Goal: Task Accomplishment & Management: Manage account settings

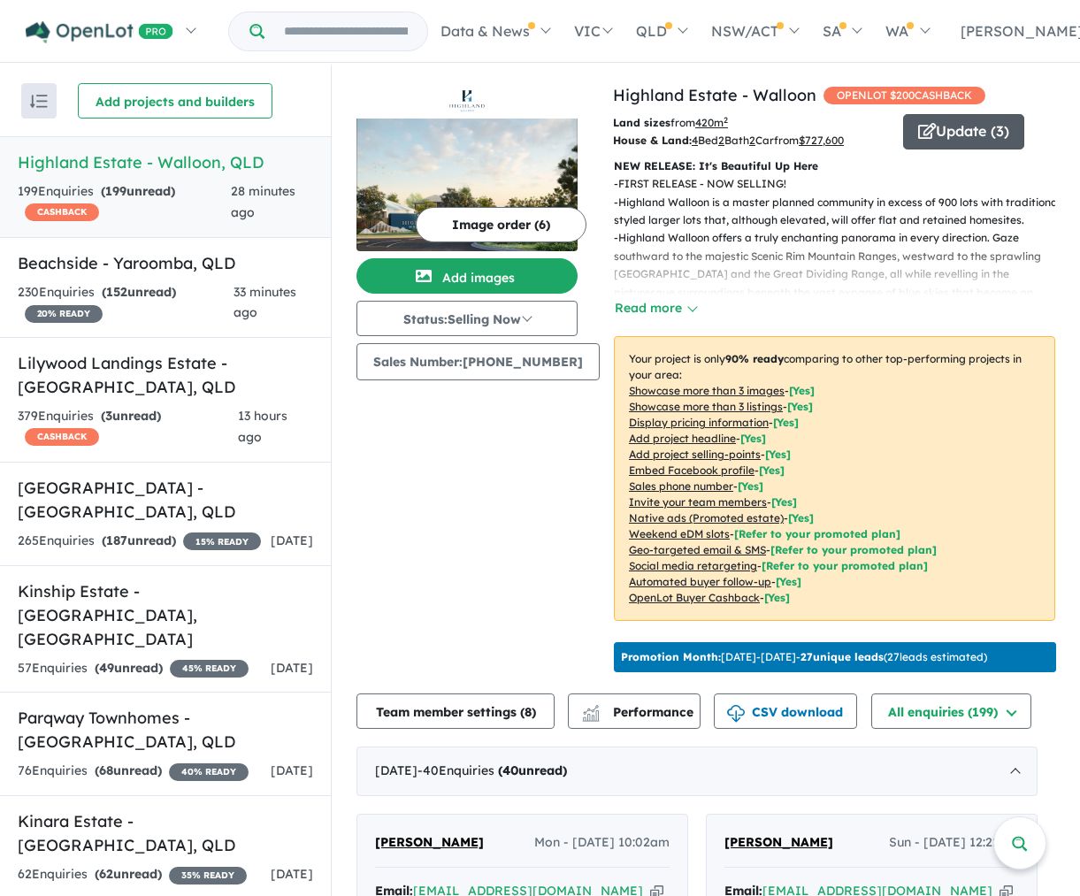
click at [918, 142] on span "button" at bounding box center [927, 132] width 18 height 27
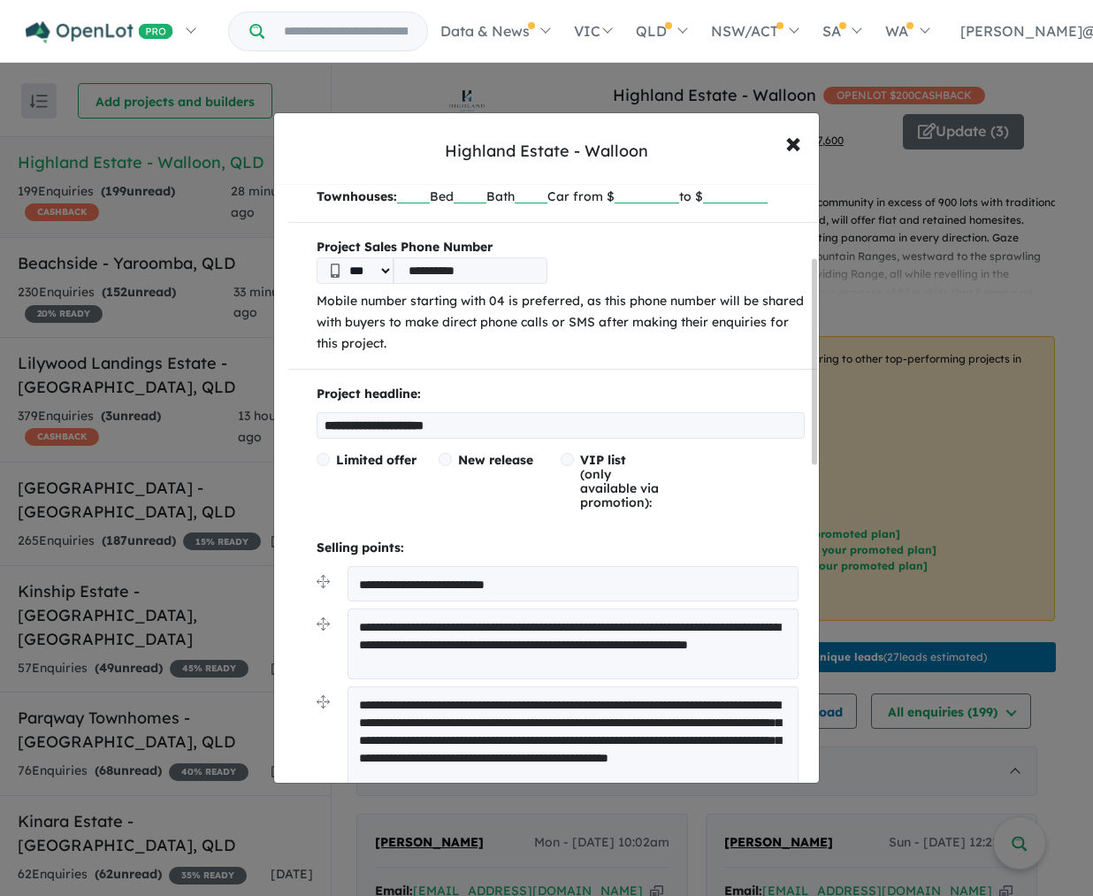
scroll to position [213, 0]
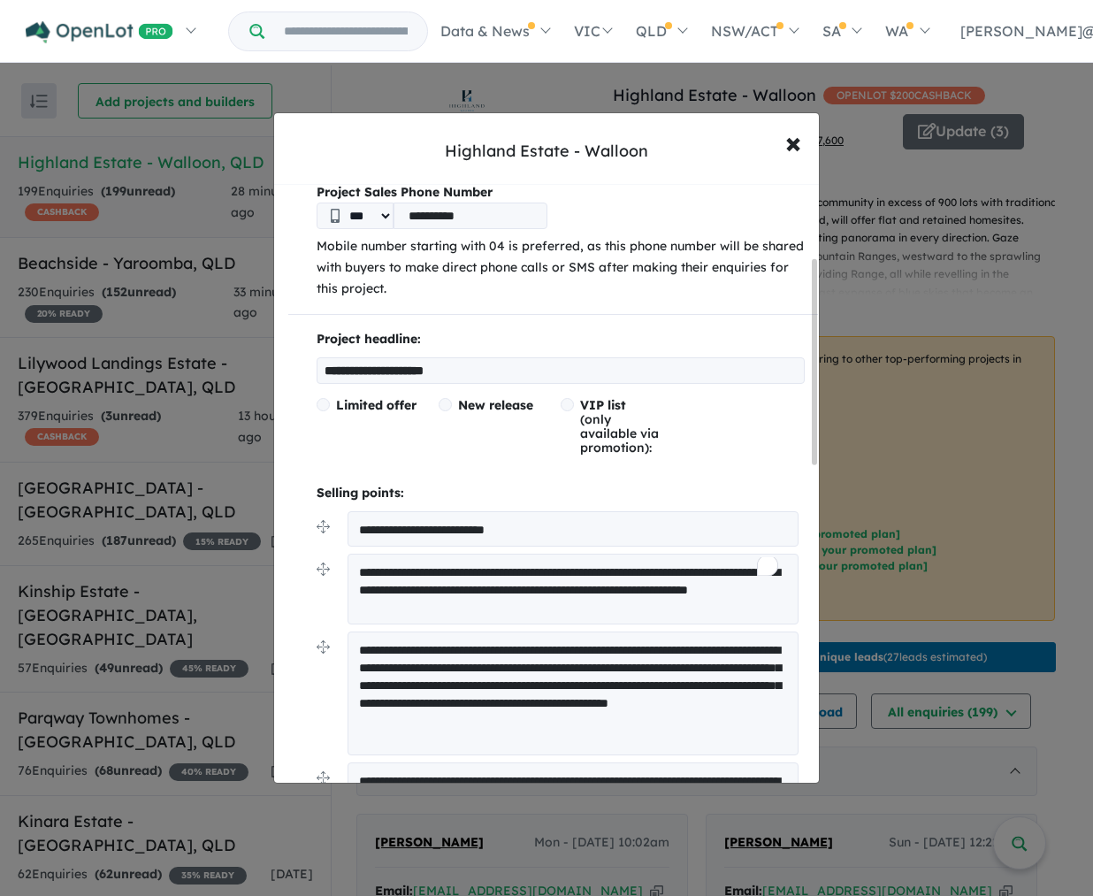
drag, startPoint x: 521, startPoint y: 573, endPoint x: 334, endPoint y: 570, distance: 187.6
click at [334, 554] on li "**********" at bounding box center [561, 532] width 488 height 42
click at [284, 604] on div "**********" at bounding box center [553, 826] width 558 height 1708
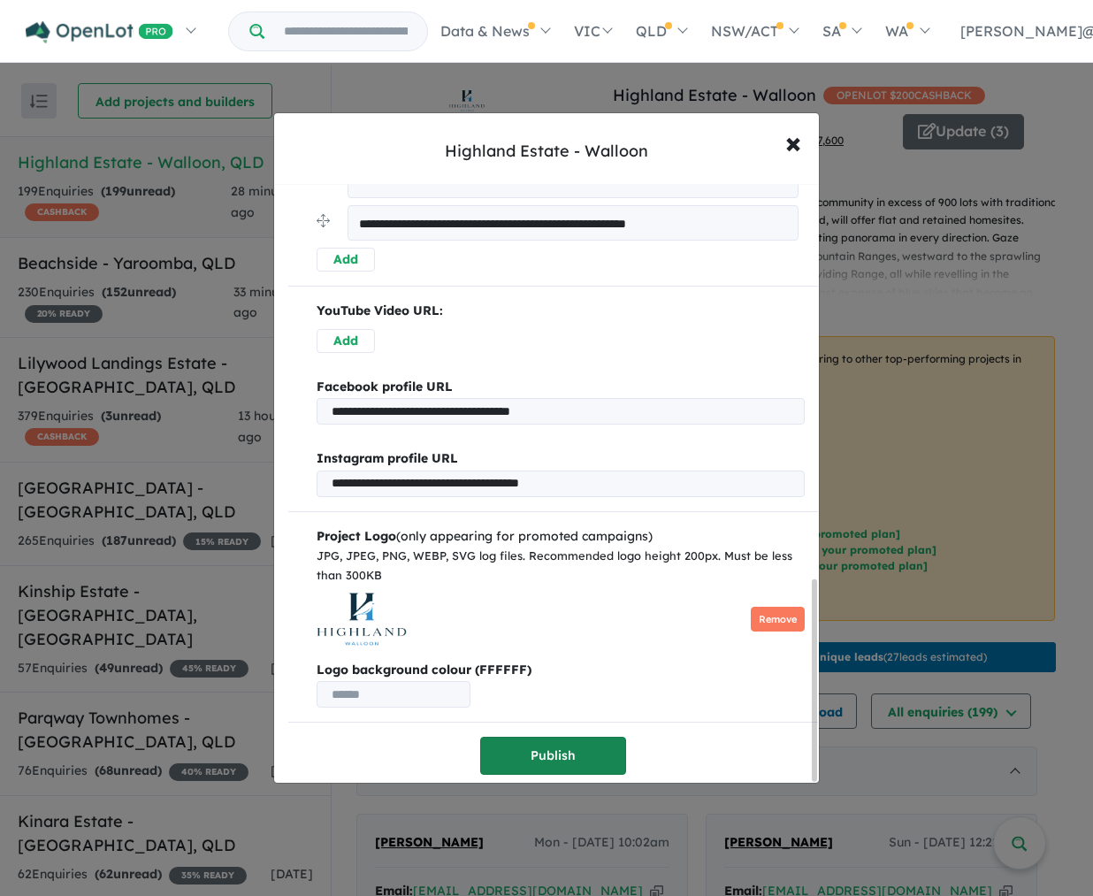
click at [529, 748] on button "Publish" at bounding box center [553, 756] width 146 height 38
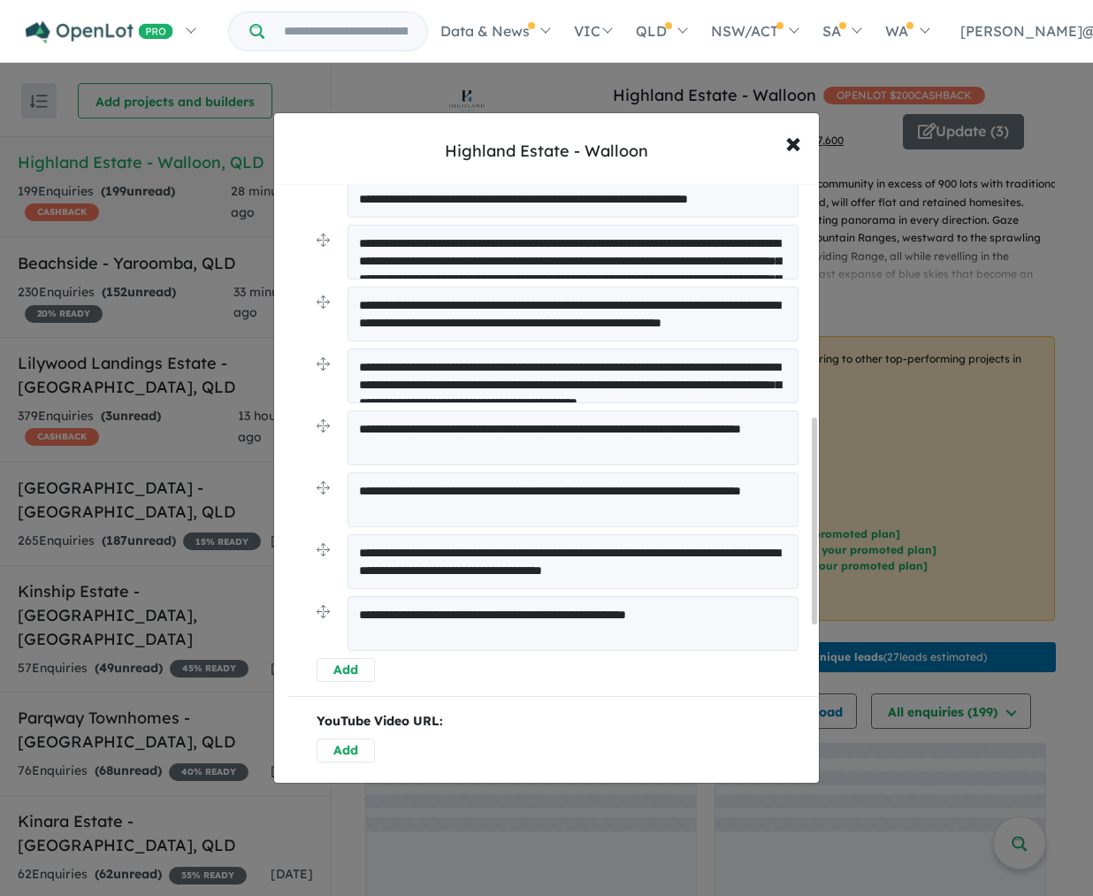
scroll to position [375, 0]
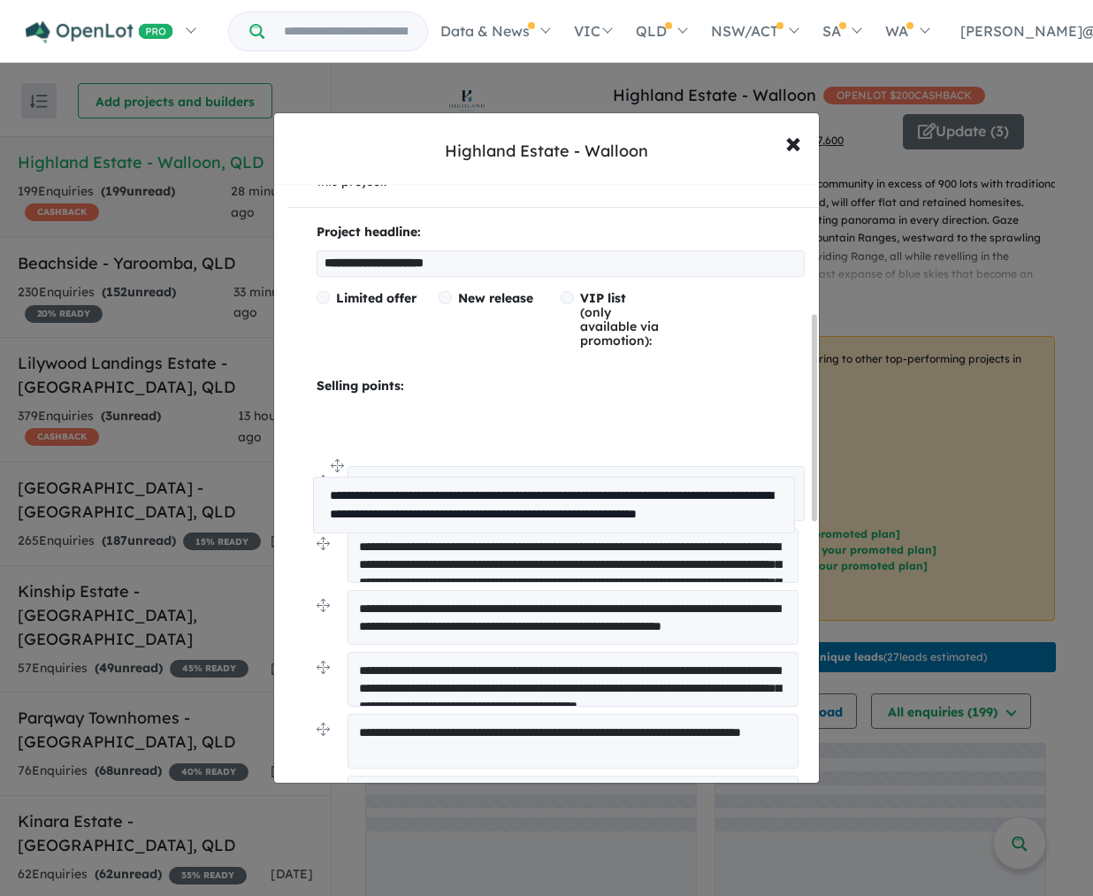
drag, startPoint x: 322, startPoint y: 530, endPoint x: 319, endPoint y: 458, distance: 71.7
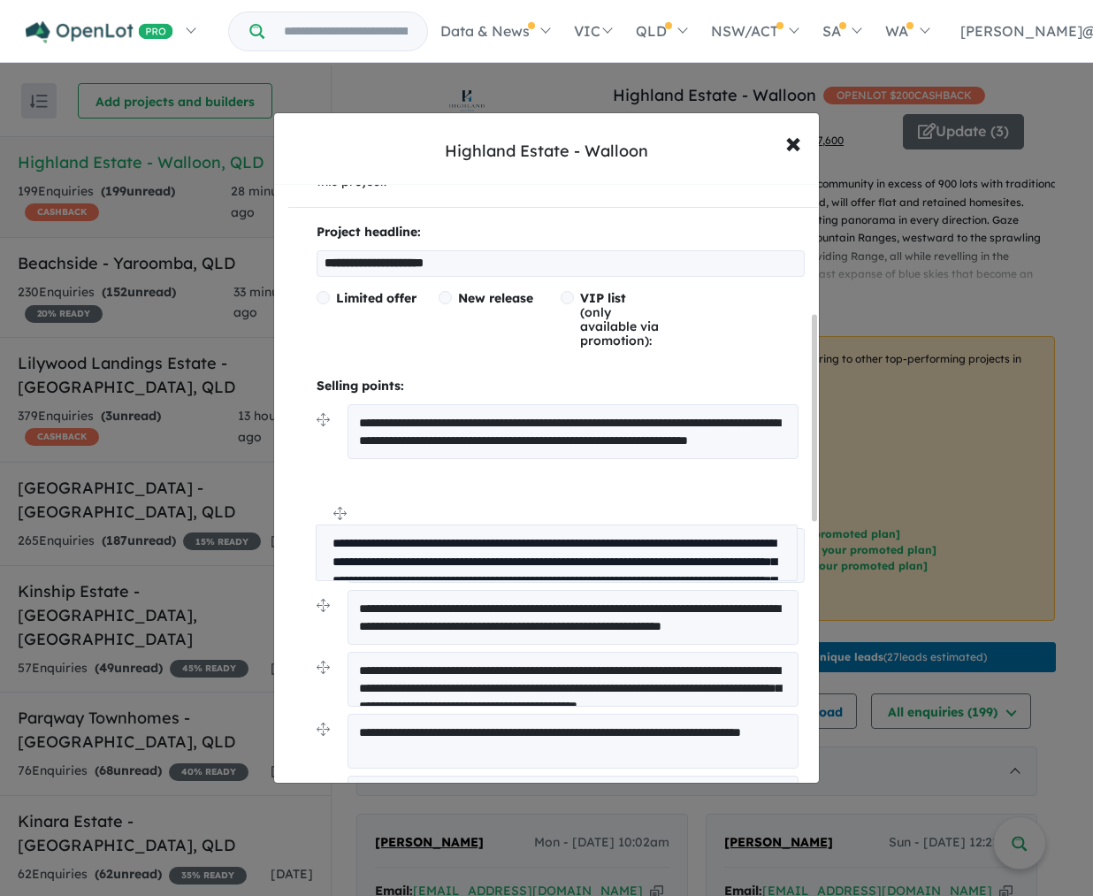
drag, startPoint x: 320, startPoint y: 583, endPoint x: 319, endPoint y: 511, distance: 71.7
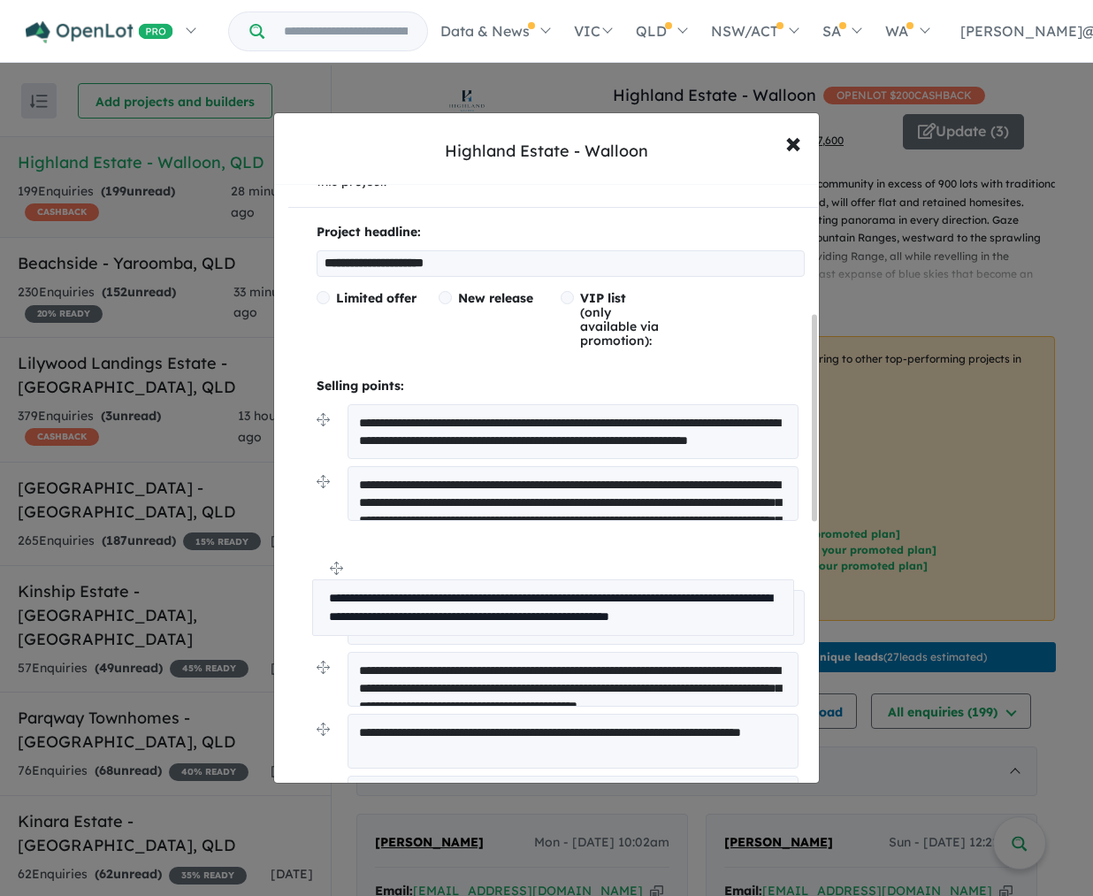
drag, startPoint x: 324, startPoint y: 654, endPoint x: 319, endPoint y: 575, distance: 78.9
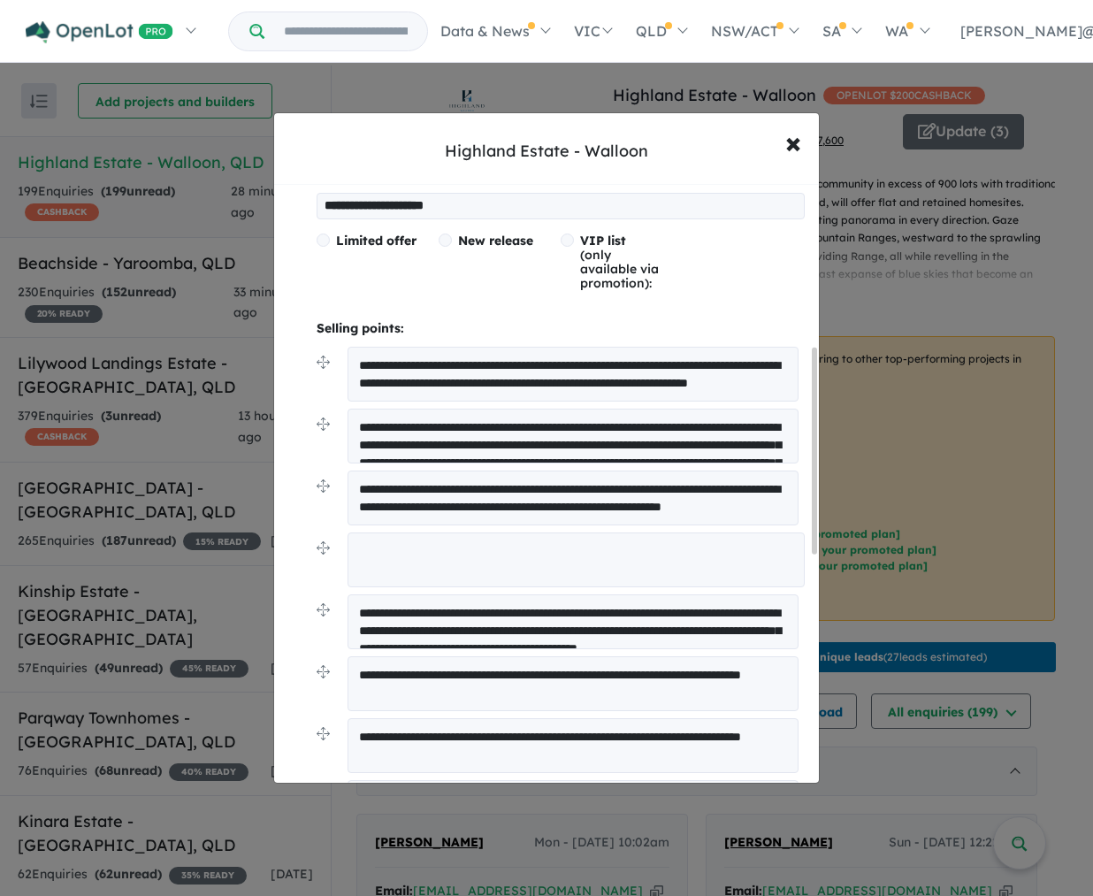
scroll to position [472, 0]
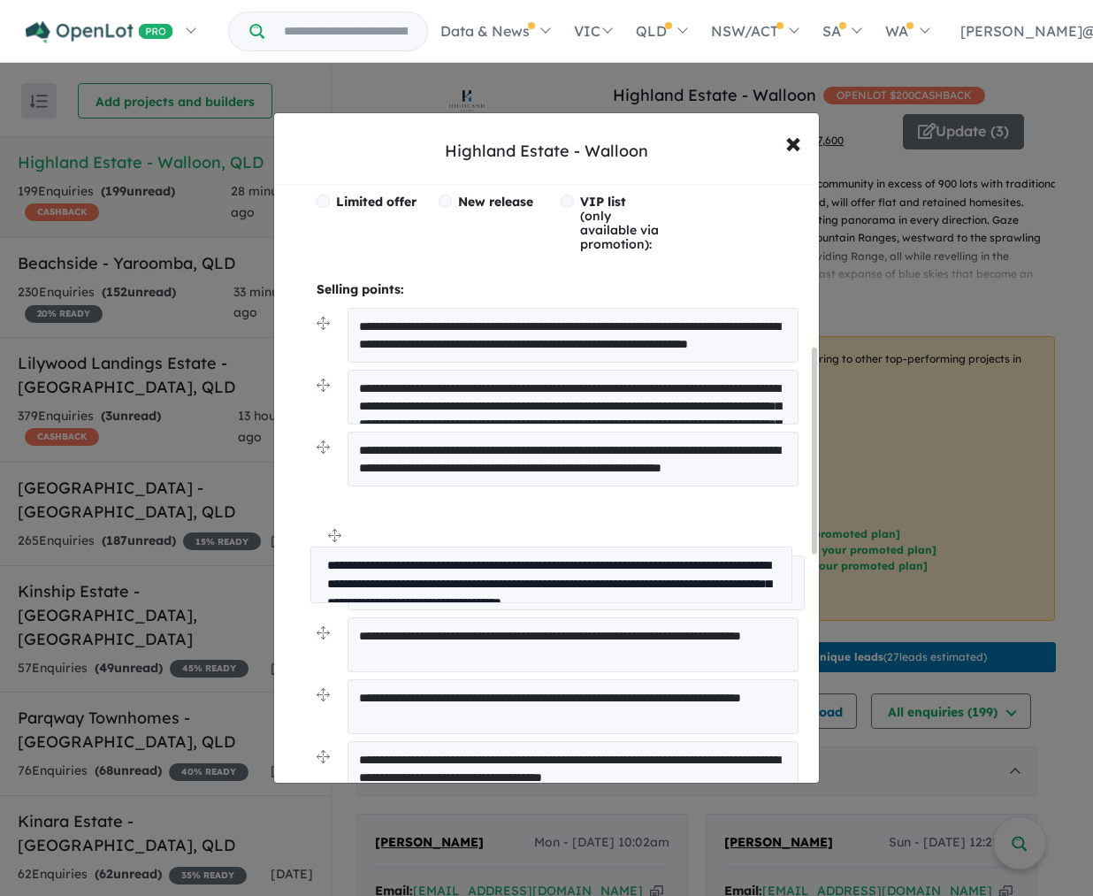
drag, startPoint x: 322, startPoint y: 617, endPoint x: 316, endPoint y: 539, distance: 78.1
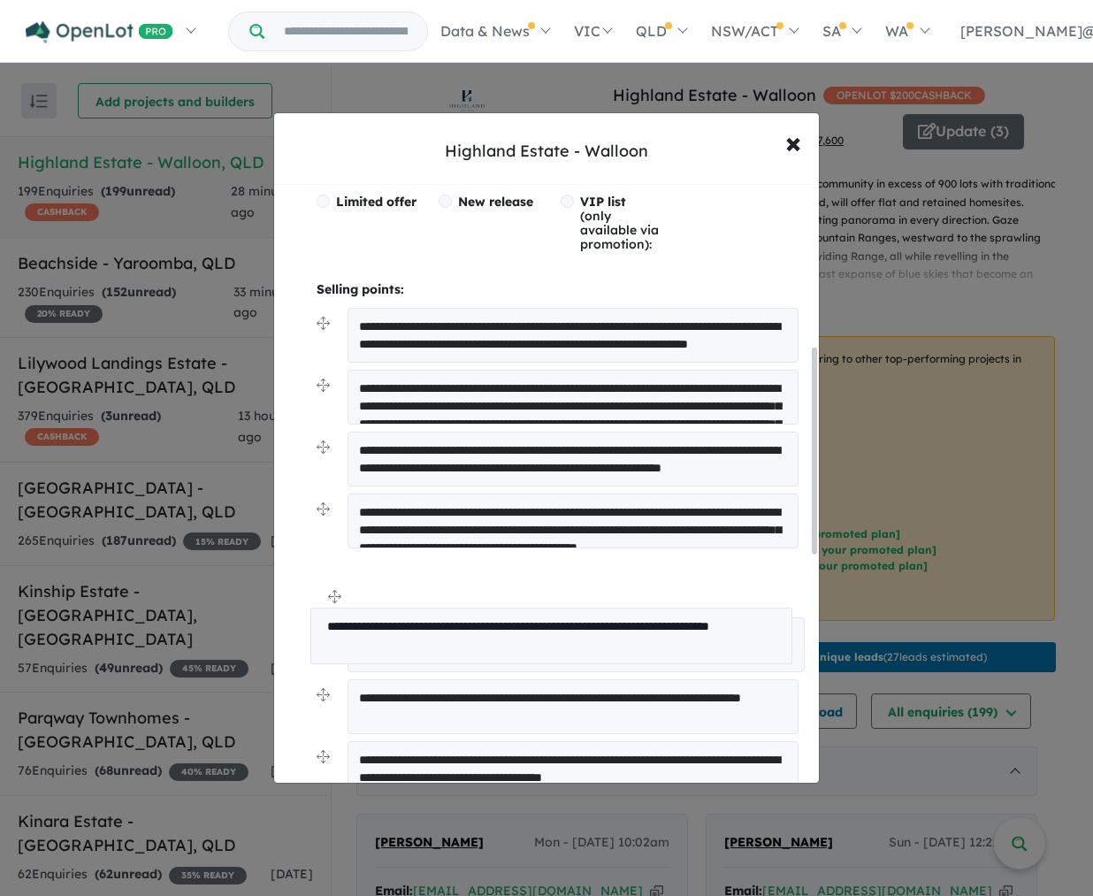
drag, startPoint x: 322, startPoint y: 675, endPoint x: 316, endPoint y: 594, distance: 81.6
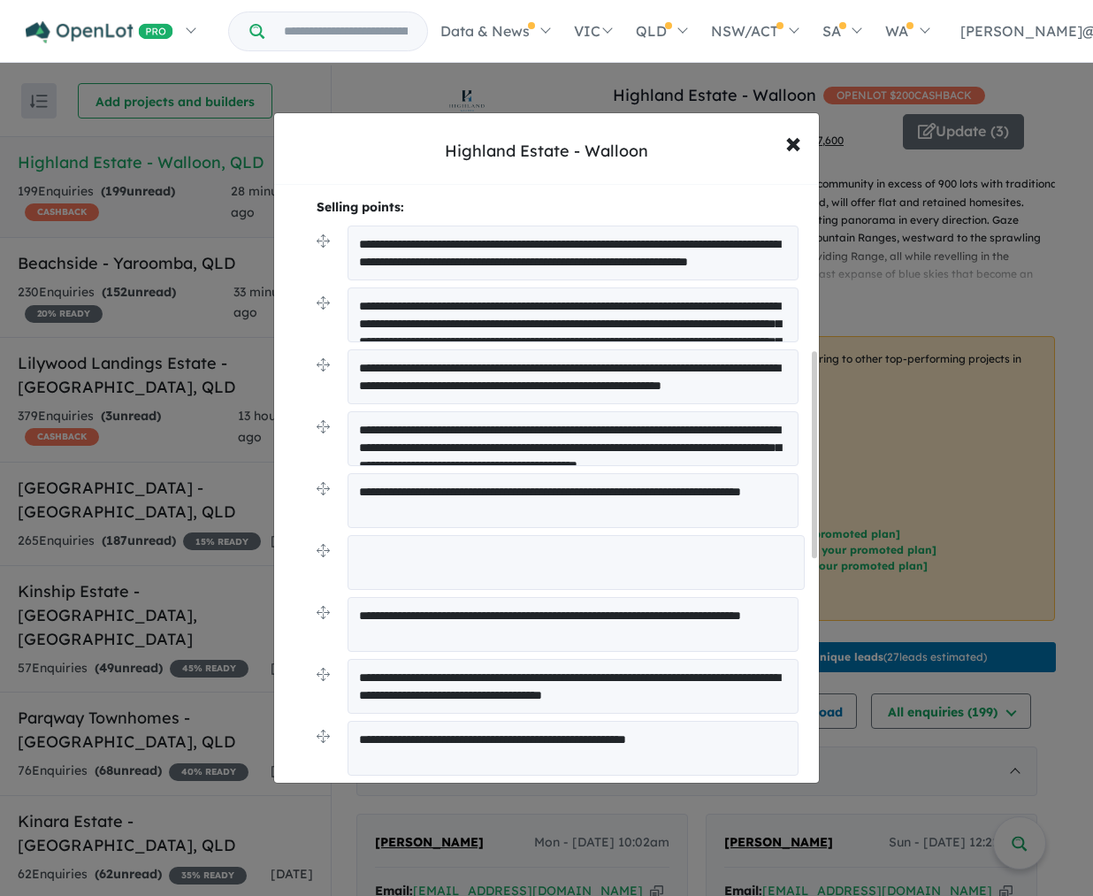
scroll to position [564, 0]
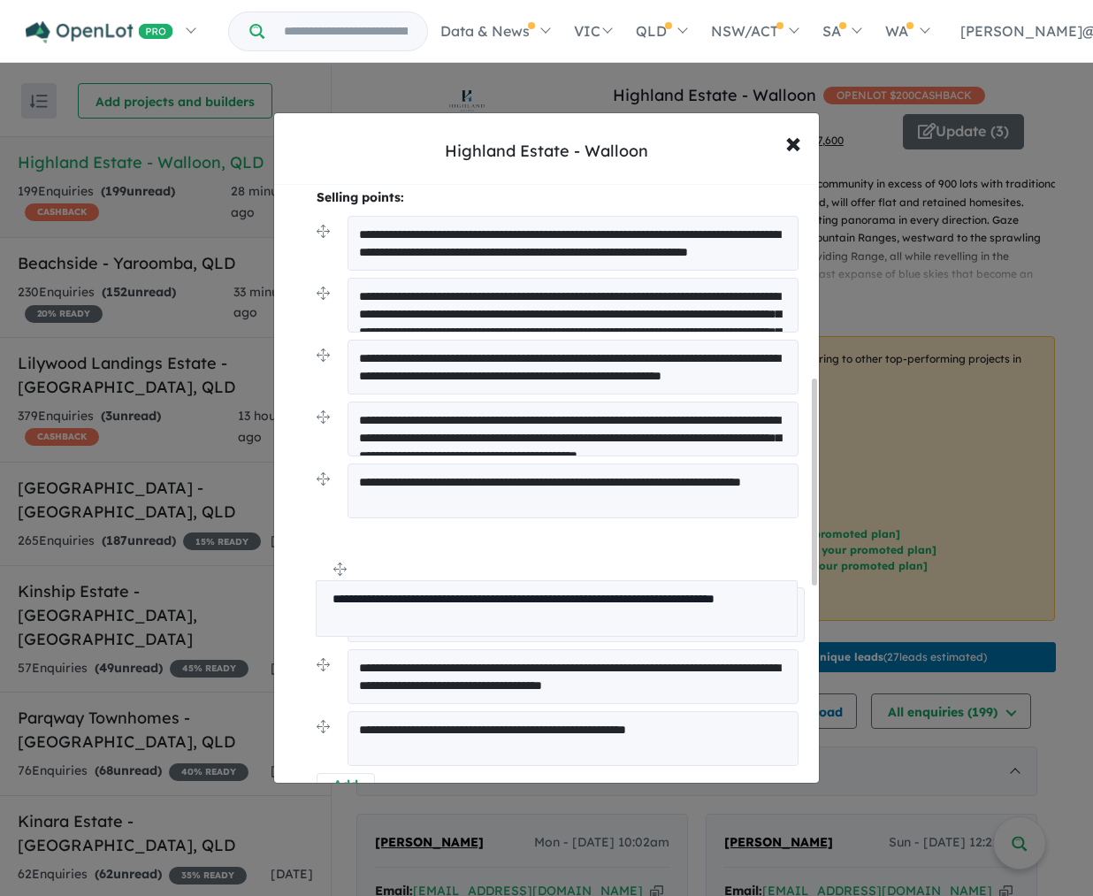
drag, startPoint x: 319, startPoint y: 648, endPoint x: 319, endPoint y: 566, distance: 81.4
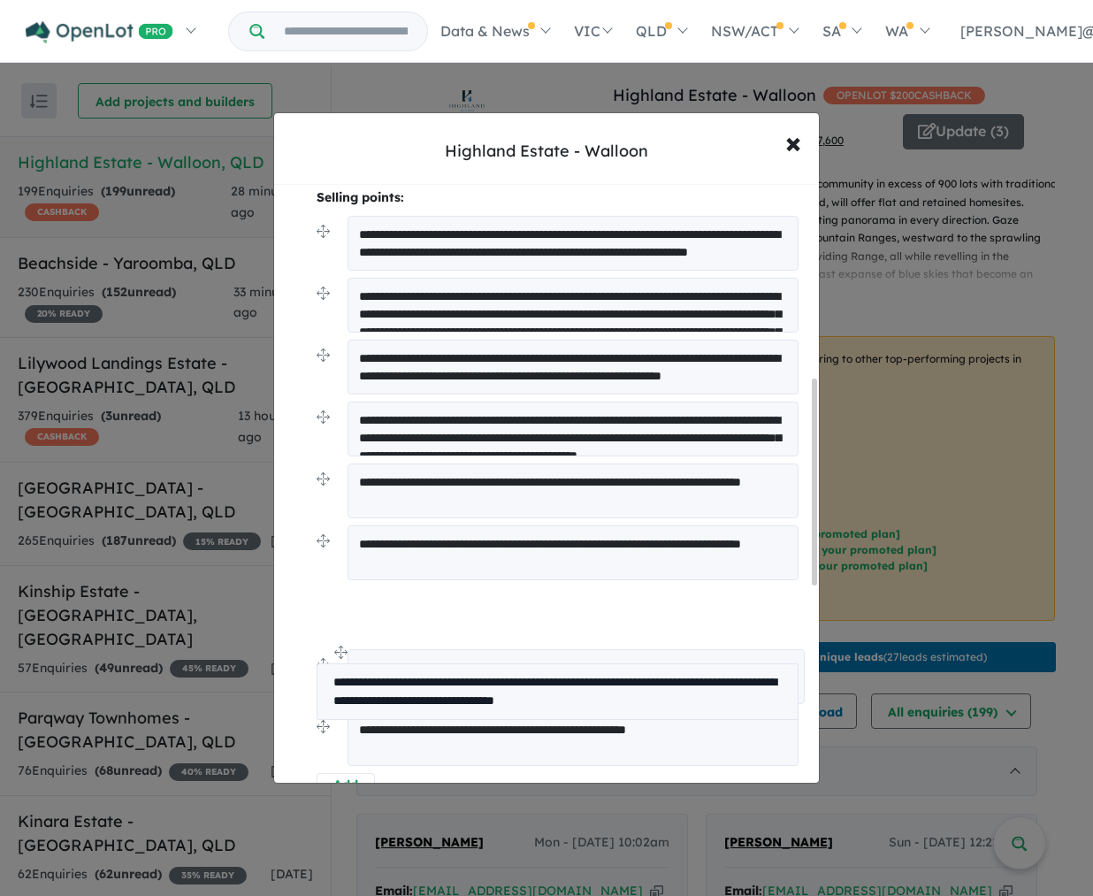
drag, startPoint x: 320, startPoint y: 708, endPoint x: 318, endPoint y: 624, distance: 84.1
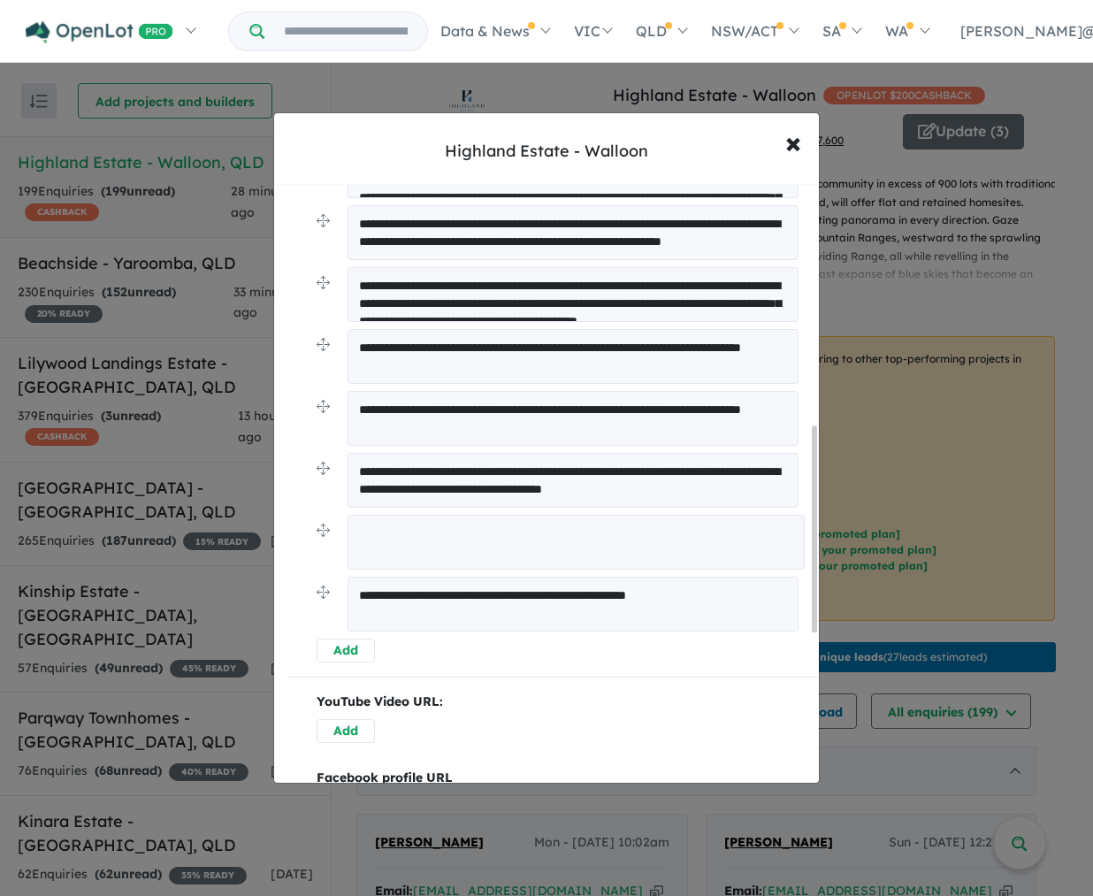
scroll to position [702, 0]
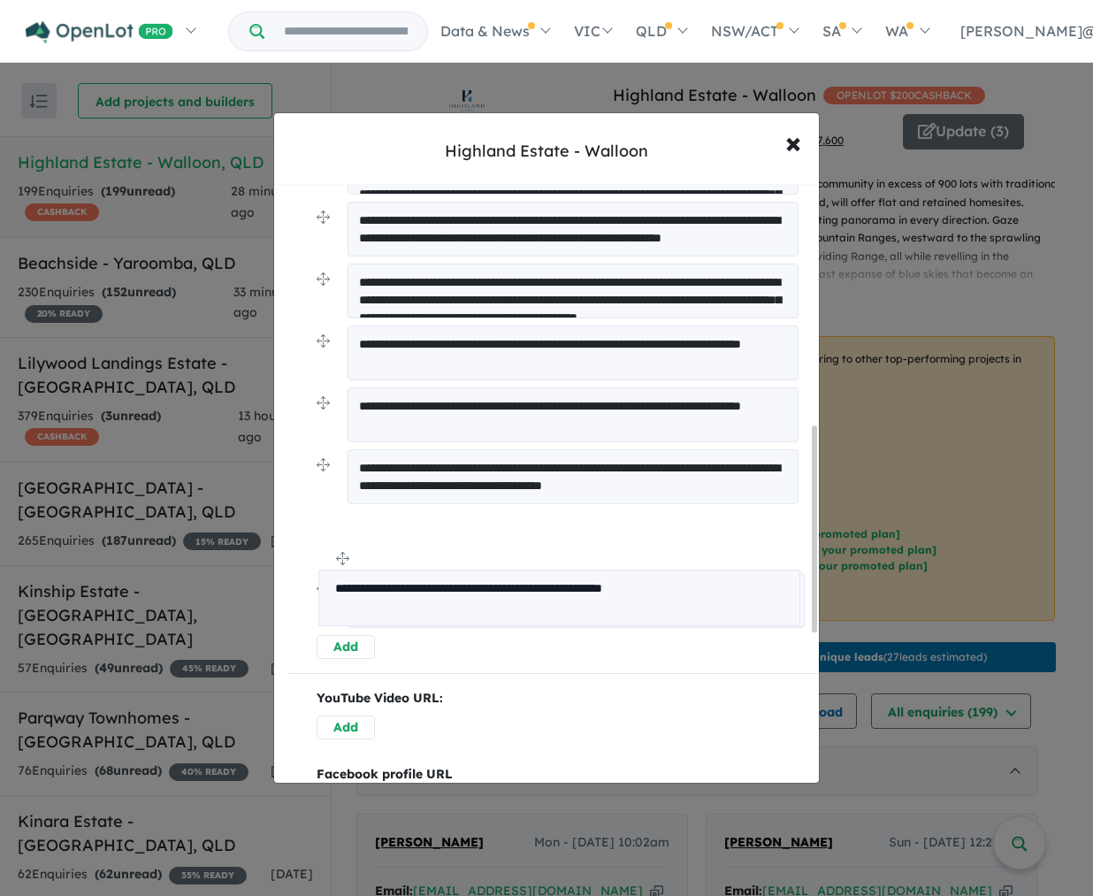
drag, startPoint x: 322, startPoint y: 633, endPoint x: 324, endPoint y: 557, distance: 75.2
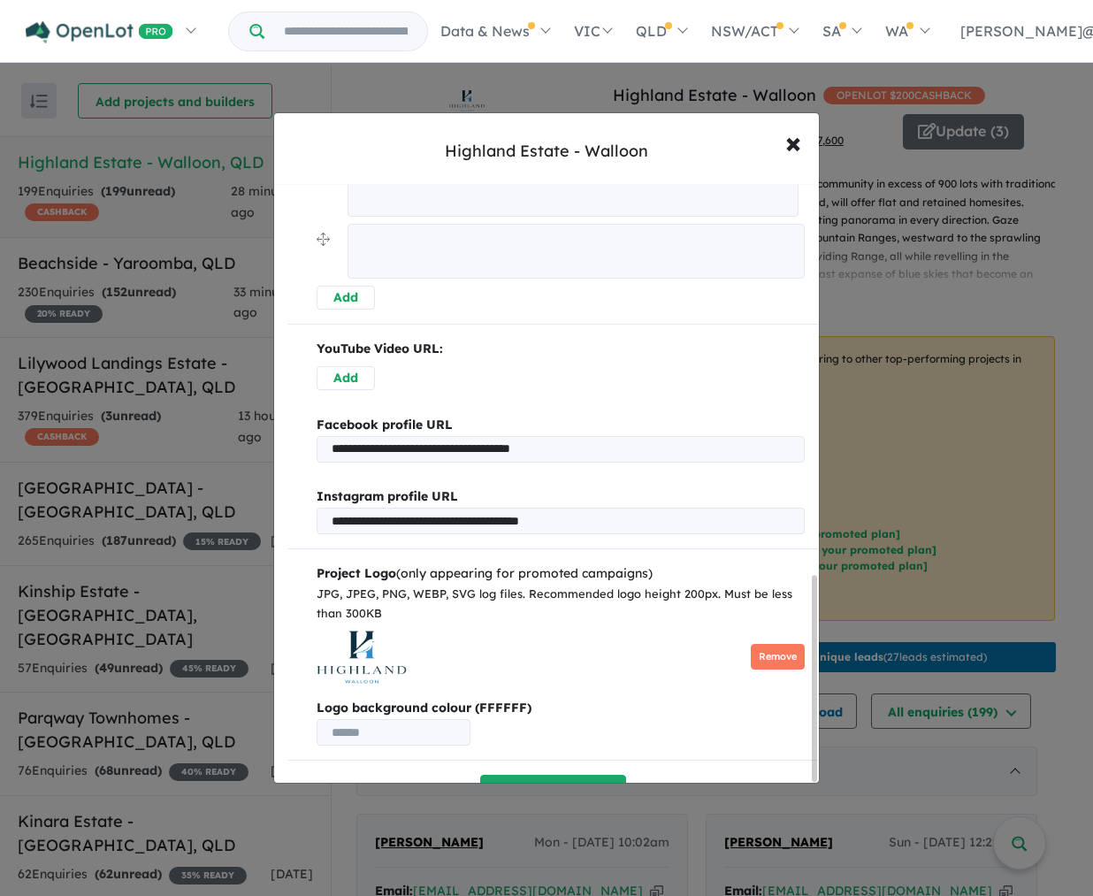
scroll to position [1139, 0]
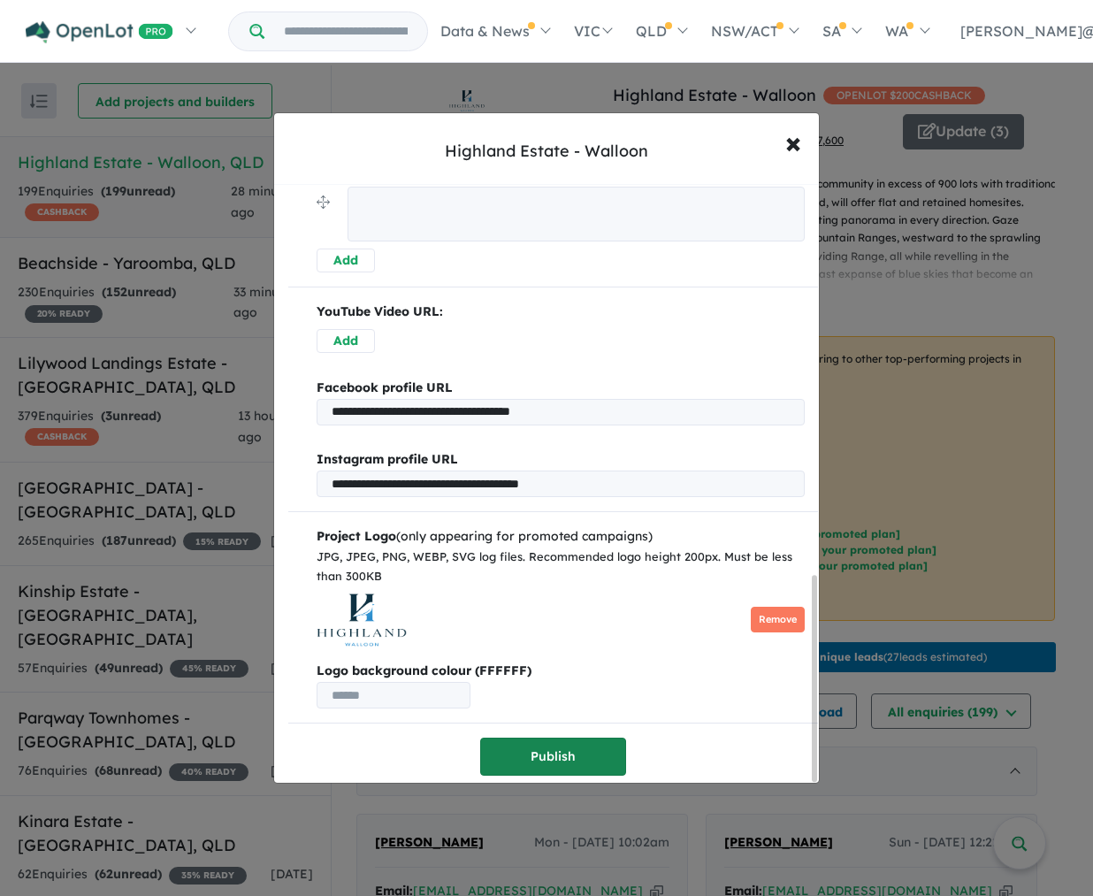
click at [587, 743] on button "Publish" at bounding box center [553, 757] width 146 height 38
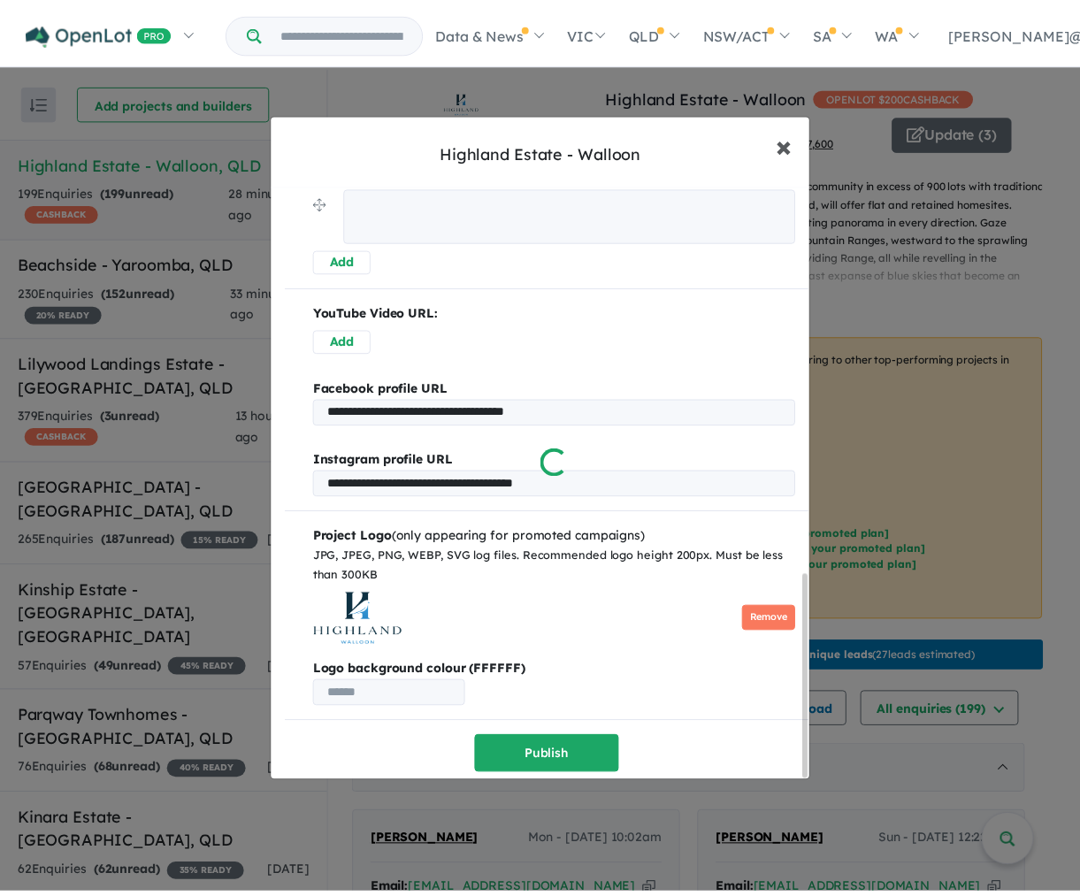
scroll to position [0, 0]
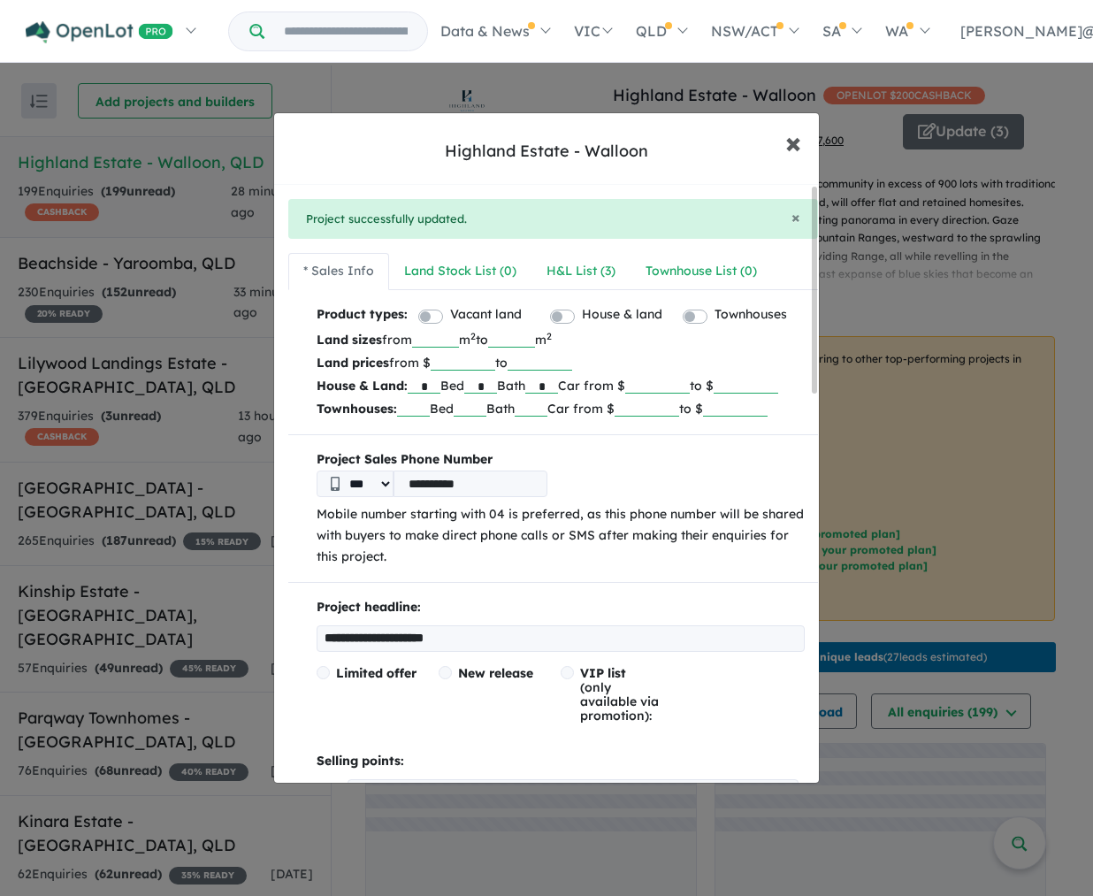
click at [792, 147] on span "×" at bounding box center [794, 142] width 16 height 38
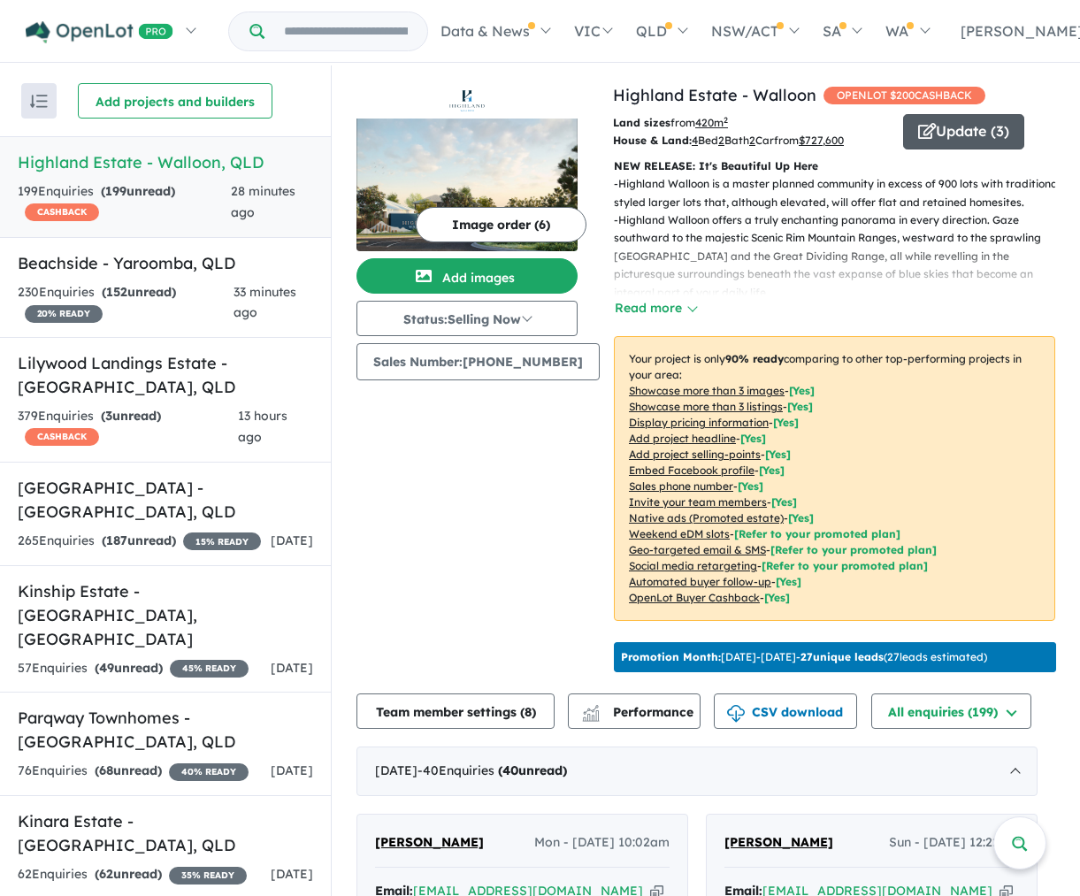
click at [949, 130] on button "Update ( 3 )" at bounding box center [963, 131] width 121 height 35
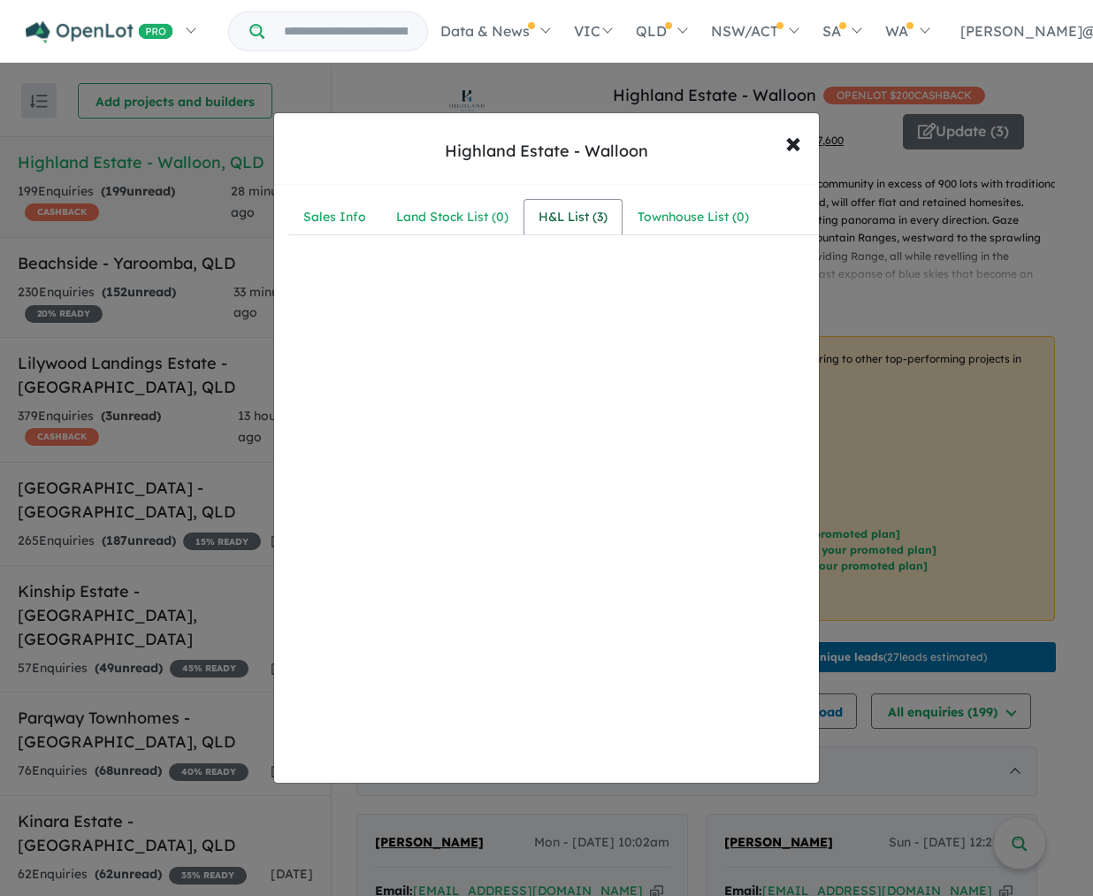
click at [564, 220] on div "H&L List ( 3 )" at bounding box center [573, 217] width 69 height 21
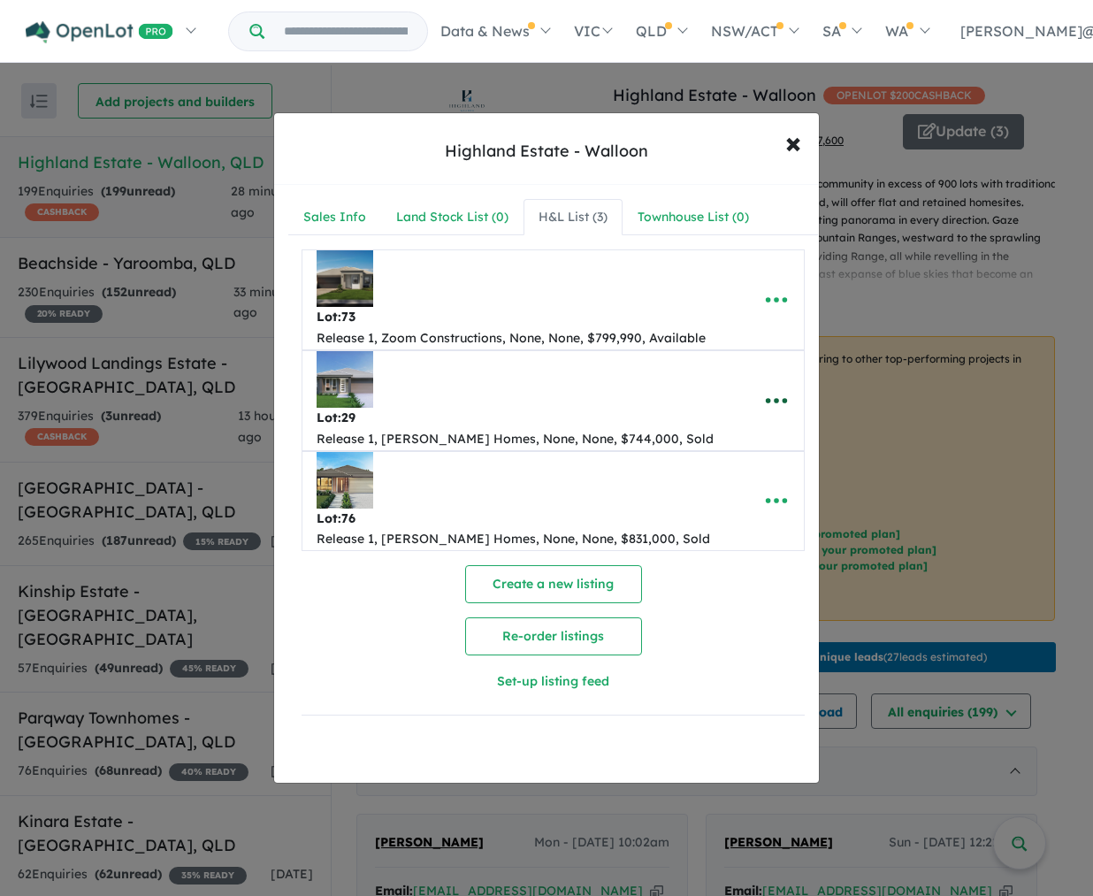
click at [779, 387] on icon "button" at bounding box center [776, 400] width 27 height 27
click at [725, 468] on link "Remove" at bounding box center [737, 485] width 131 height 41
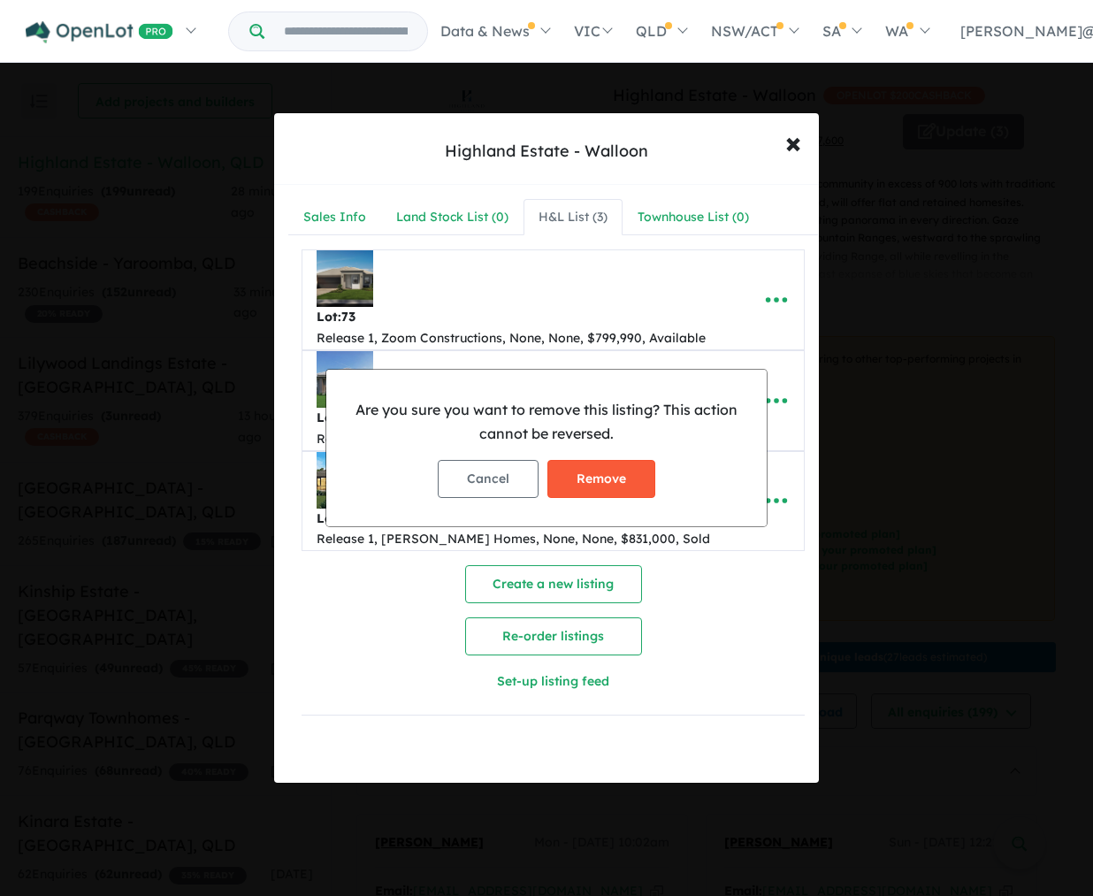
click at [633, 476] on button "Remove" at bounding box center [602, 479] width 108 height 38
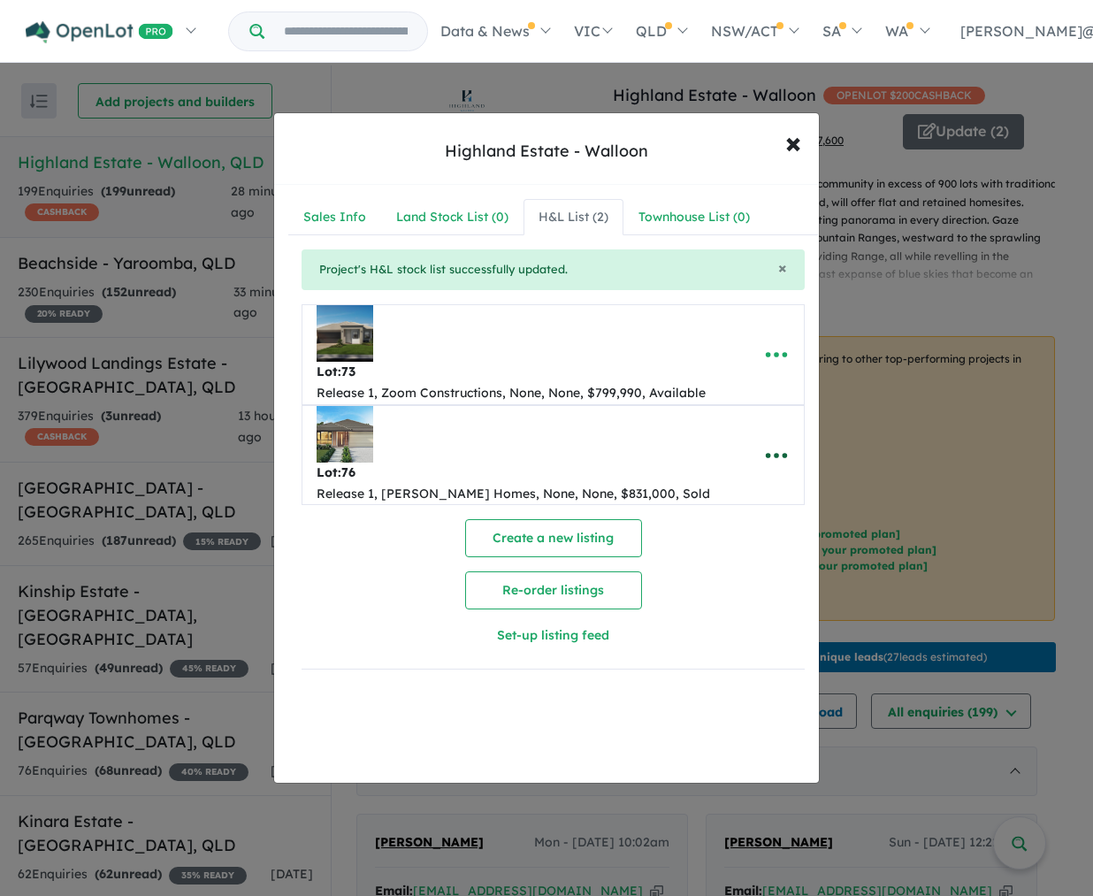
click at [766, 453] on icon "button" at bounding box center [776, 455] width 21 height 5
click at [740, 520] on link "Remove" at bounding box center [737, 540] width 131 height 41
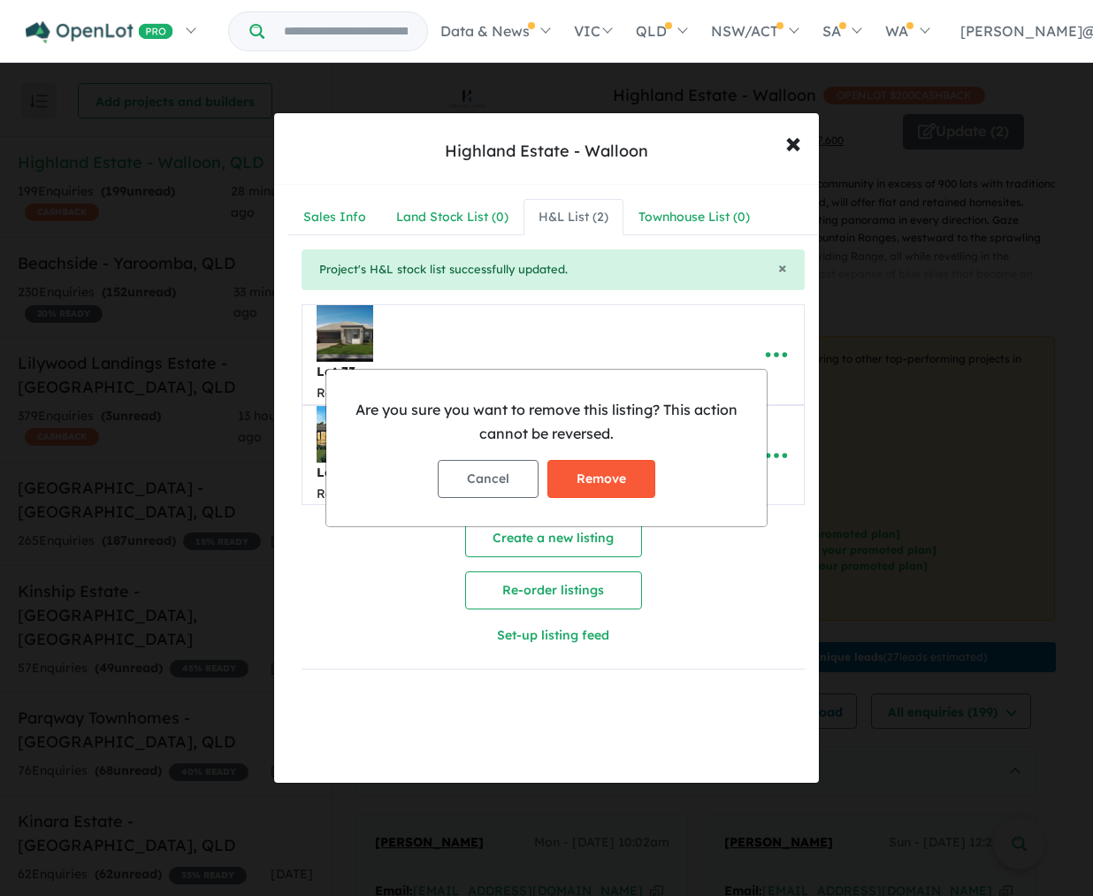
click at [639, 478] on button "Remove" at bounding box center [602, 479] width 108 height 38
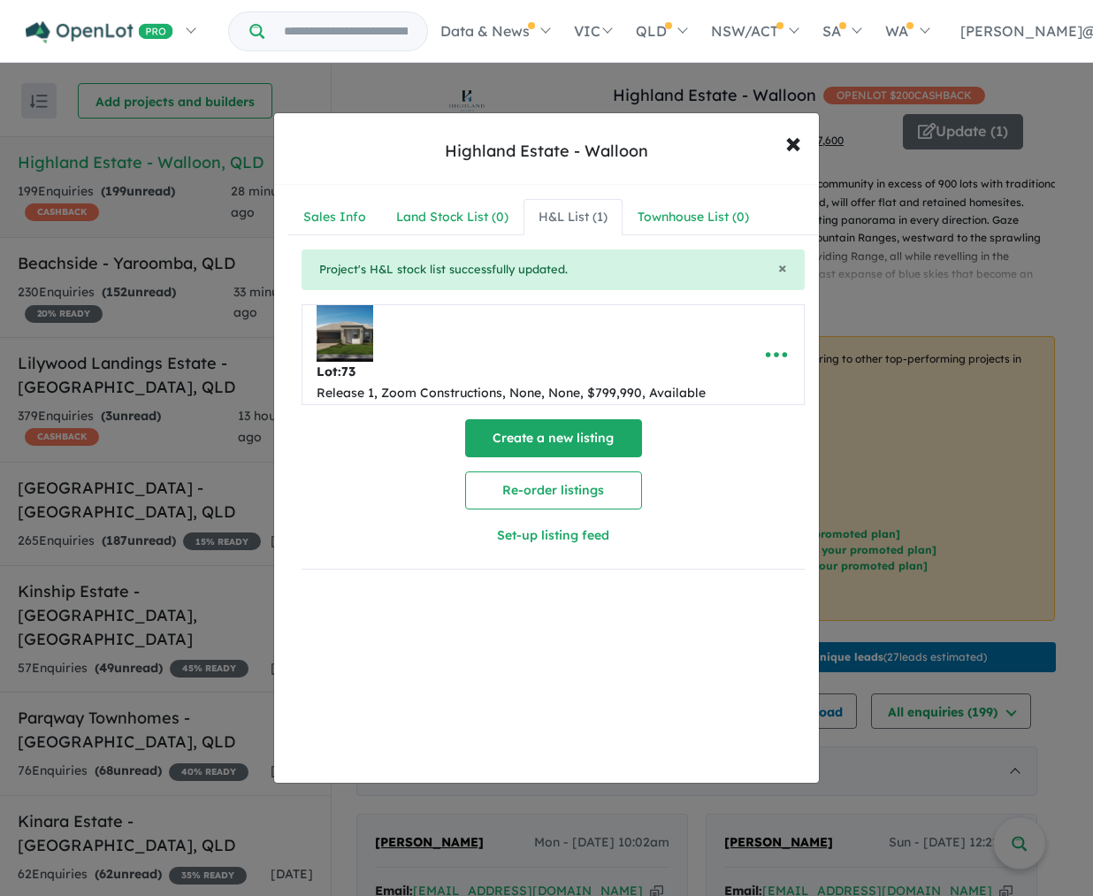
click at [575, 437] on button "Create a new listing" at bounding box center [553, 438] width 177 height 38
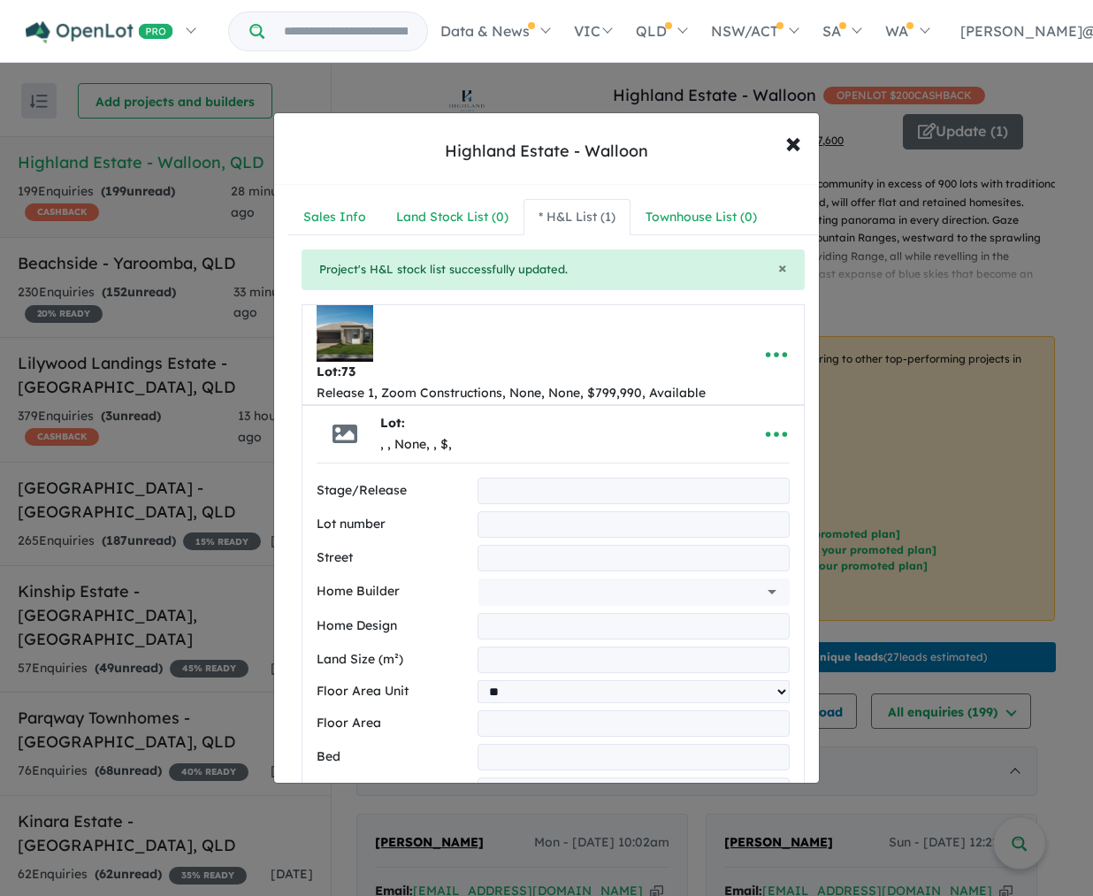
click at [528, 488] on input "text" at bounding box center [634, 491] width 312 height 27
type input "*********"
click at [535, 521] on input "text" at bounding box center [634, 524] width 312 height 27
type input "***"
click at [540, 569] on input "text" at bounding box center [634, 558] width 312 height 27
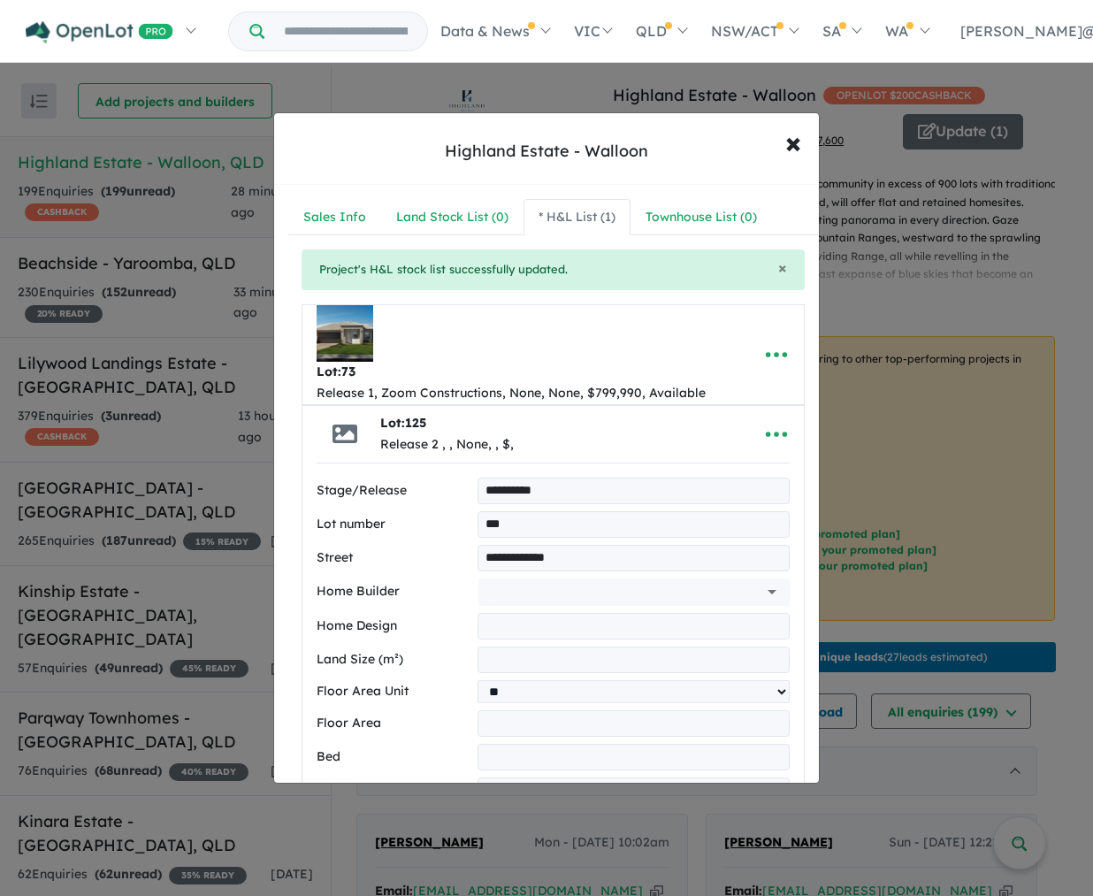
type input "**********"
drag, startPoint x: 593, startPoint y: 559, endPoint x: 457, endPoint y: 564, distance: 135.4
click at [457, 561] on div "**********" at bounding box center [553, 558] width 473 height 27
click at [512, 589] on input "text" at bounding box center [610, 592] width 249 height 27
click at [550, 631] on li "[PERSON_NAME] Homes" at bounding box center [630, 633] width 294 height 32
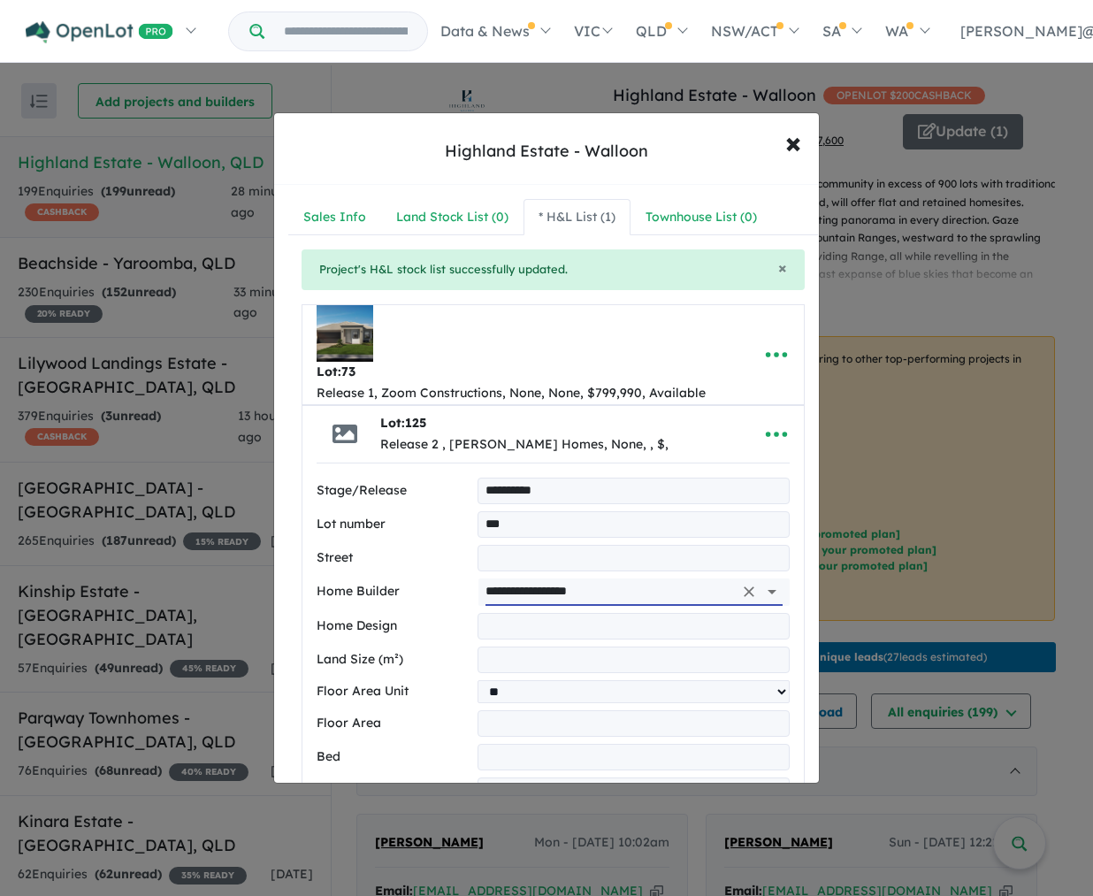
type input "**********"
click at [549, 630] on input "text" at bounding box center [634, 626] width 312 height 27
type input "**********"
click at [499, 656] on input "number" at bounding box center [634, 660] width 312 height 27
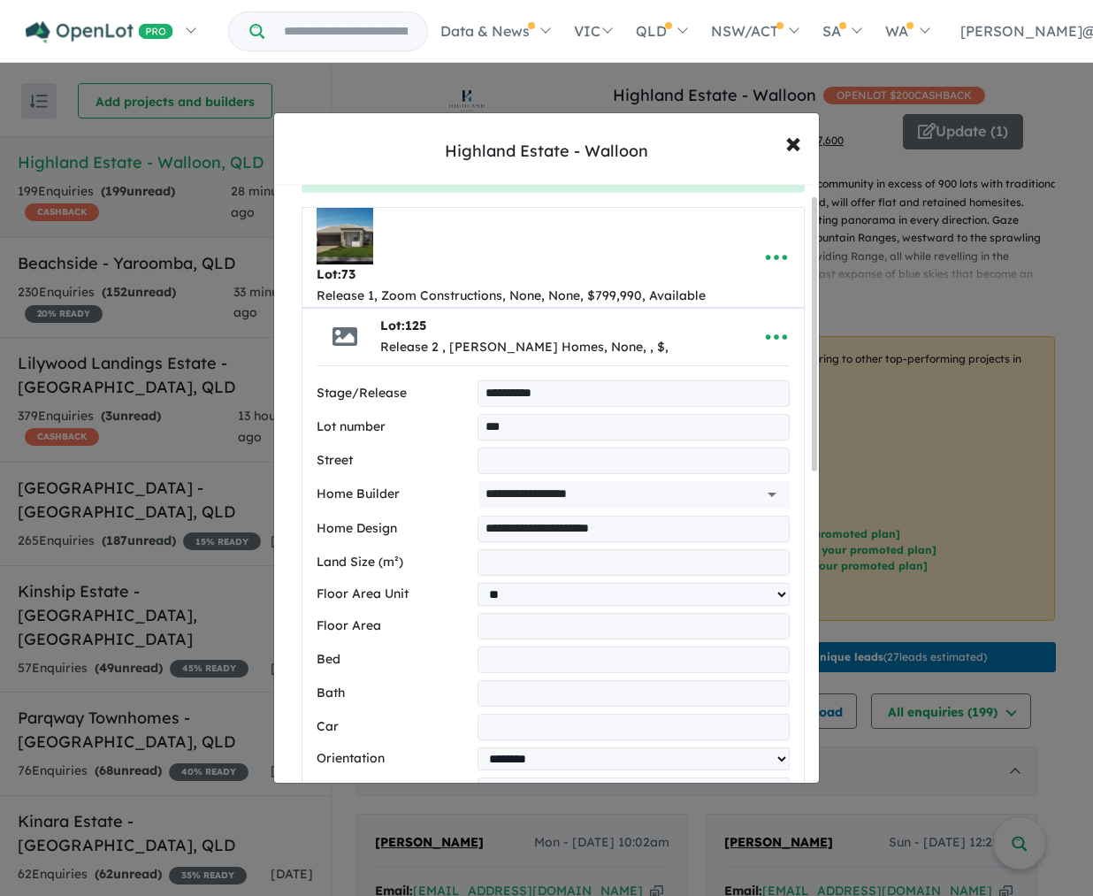
scroll to position [105, 0]
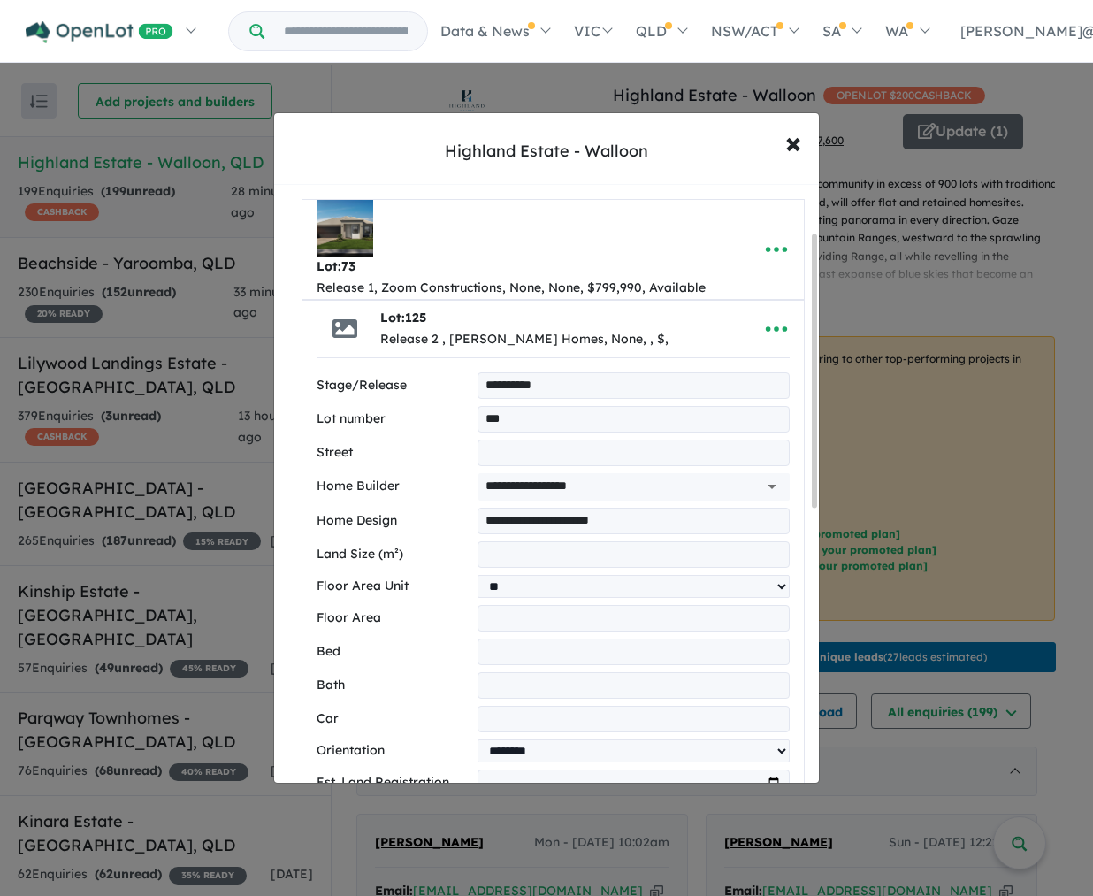
type input "***"
click at [508, 650] on input "number" at bounding box center [634, 652] width 312 height 27
type input "*"
click at [498, 683] on input "number" at bounding box center [634, 685] width 312 height 27
type input "*"
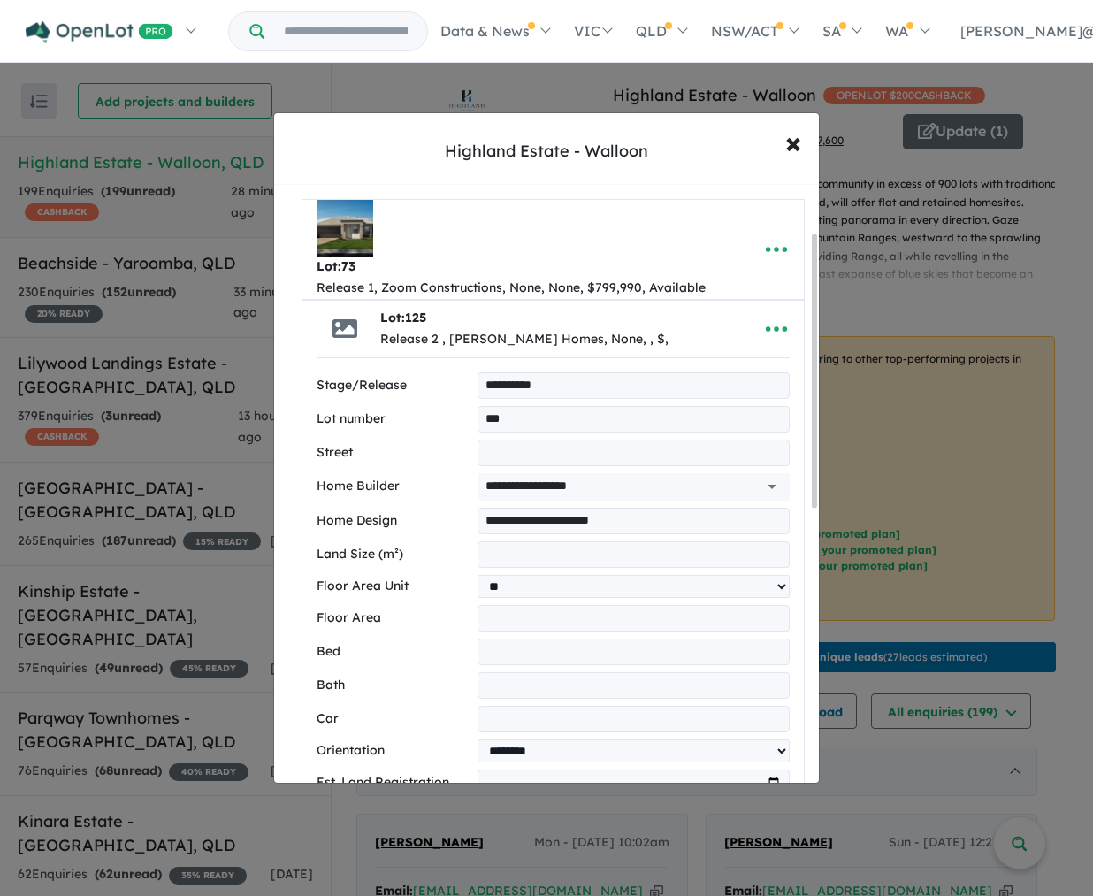
click at [506, 720] on input "number" at bounding box center [634, 719] width 312 height 27
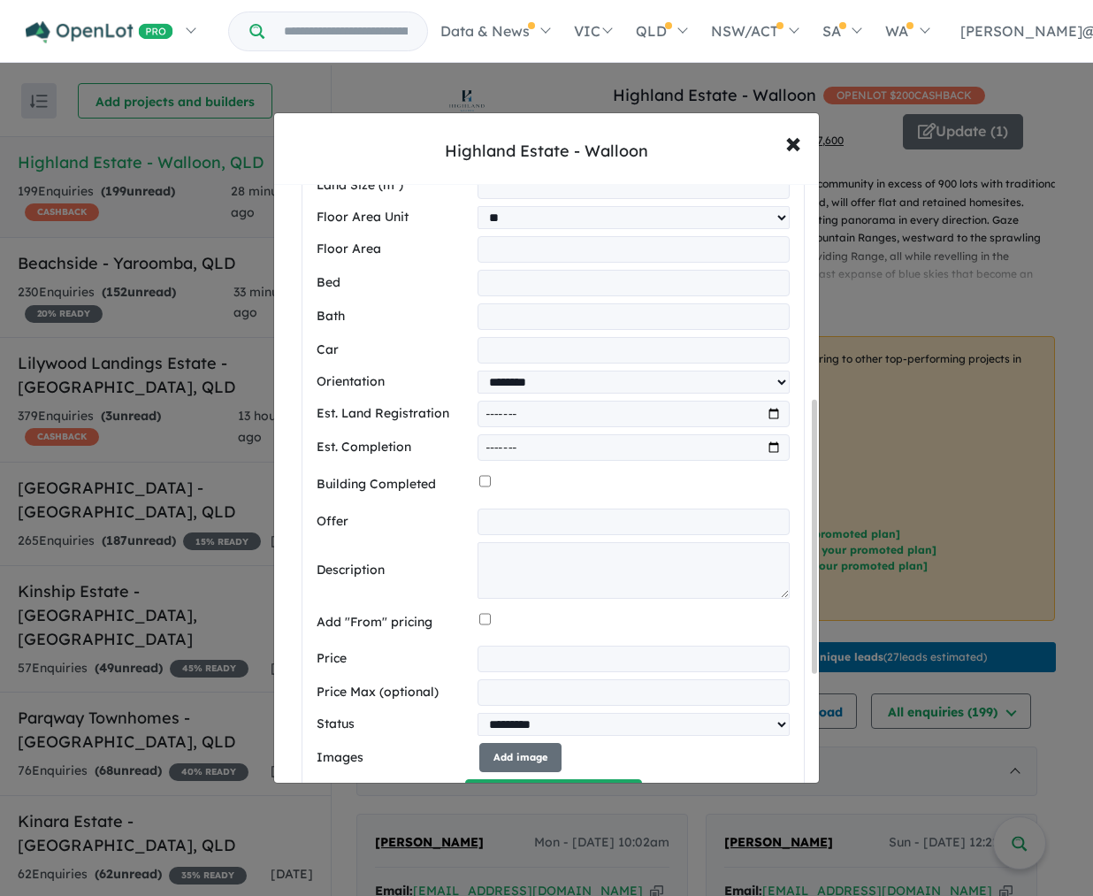
scroll to position [475, 0]
type input "*"
click at [519, 564] on textarea "To enrich screen reader interactions, please activate Accessibility in Grammarl…" at bounding box center [634, 569] width 312 height 57
click at [575, 568] on textarea "To enrich screen reader interactions, please activate Accessibility in Grammarl…" at bounding box center [634, 569] width 312 height 57
paste textarea "**********"
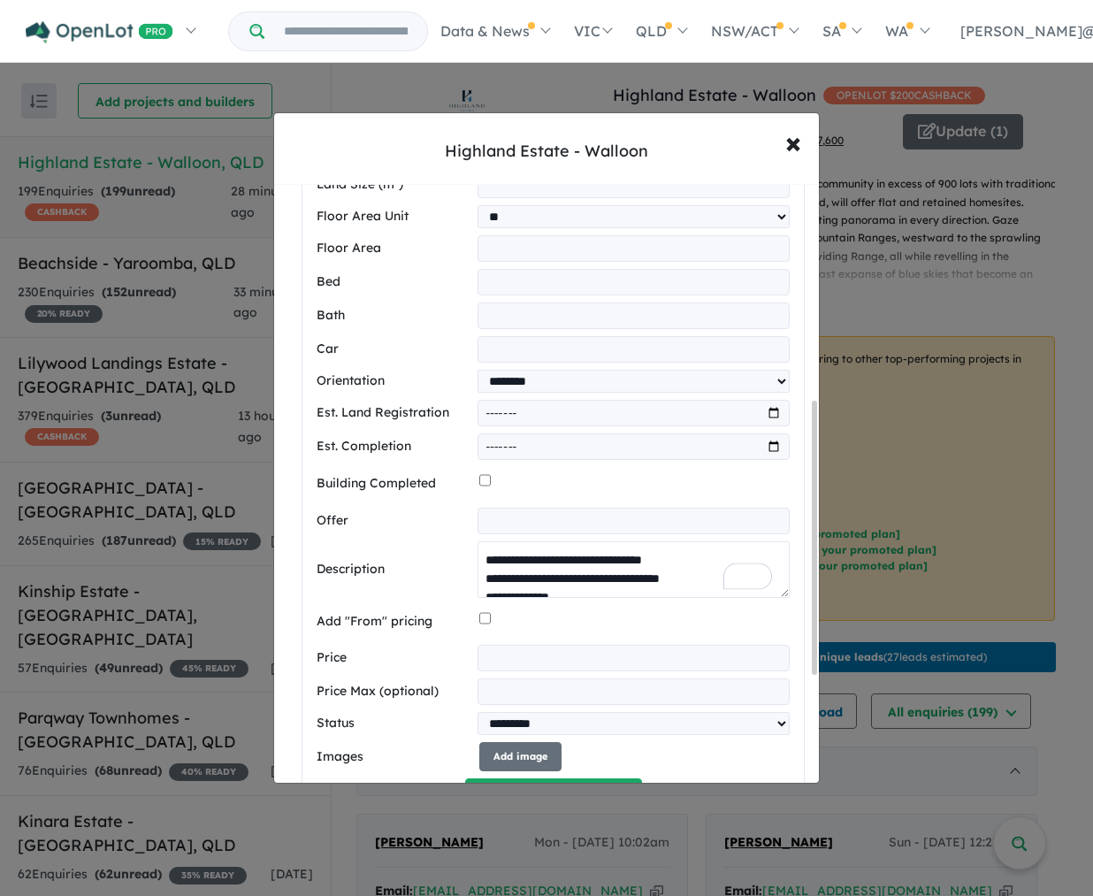
scroll to position [138, 0]
type textarea "**********"
click at [521, 665] on input "number" at bounding box center [634, 658] width 312 height 27
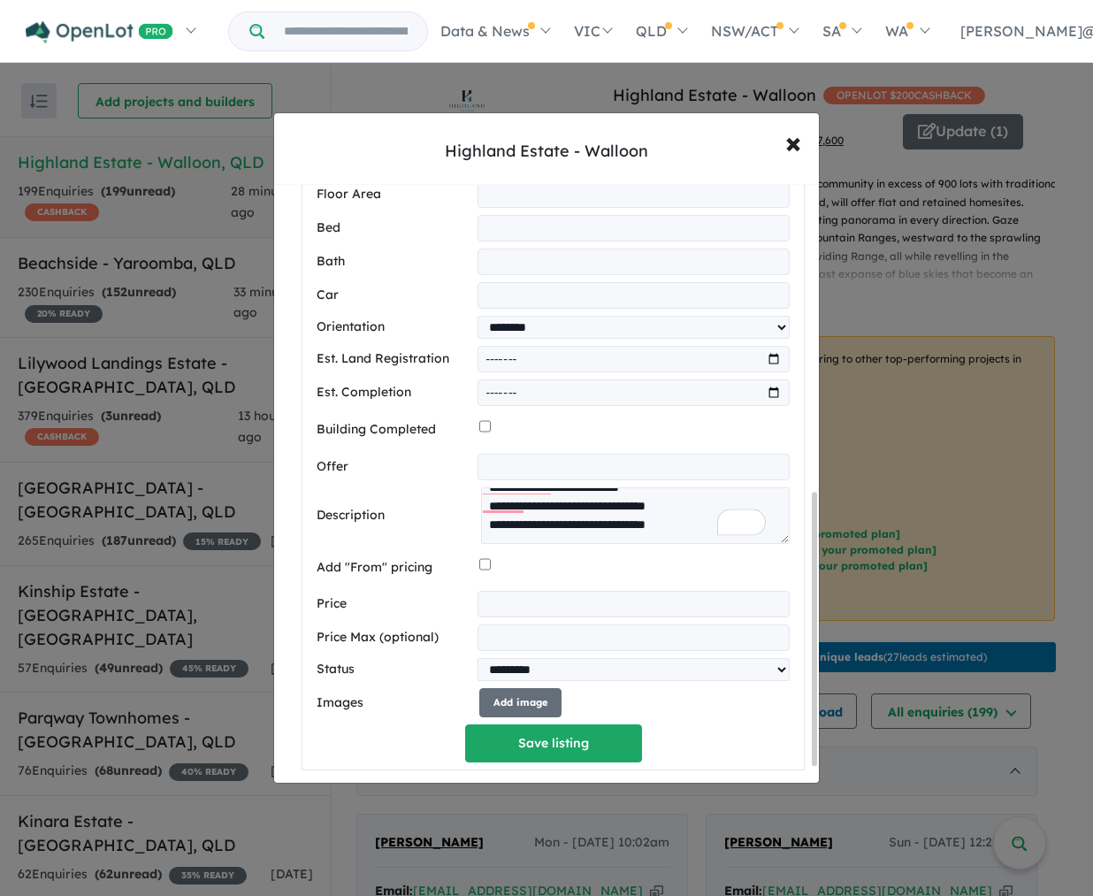
scroll to position [679, 0]
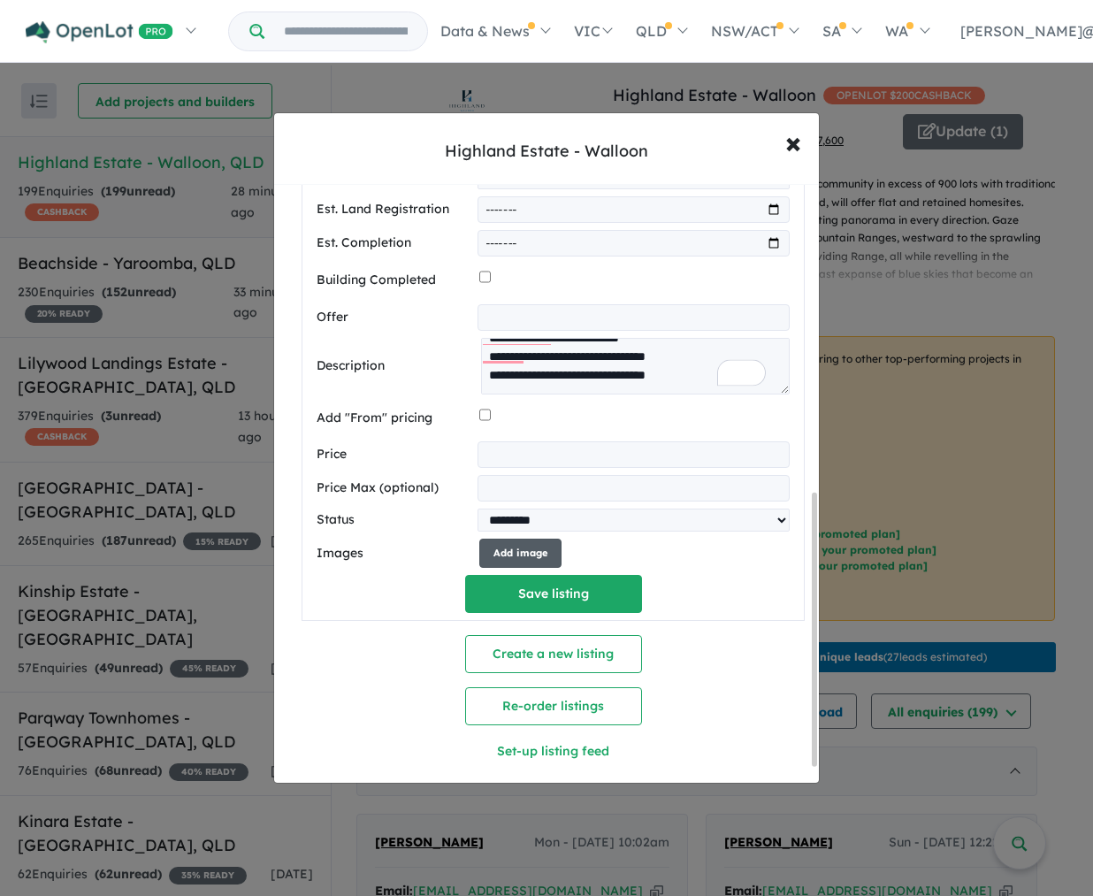
type input "******"
click at [542, 555] on button "Add image" at bounding box center [521, 553] width 82 height 29
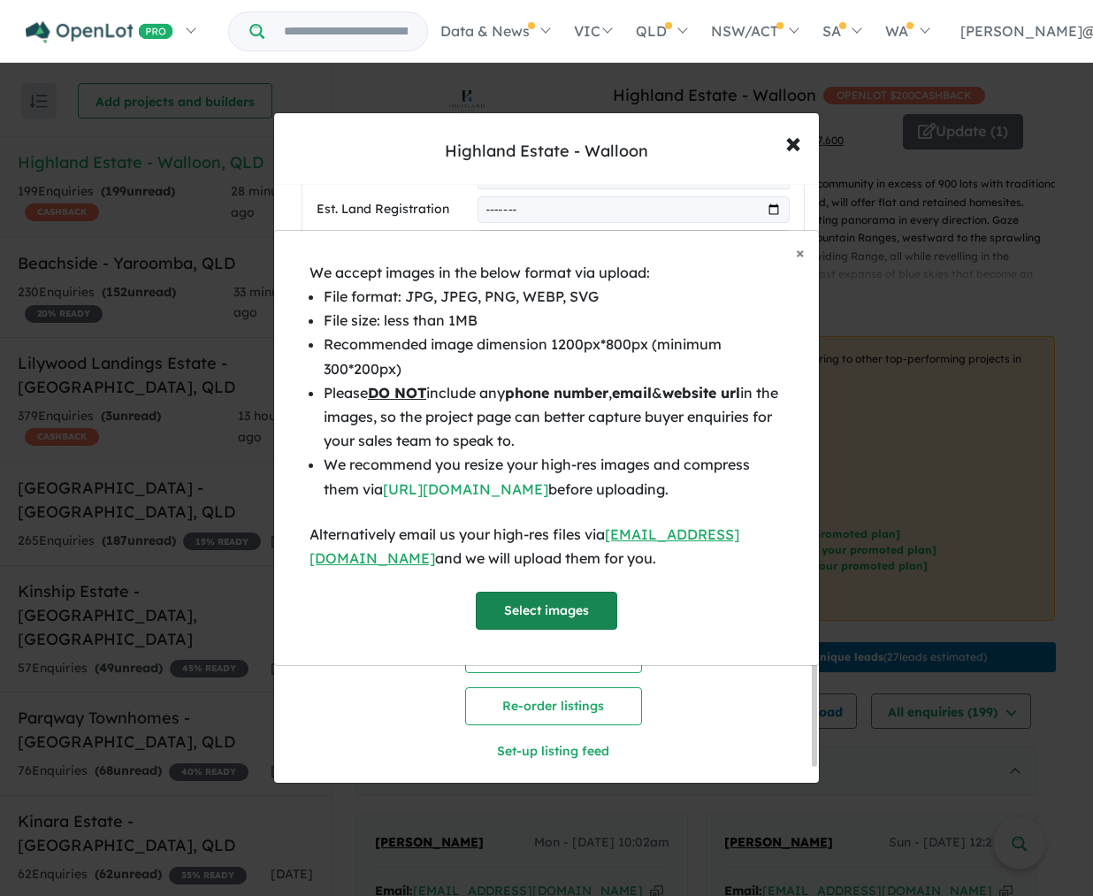
click at [567, 612] on button "Select images" at bounding box center [547, 611] width 142 height 38
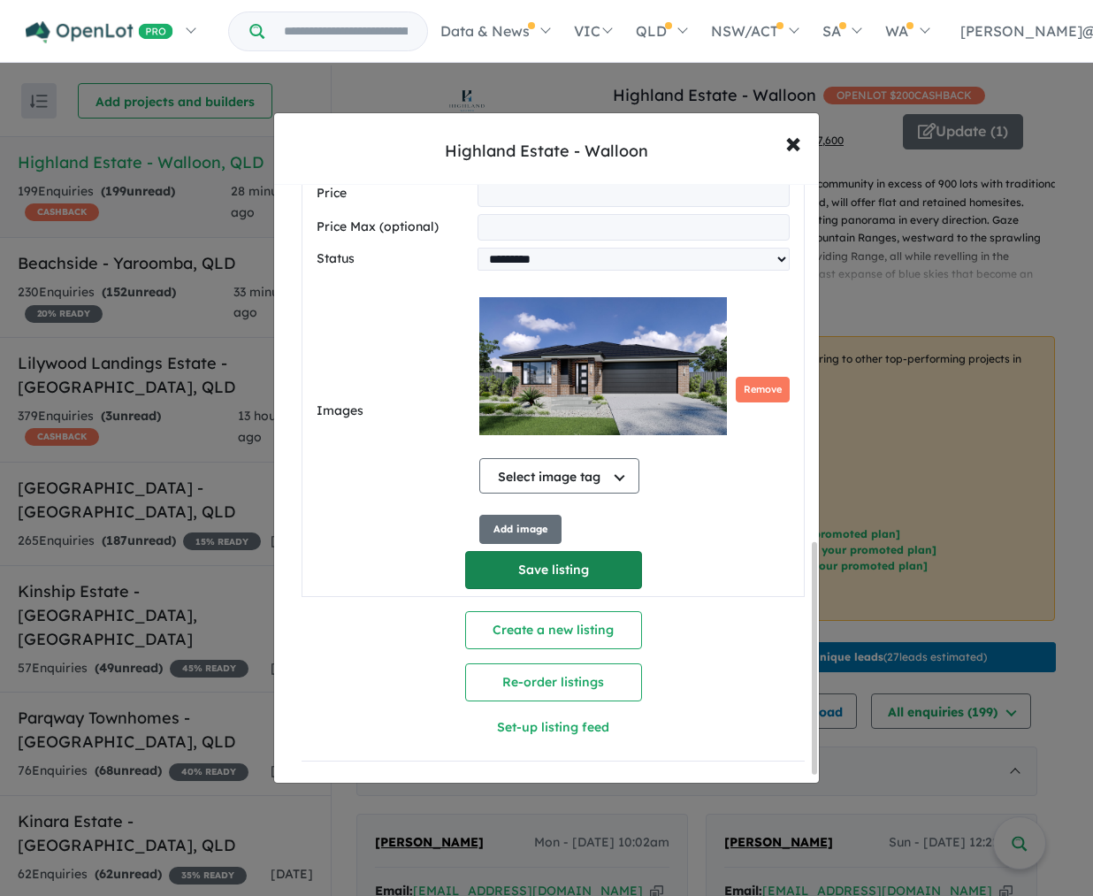
click at [599, 556] on button "Save listing" at bounding box center [553, 570] width 177 height 38
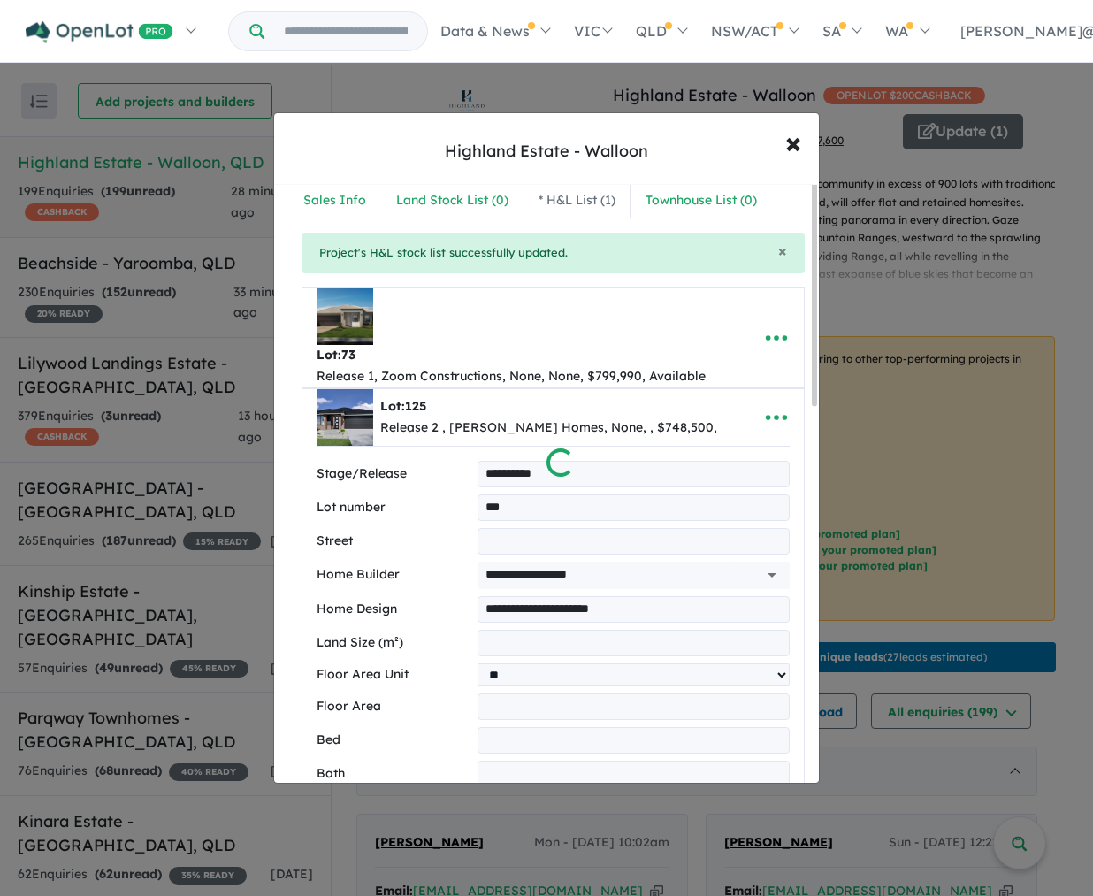
scroll to position [0, 0]
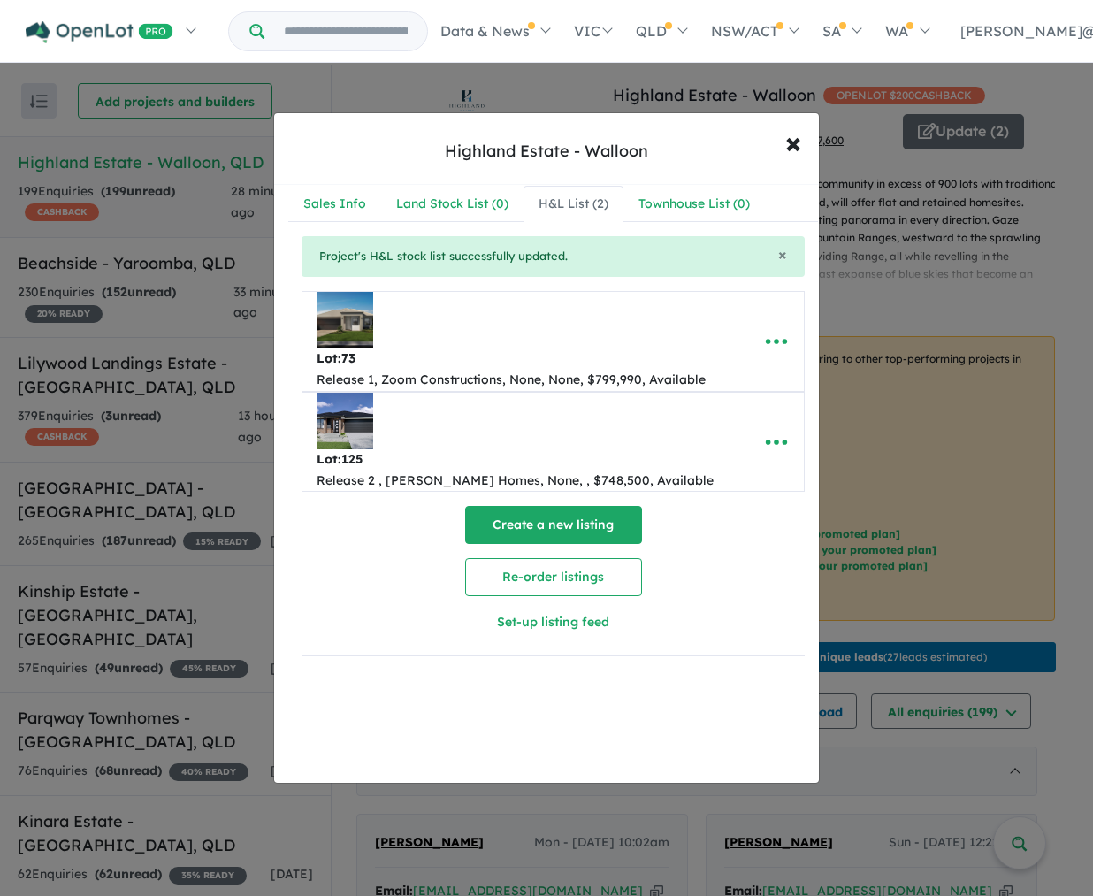
click at [556, 529] on button "Create a new listing" at bounding box center [553, 525] width 177 height 38
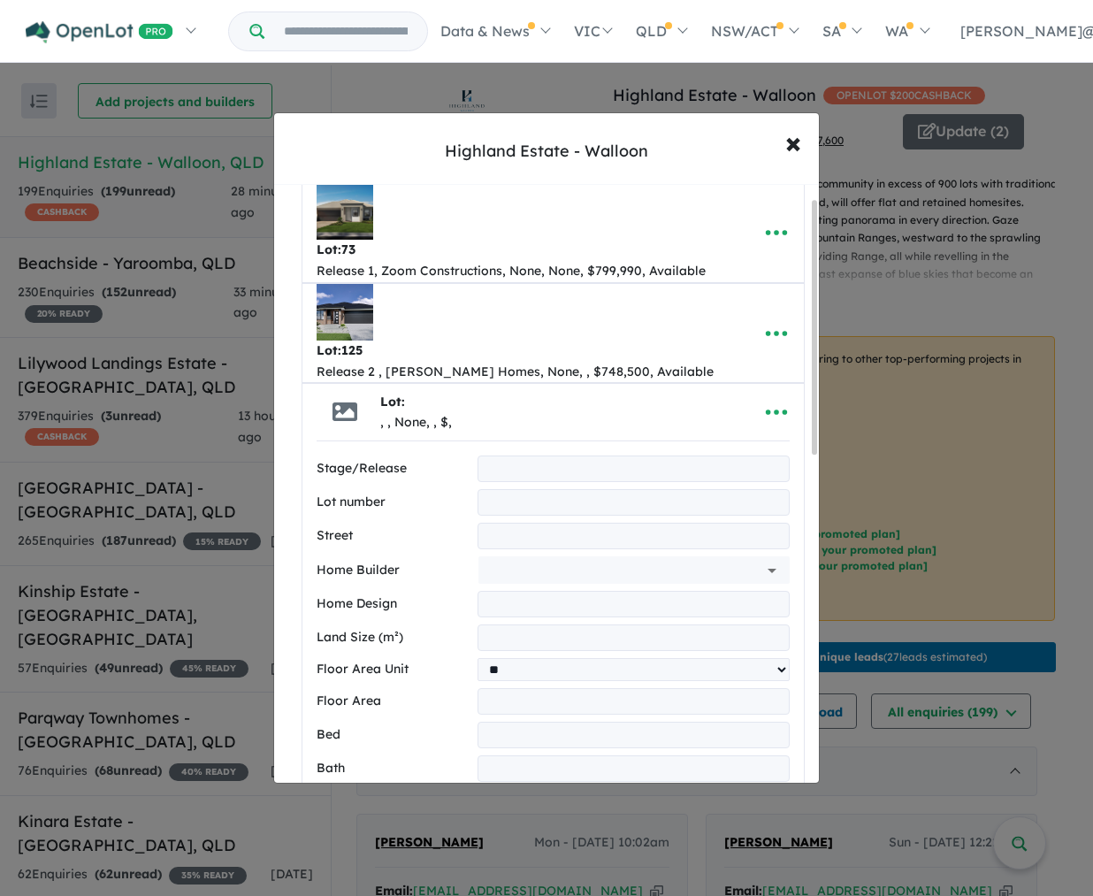
scroll to position [119, 0]
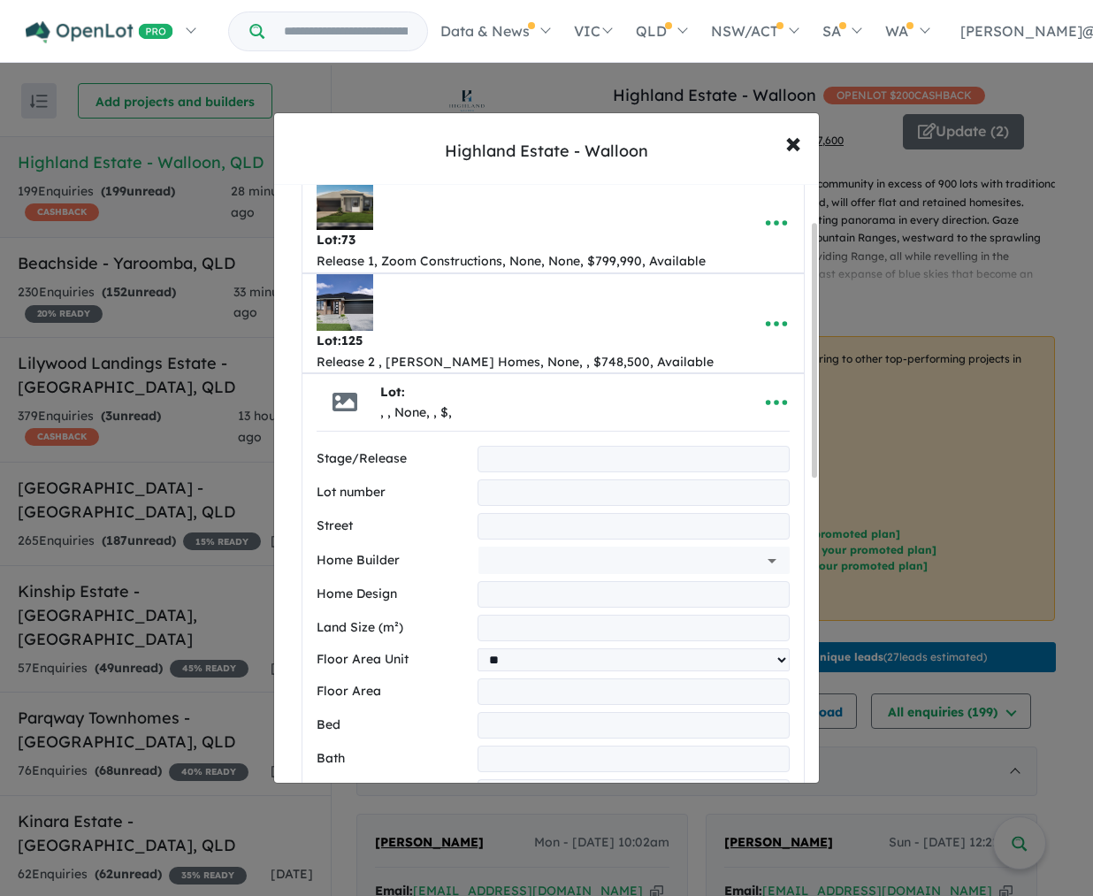
click at [517, 464] on input "text" at bounding box center [634, 459] width 312 height 27
type input "*********"
type input "**"
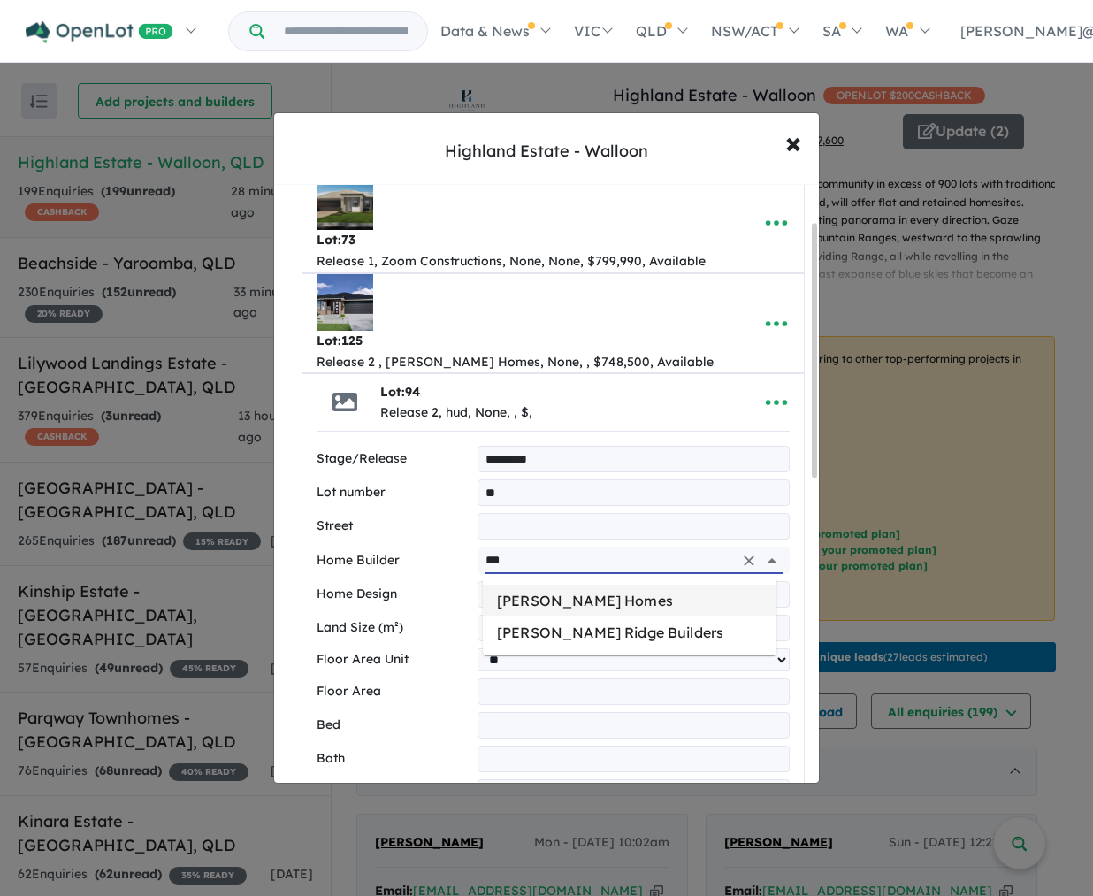
click at [567, 598] on li "[PERSON_NAME] Homes" at bounding box center [630, 601] width 294 height 32
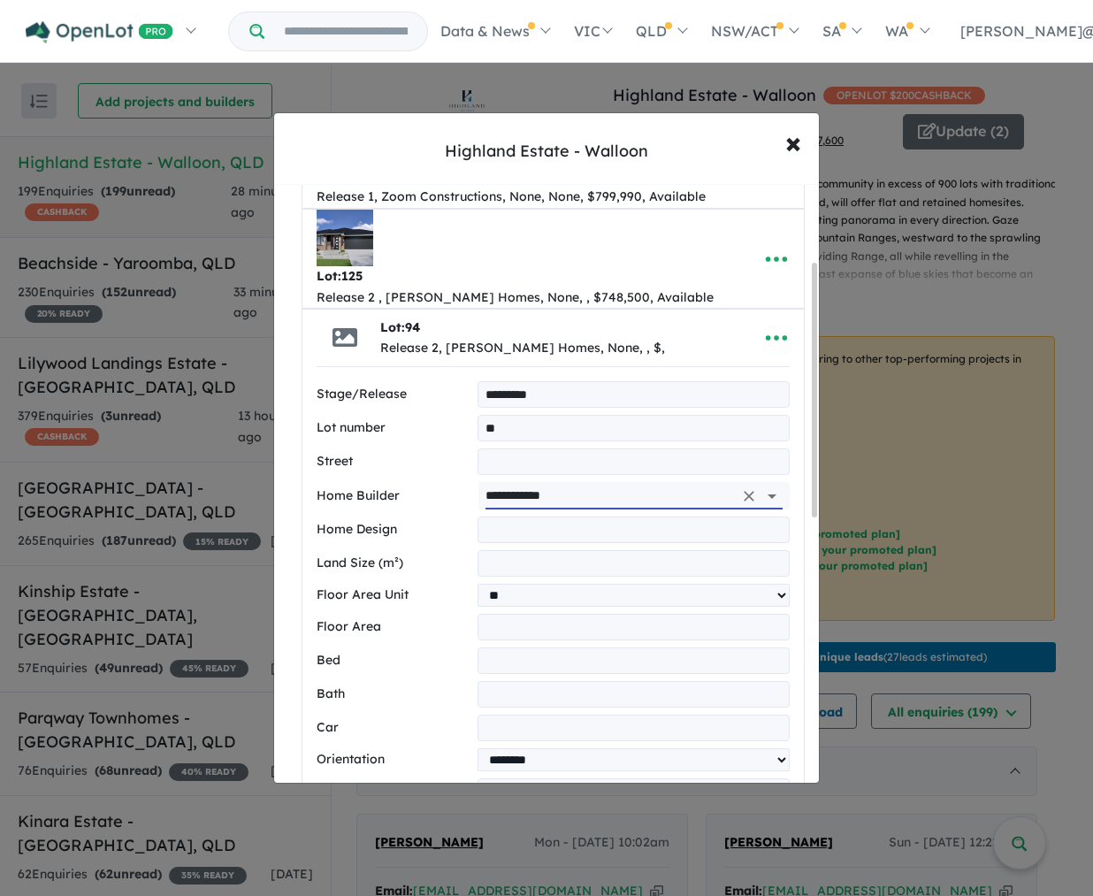
scroll to position [214, 0]
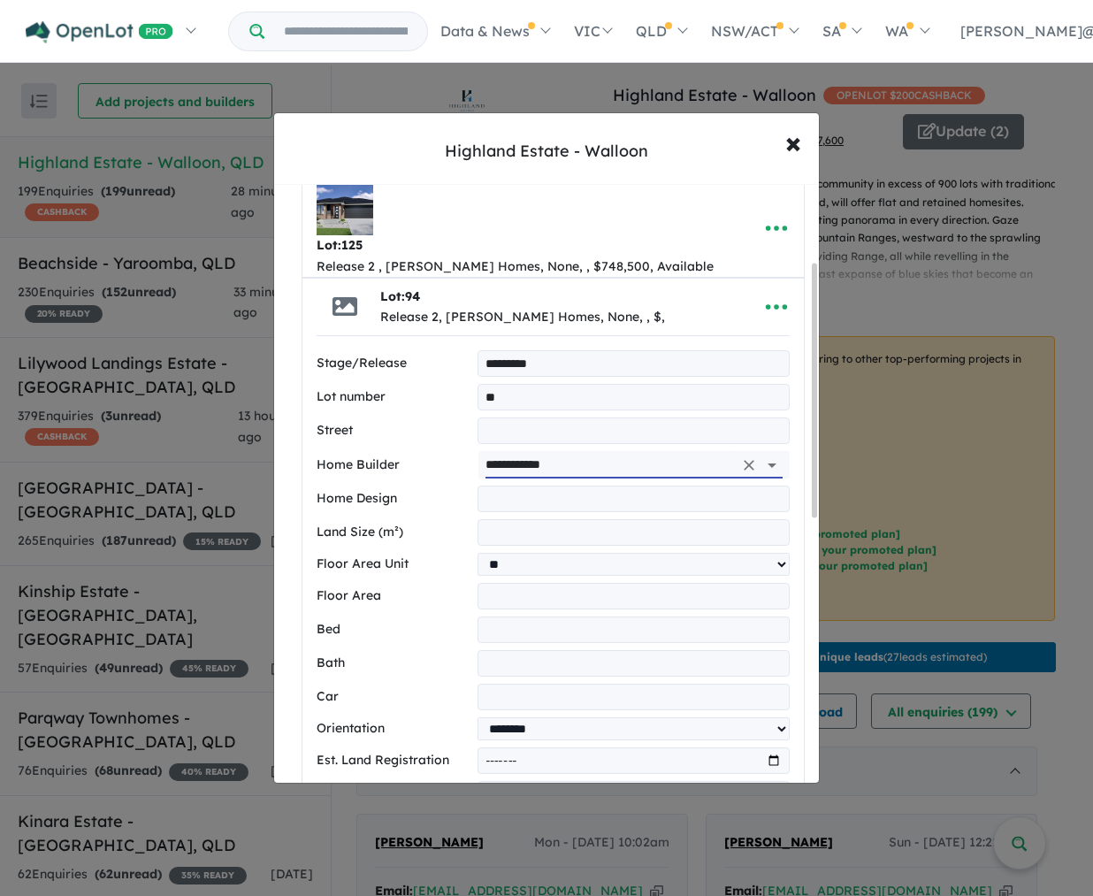
type input "**********"
click at [519, 500] on input "text" at bounding box center [634, 499] width 312 height 27
type input "**********"
click at [517, 536] on input "number" at bounding box center [634, 532] width 312 height 27
type input "***"
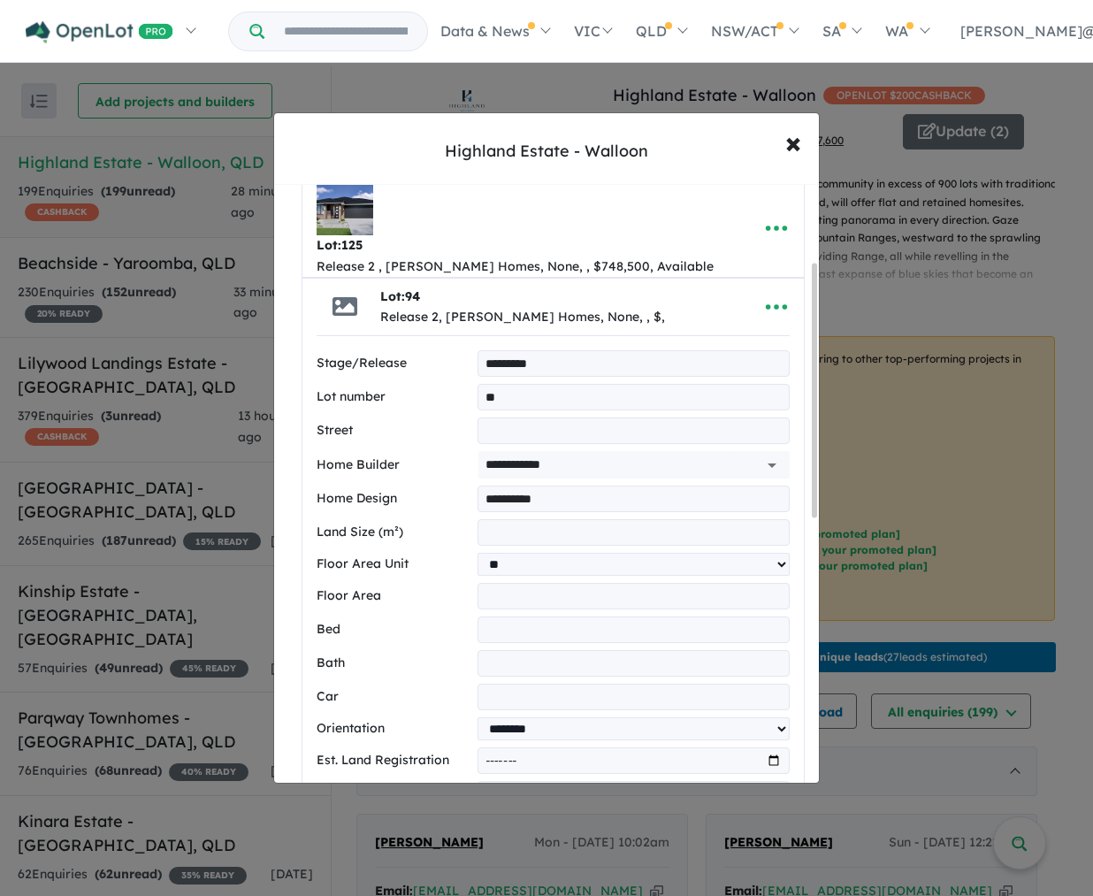
click at [502, 626] on input "number" at bounding box center [634, 630] width 312 height 27
type input "*"
click at [502, 663] on input "number" at bounding box center [634, 663] width 312 height 27
type input "*"
click at [510, 705] on input "number" at bounding box center [634, 697] width 312 height 27
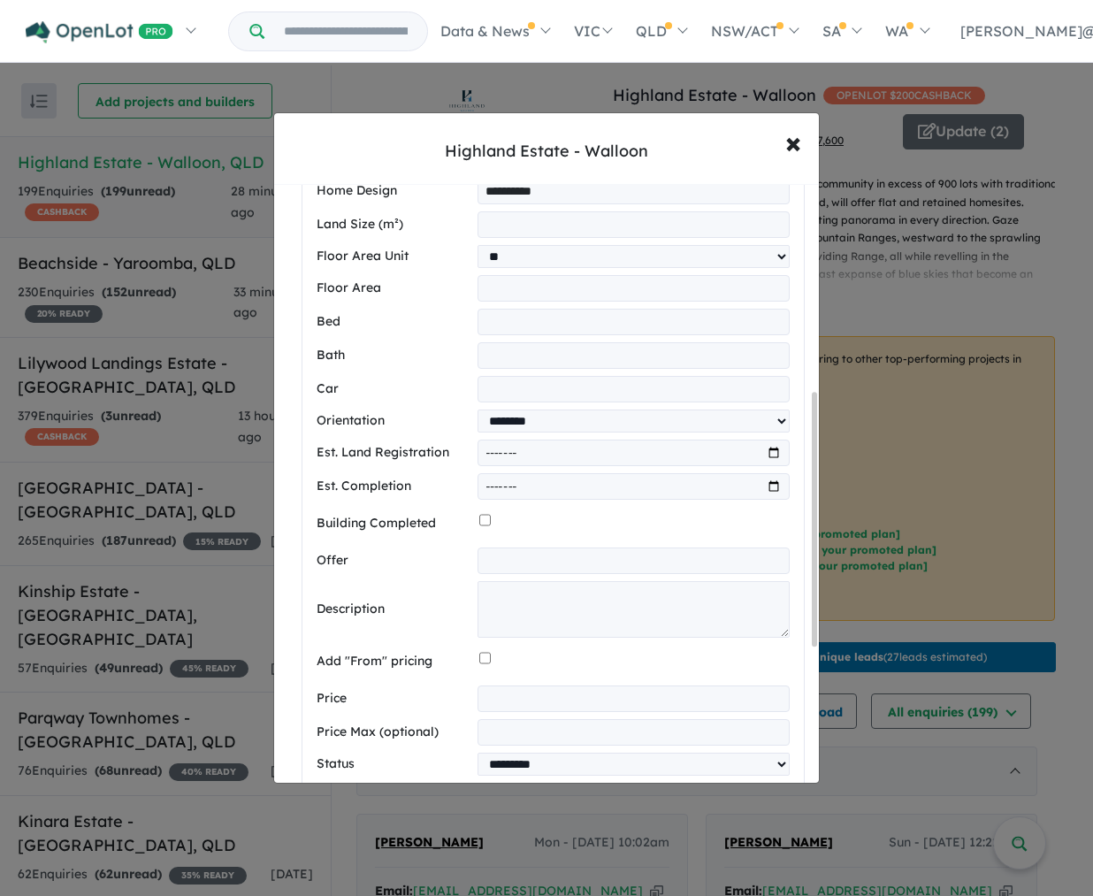
scroll to position [595, 0]
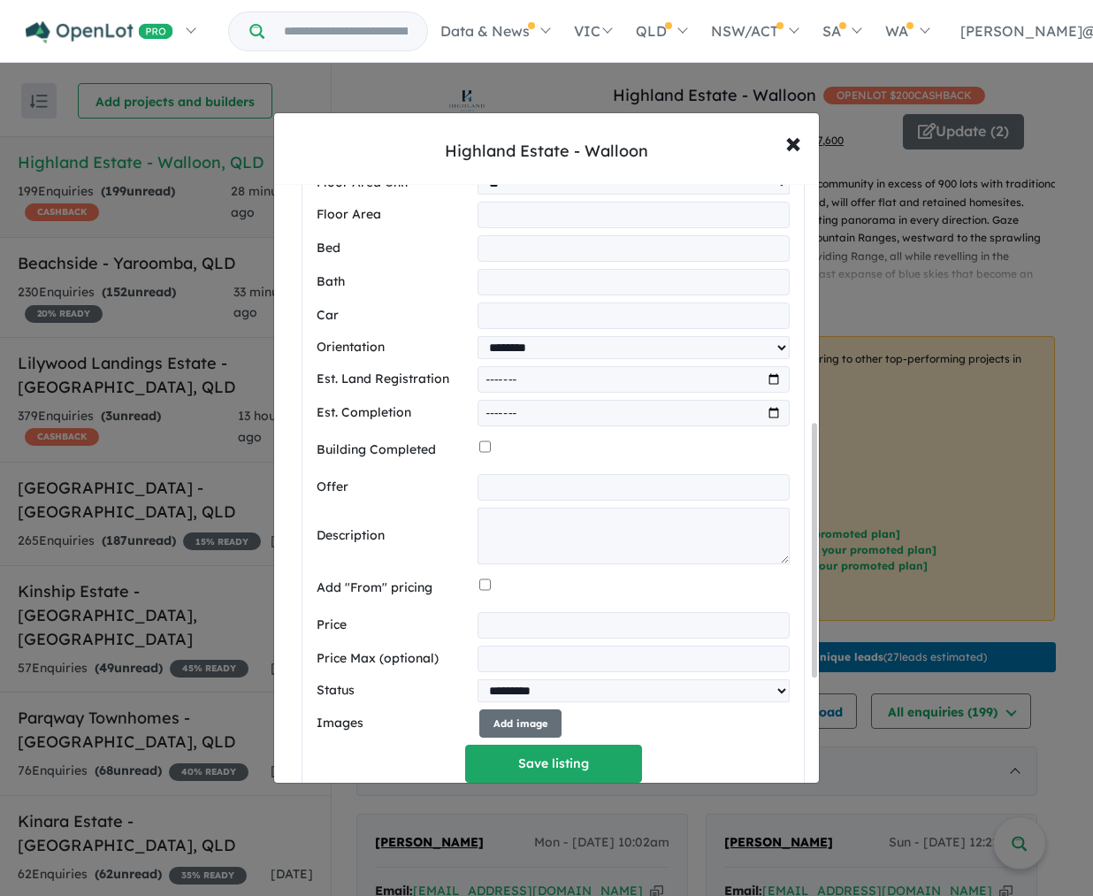
type input "*"
click at [500, 533] on textarea "To enrich screen reader interactions, please activate Accessibility in Grammarl…" at bounding box center [634, 536] width 312 height 57
click at [524, 529] on textarea "To enrich screen reader interactions, please activate Accessibility in Grammarl…" at bounding box center [634, 536] width 312 height 57
paste textarea "**********"
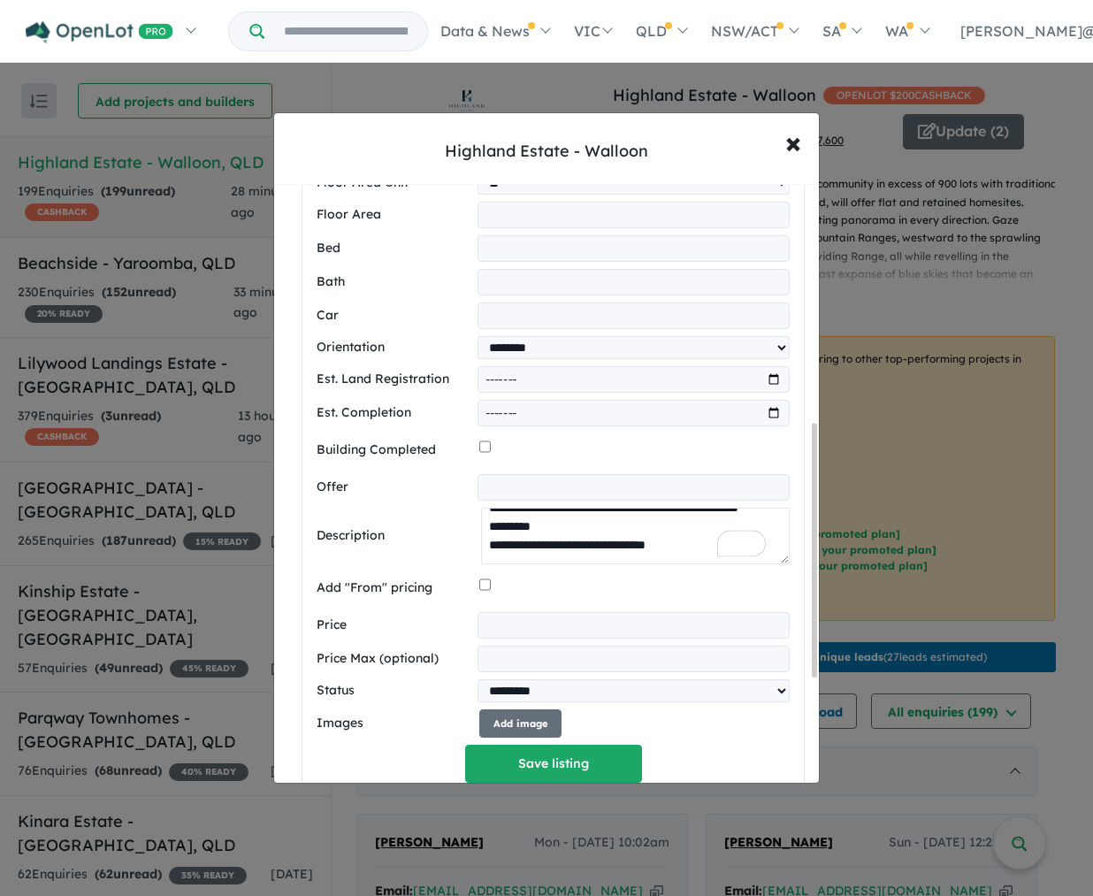
type textarea "**********"
click at [504, 633] on input "number" at bounding box center [634, 625] width 312 height 27
type input "******"
click at [536, 721] on button "Add image" at bounding box center [521, 724] width 82 height 29
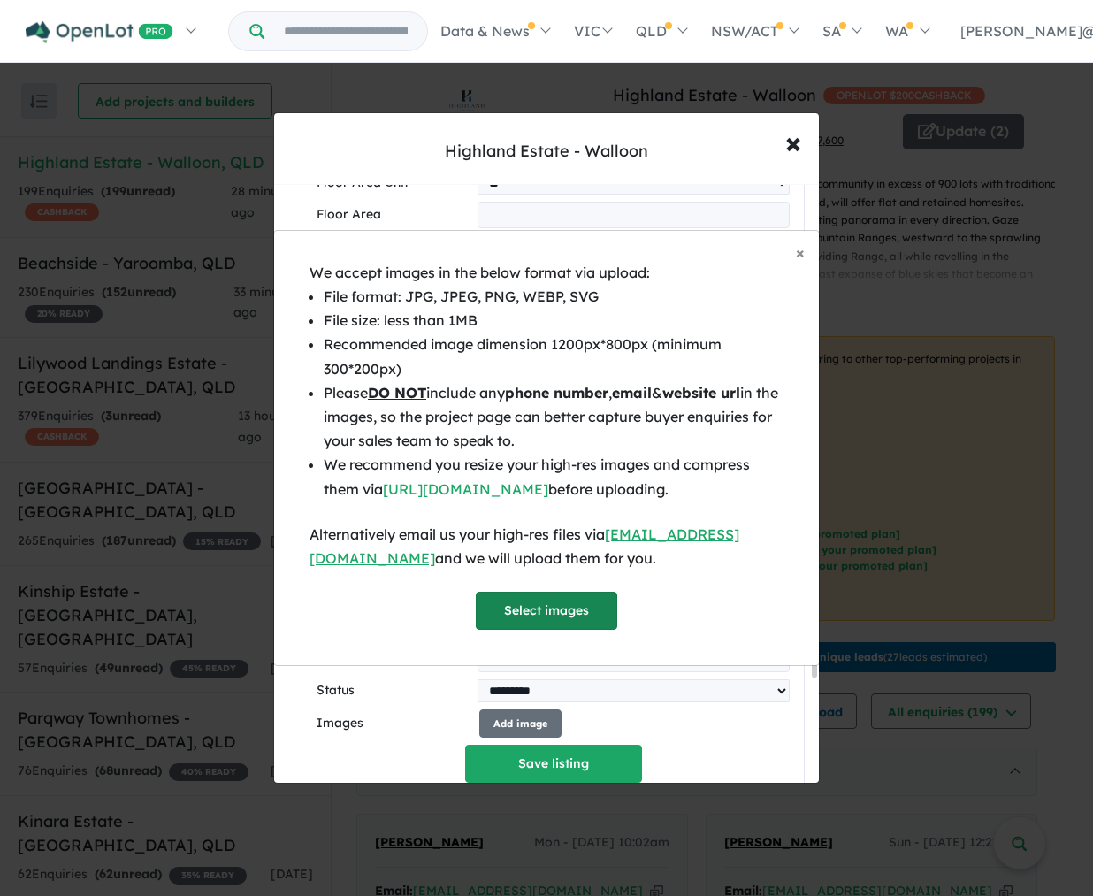
click at [535, 607] on button "Select images" at bounding box center [547, 611] width 142 height 38
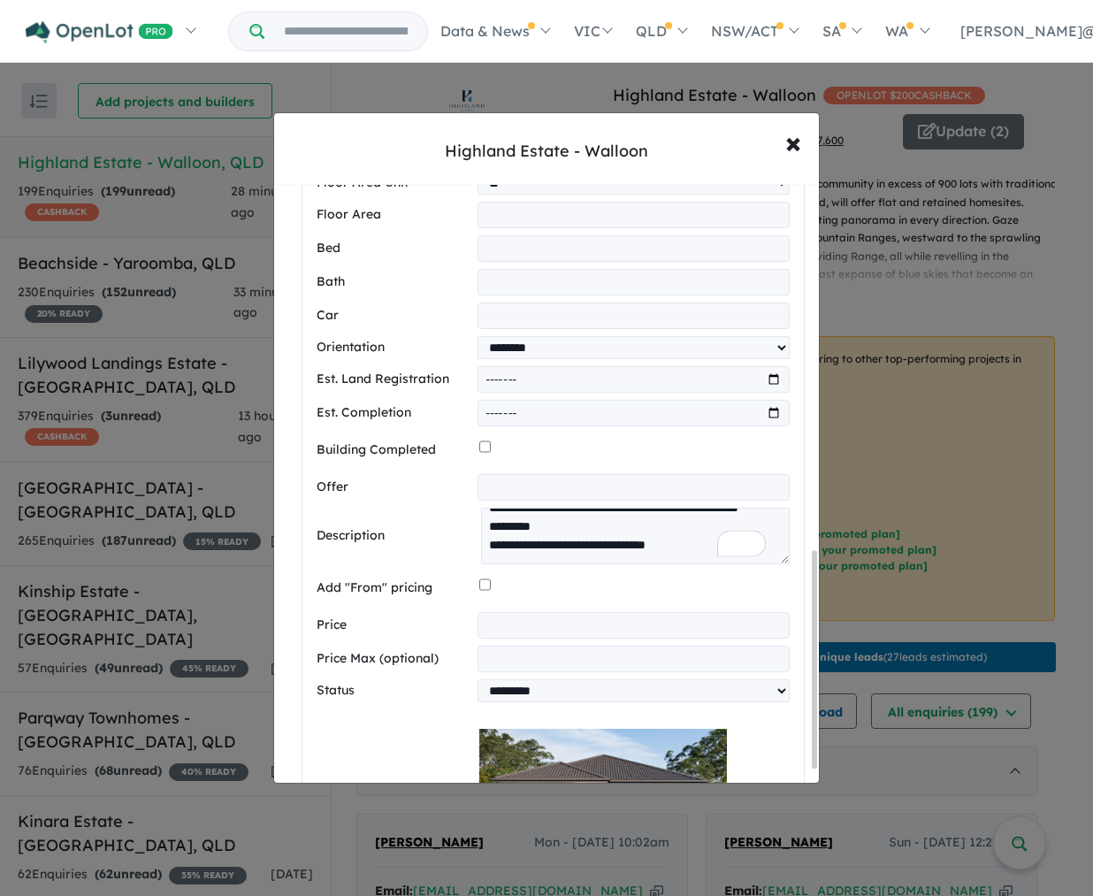
scroll to position [1050, 0]
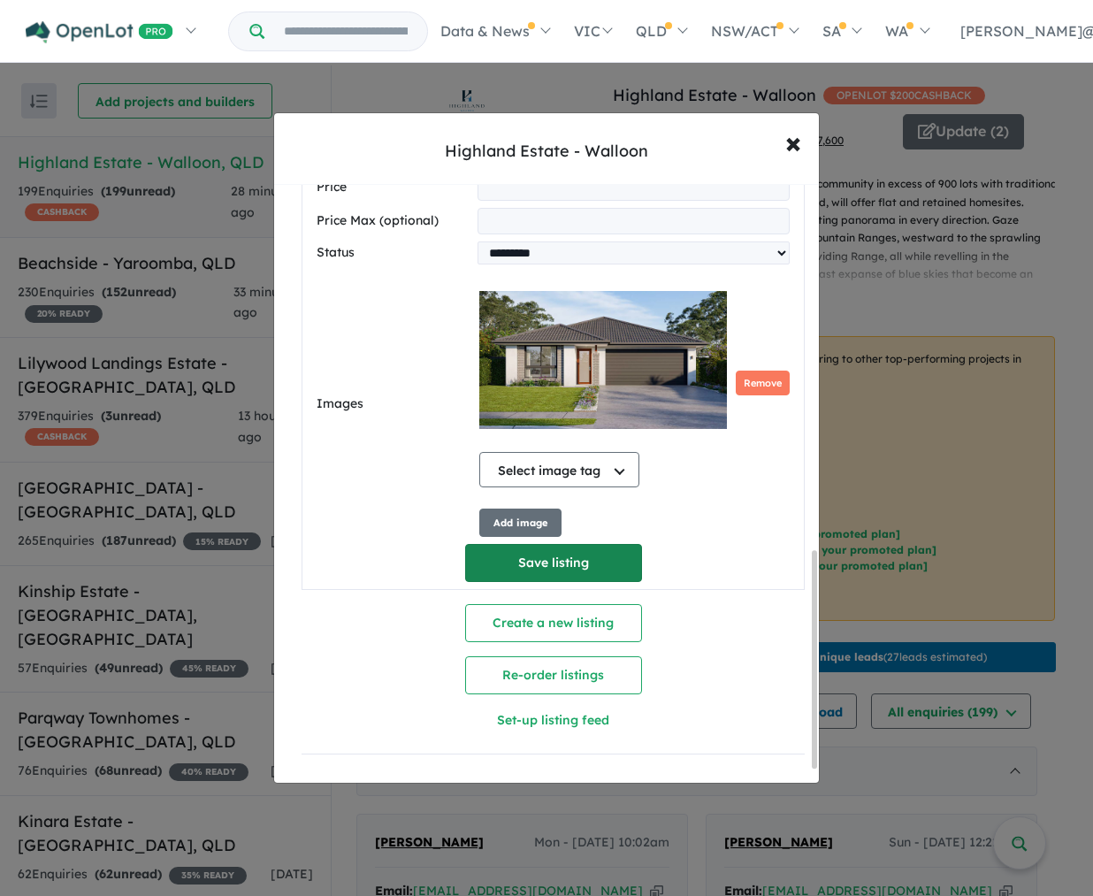
click at [609, 561] on button "Save listing" at bounding box center [553, 563] width 177 height 38
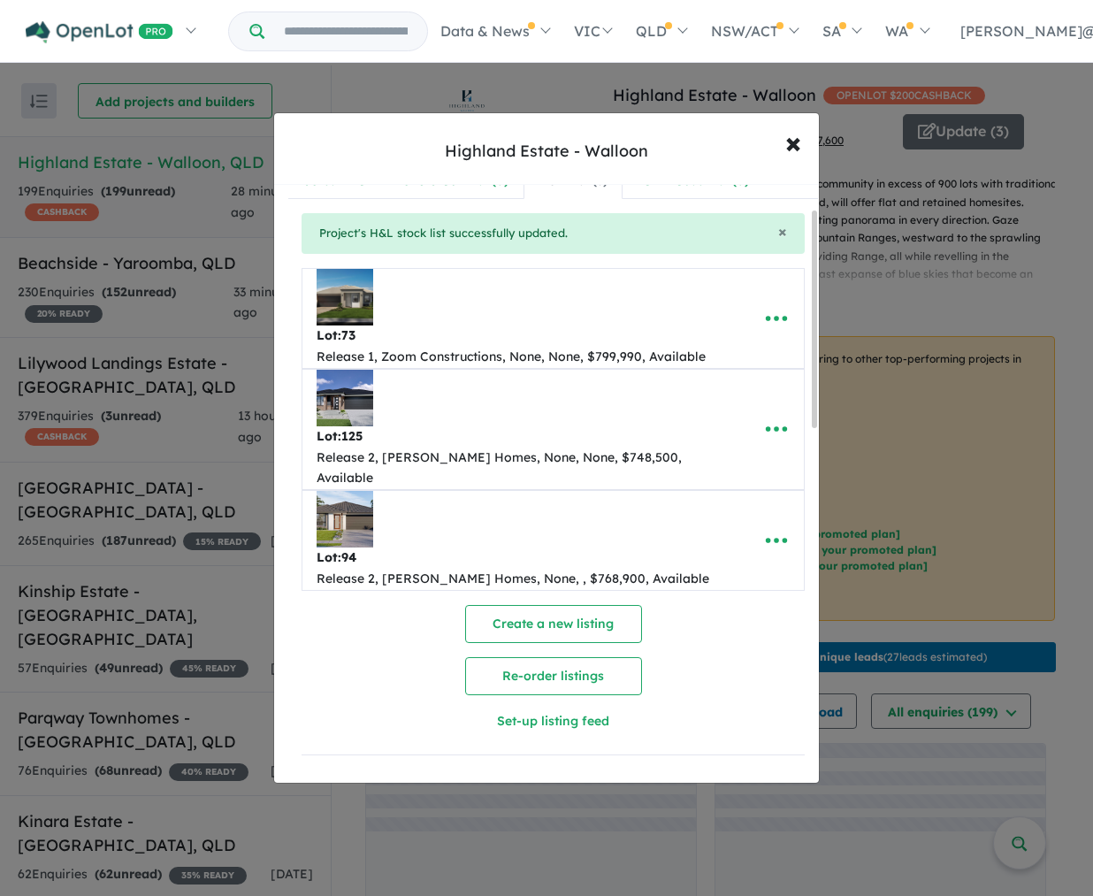
scroll to position [0, 0]
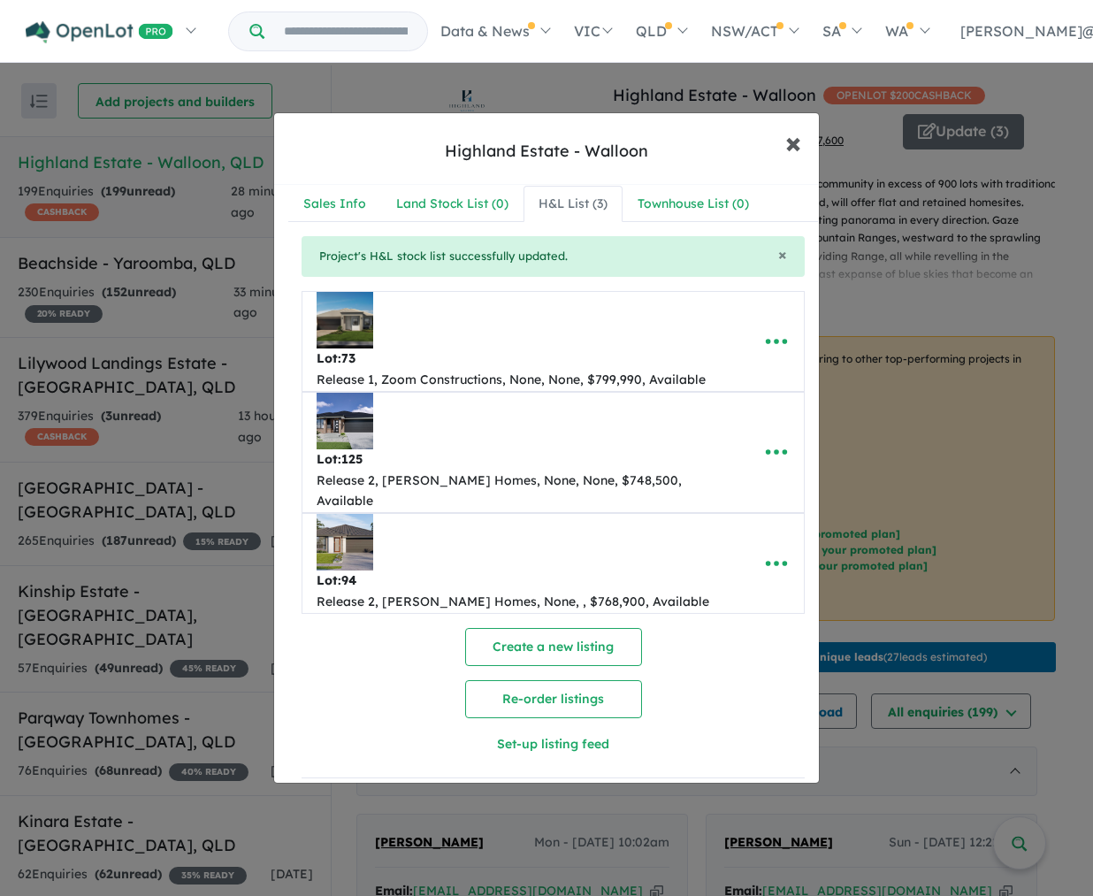
click at [799, 142] on span "×" at bounding box center [794, 142] width 16 height 38
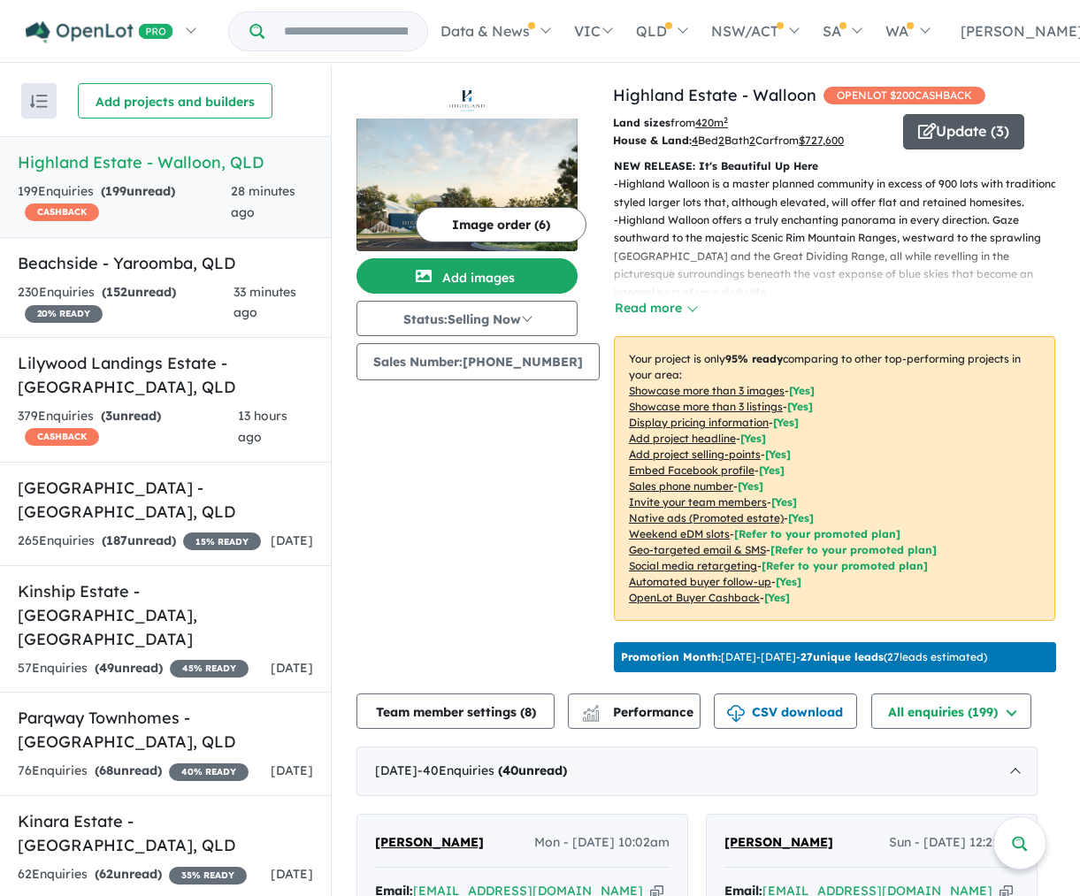
click at [940, 125] on button "Update ( 3 )" at bounding box center [963, 131] width 121 height 35
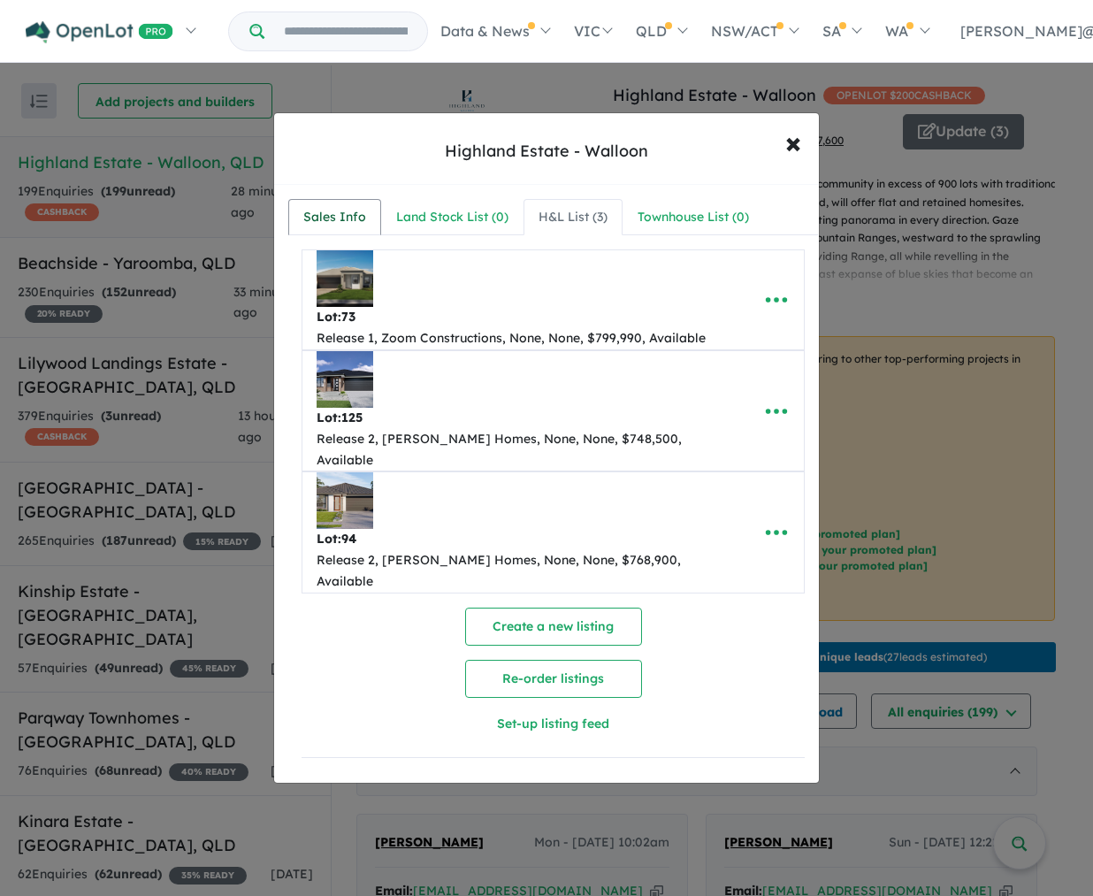
click at [346, 217] on div "Sales Info" at bounding box center [334, 217] width 63 height 21
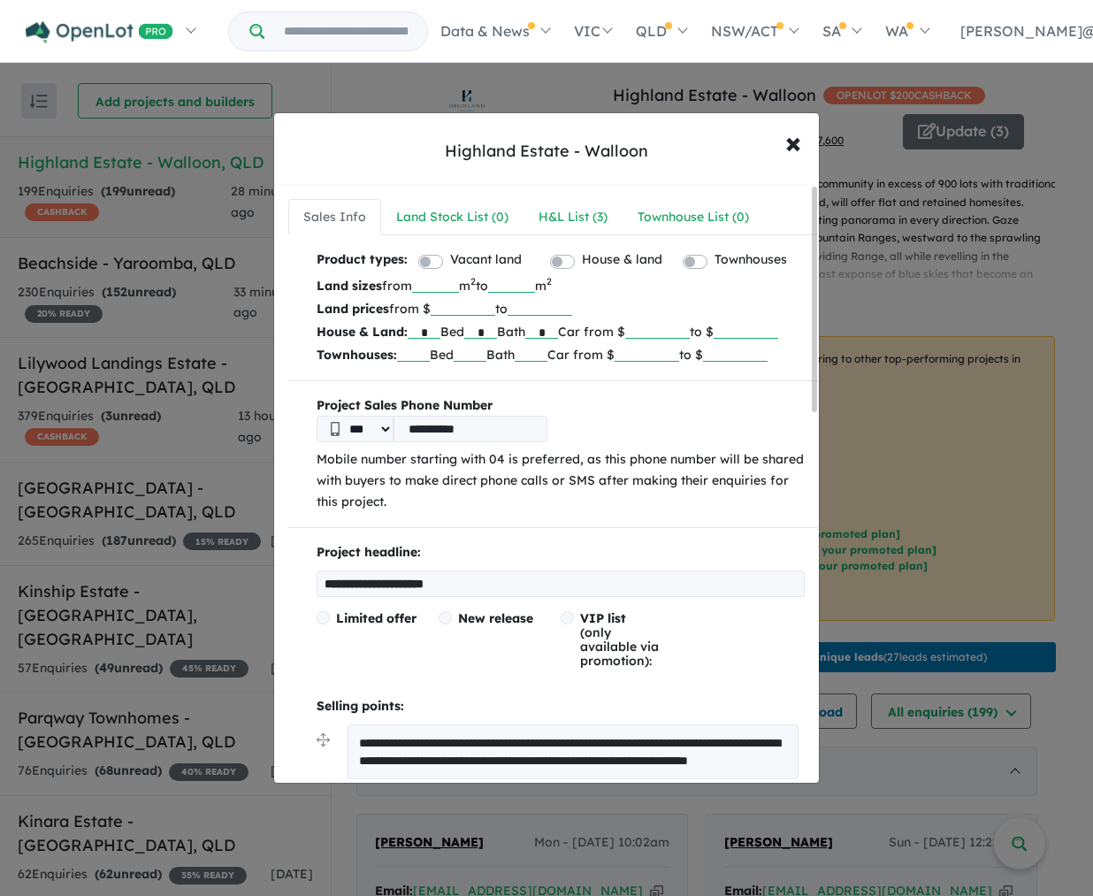
drag, startPoint x: 713, startPoint y: 330, endPoint x: 679, endPoint y: 331, distance: 34.5
click at [679, 331] on input "******" at bounding box center [657, 330] width 65 height 18
type input "******"
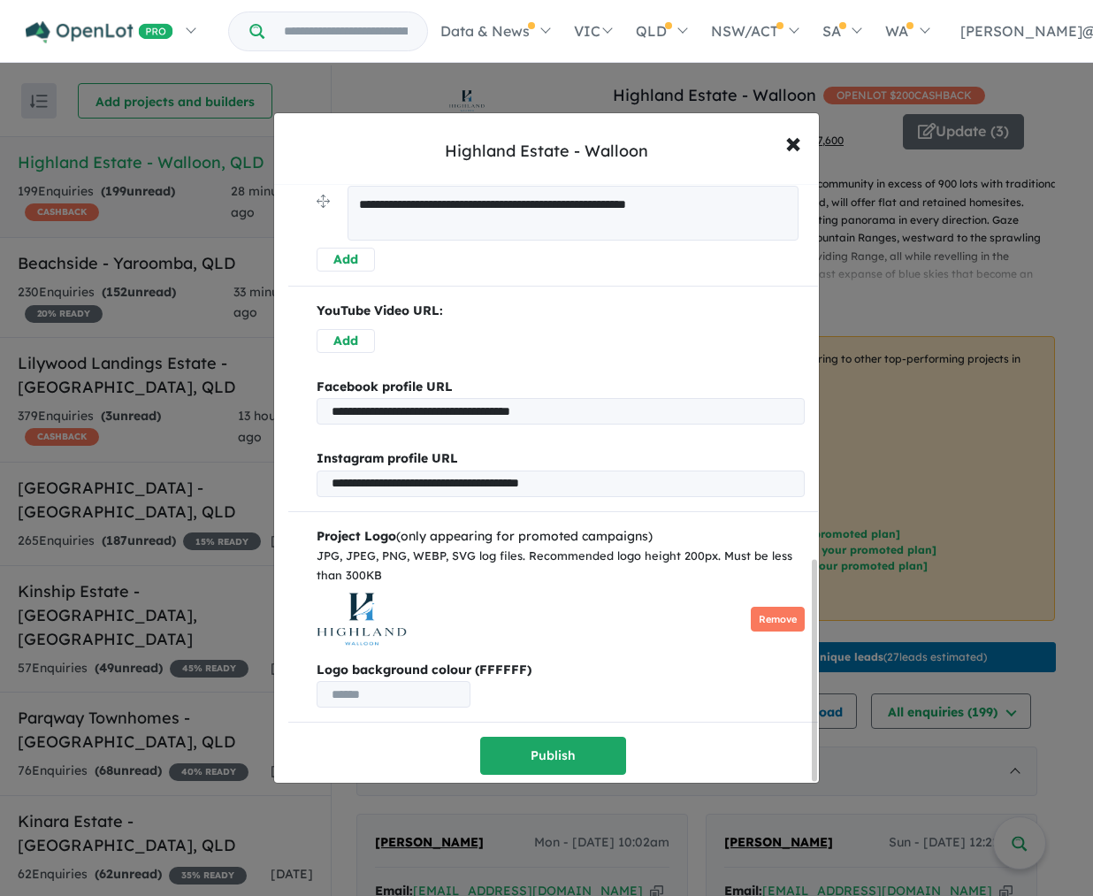
scroll to position [1023, 0]
click at [558, 744] on button "Publish" at bounding box center [553, 756] width 146 height 38
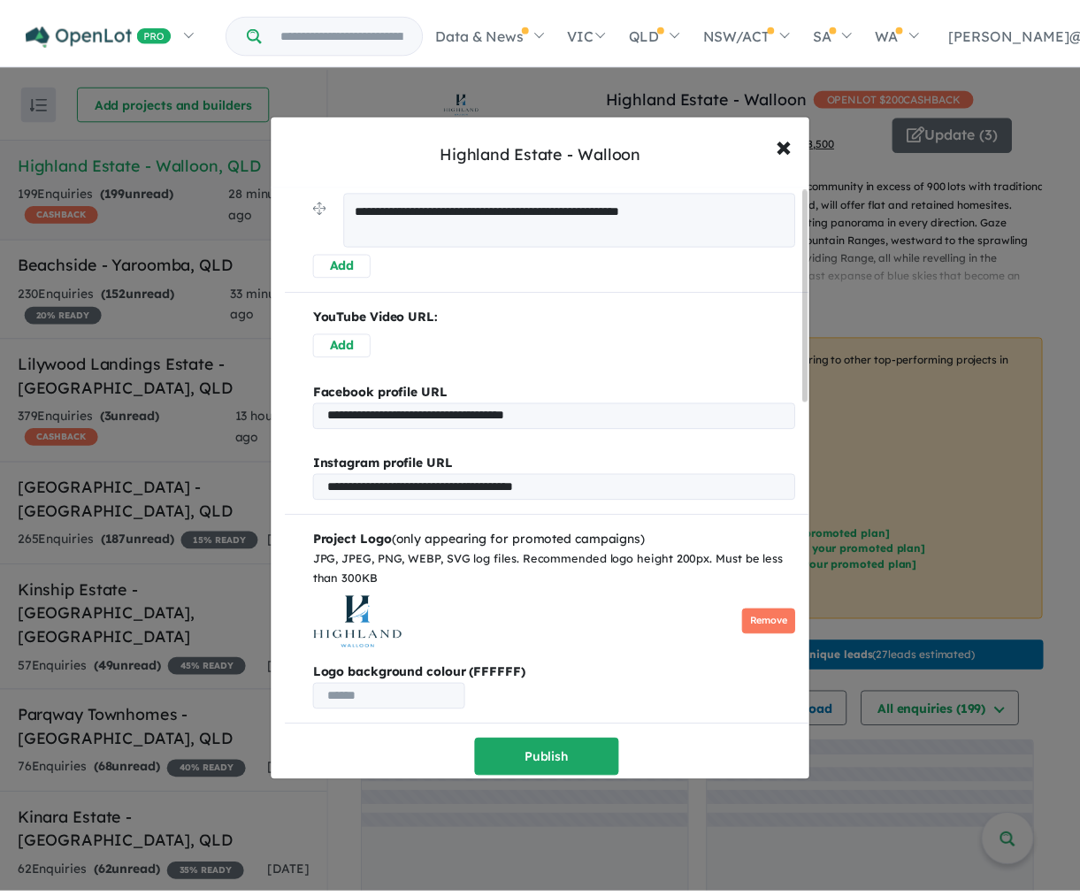
scroll to position [0, 0]
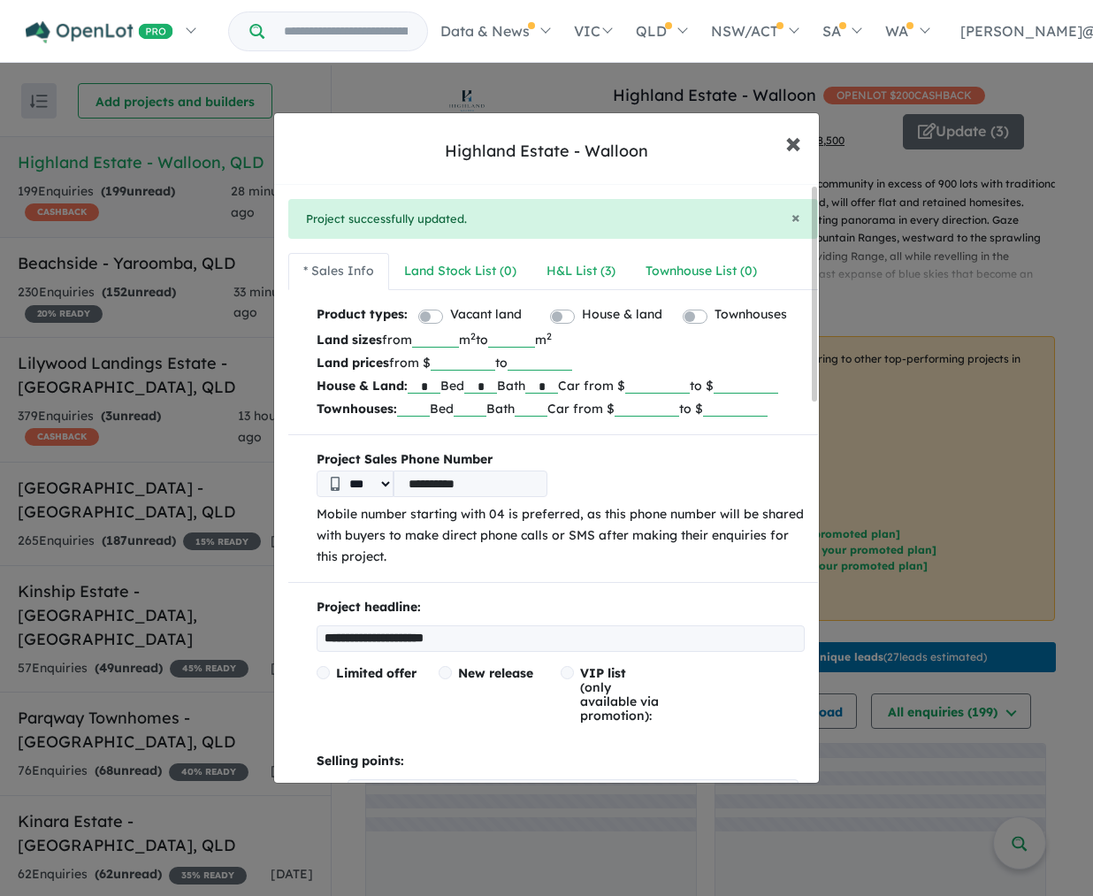
click at [793, 147] on span "×" at bounding box center [794, 142] width 16 height 38
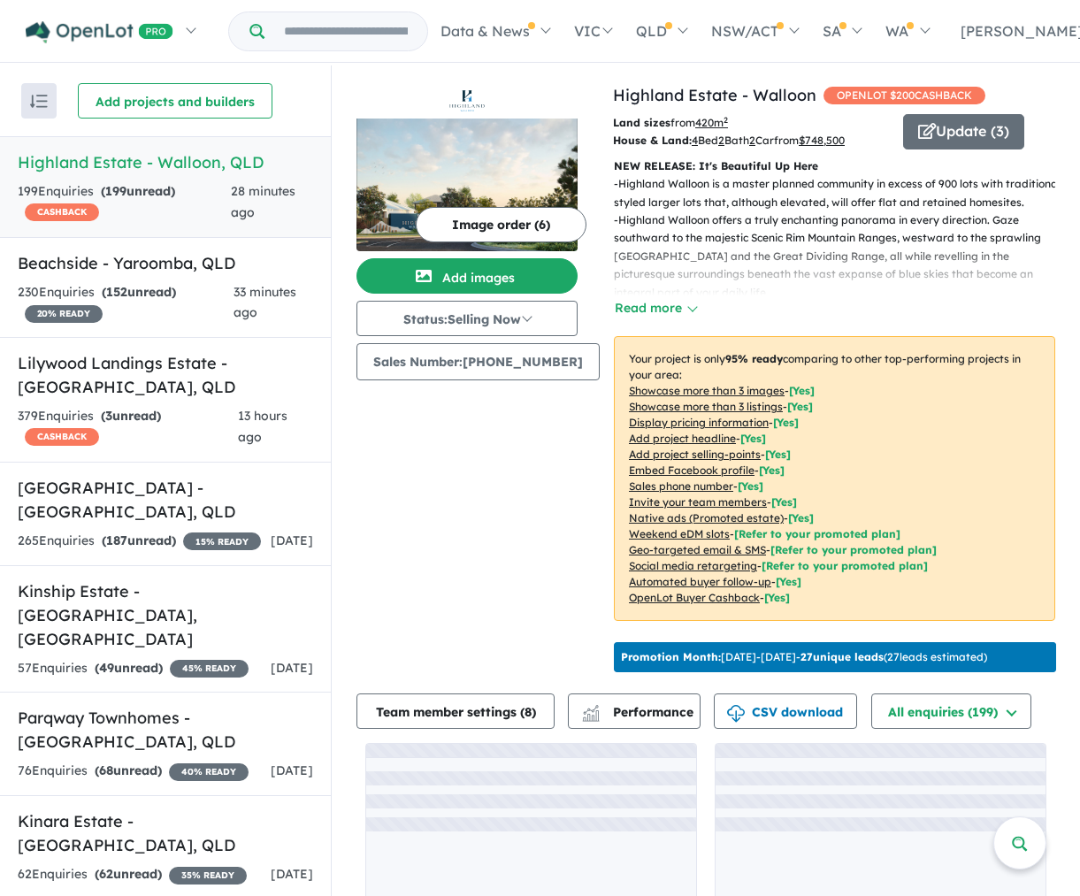
click at [512, 223] on button "Image order ( 6 )" at bounding box center [501, 224] width 171 height 35
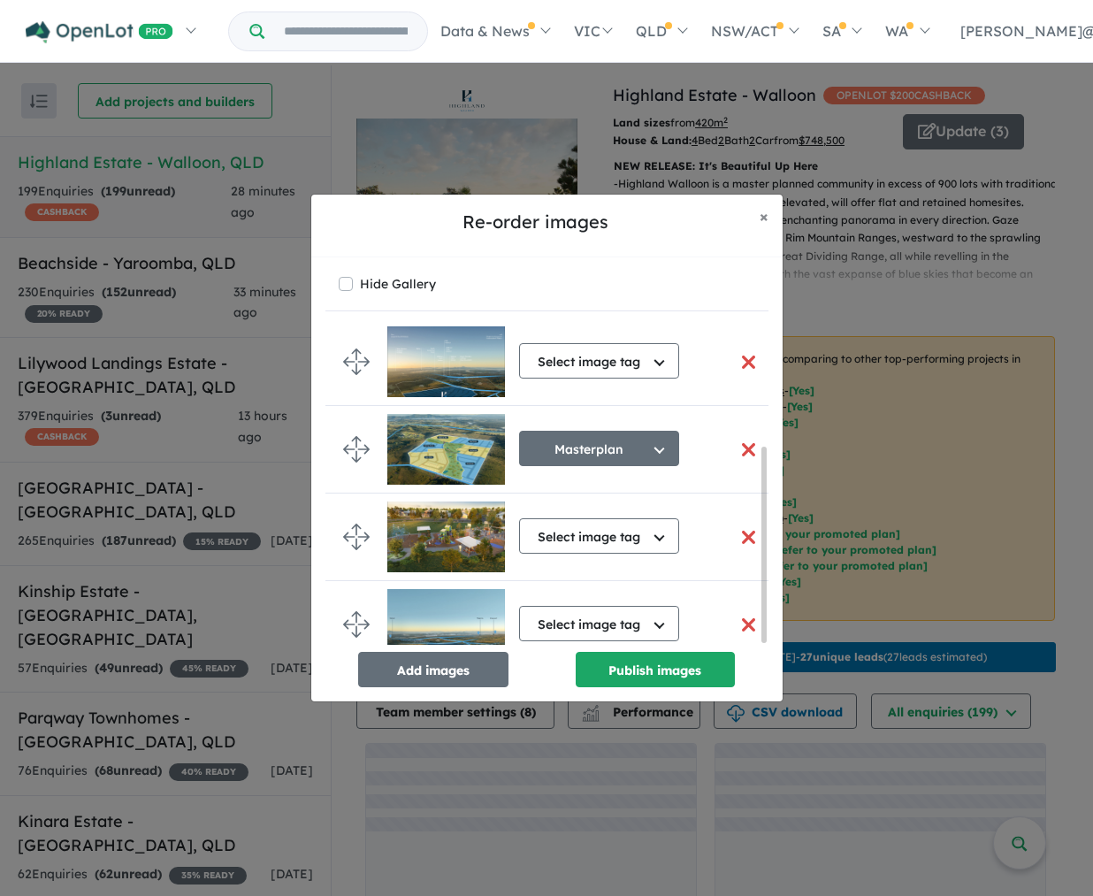
scroll to position [199, 0]
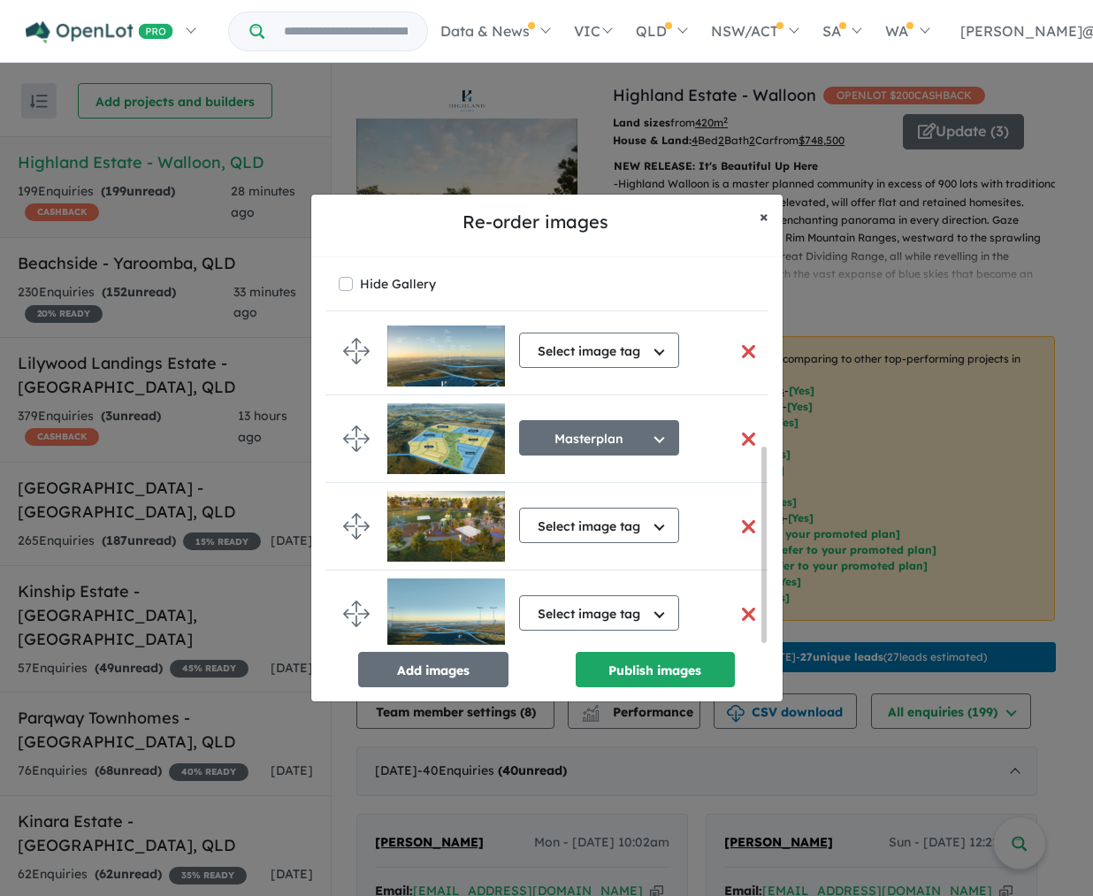
click at [761, 213] on span "×" at bounding box center [764, 216] width 9 height 20
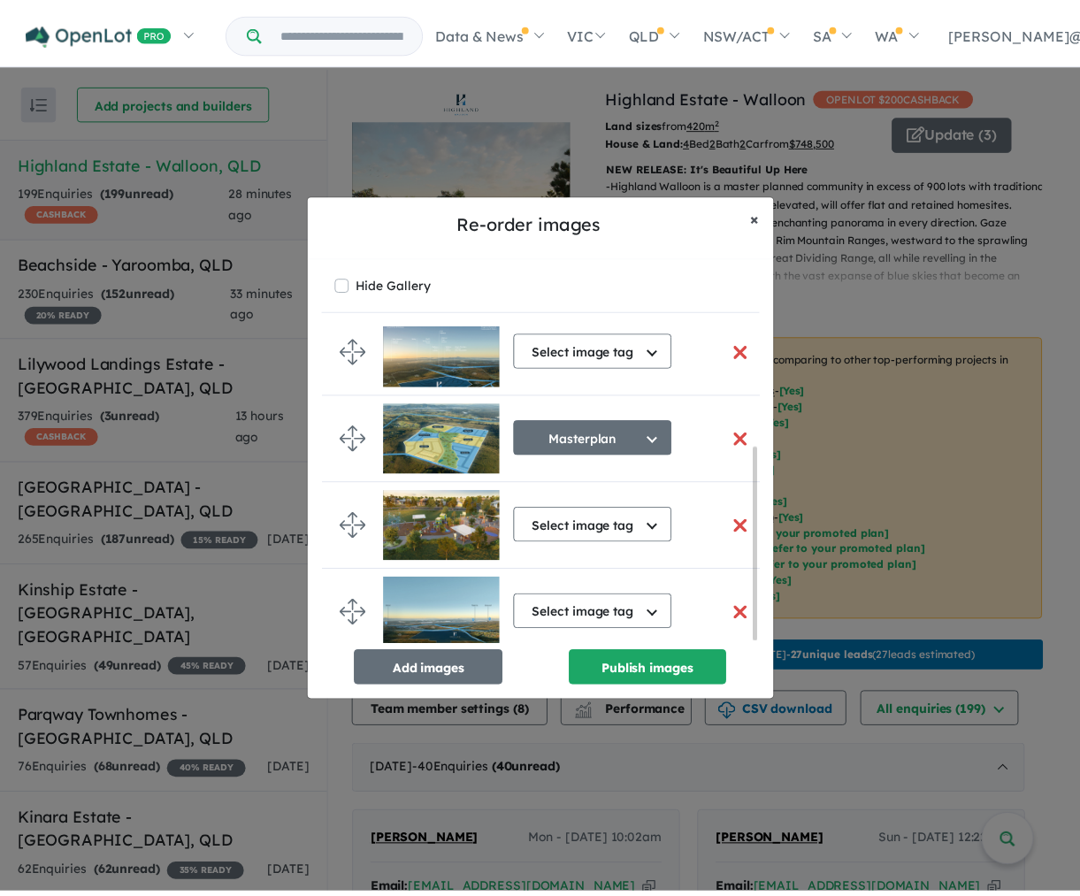
scroll to position [196, 0]
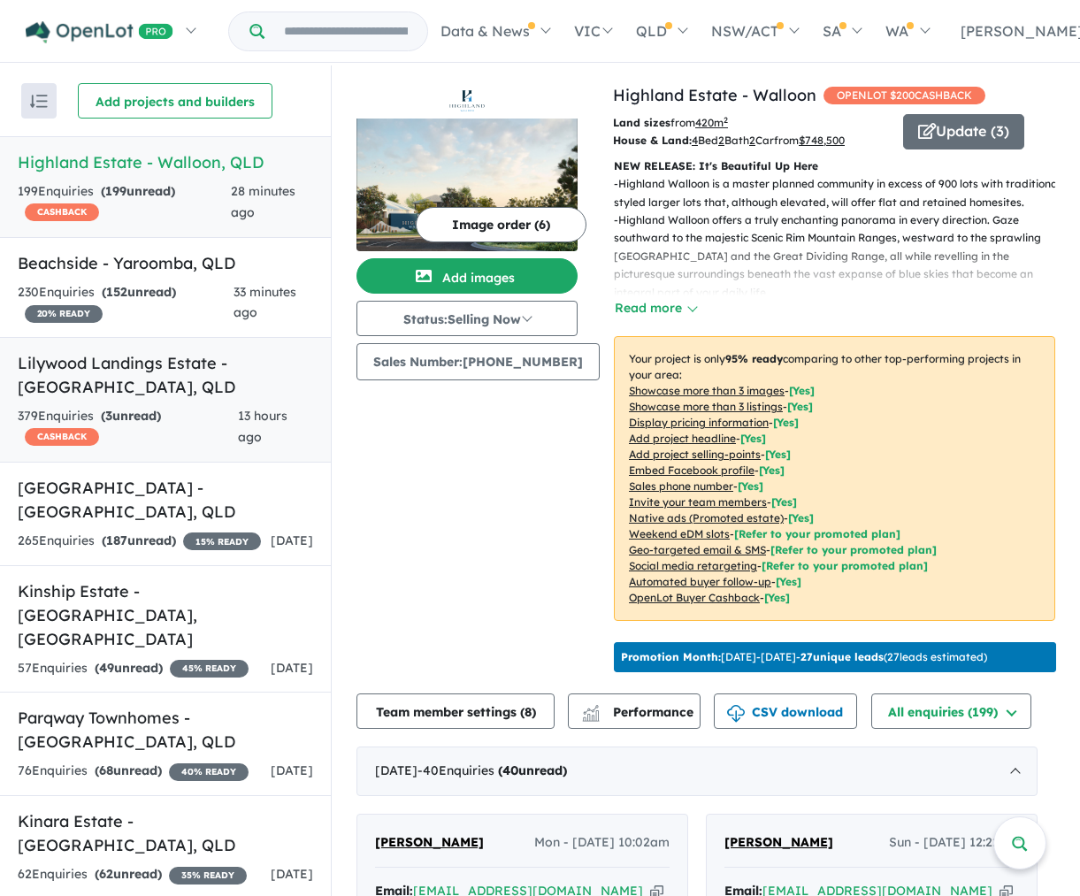
click at [199, 361] on h5 "Lilywood Landings Estate - [GEOGRAPHIC_DATA] , [GEOGRAPHIC_DATA]" at bounding box center [165, 375] width 295 height 48
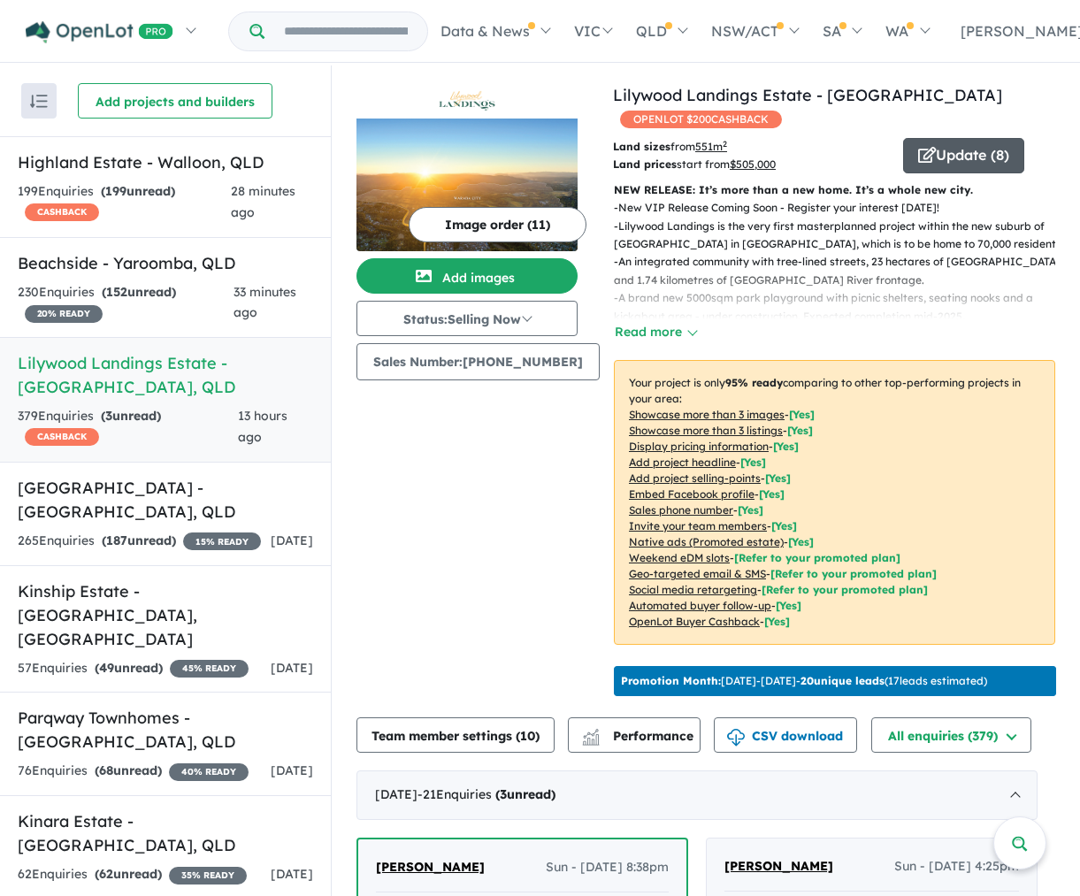
click at [924, 160] on button "Update ( 8 )" at bounding box center [963, 155] width 121 height 35
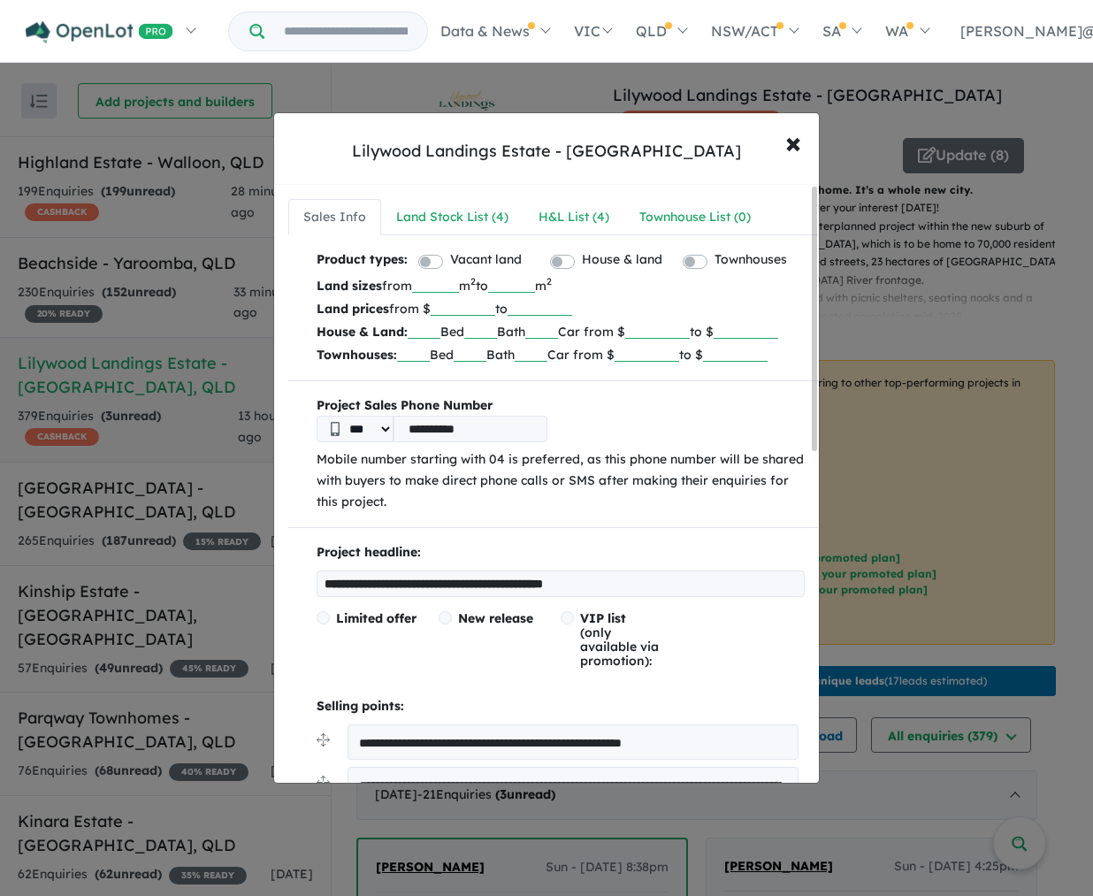
drag, startPoint x: 452, startPoint y: 305, endPoint x: 512, endPoint y: 305, distance: 60.2
click at [512, 305] on p "Land prices from $ ****** to" at bounding box center [561, 308] width 488 height 23
type input "******"
drag, startPoint x: 437, startPoint y: 287, endPoint x: 484, endPoint y: 289, distance: 47.0
click at [484, 289] on p "Land sizes from *** m 2 to m 2" at bounding box center [561, 285] width 488 height 23
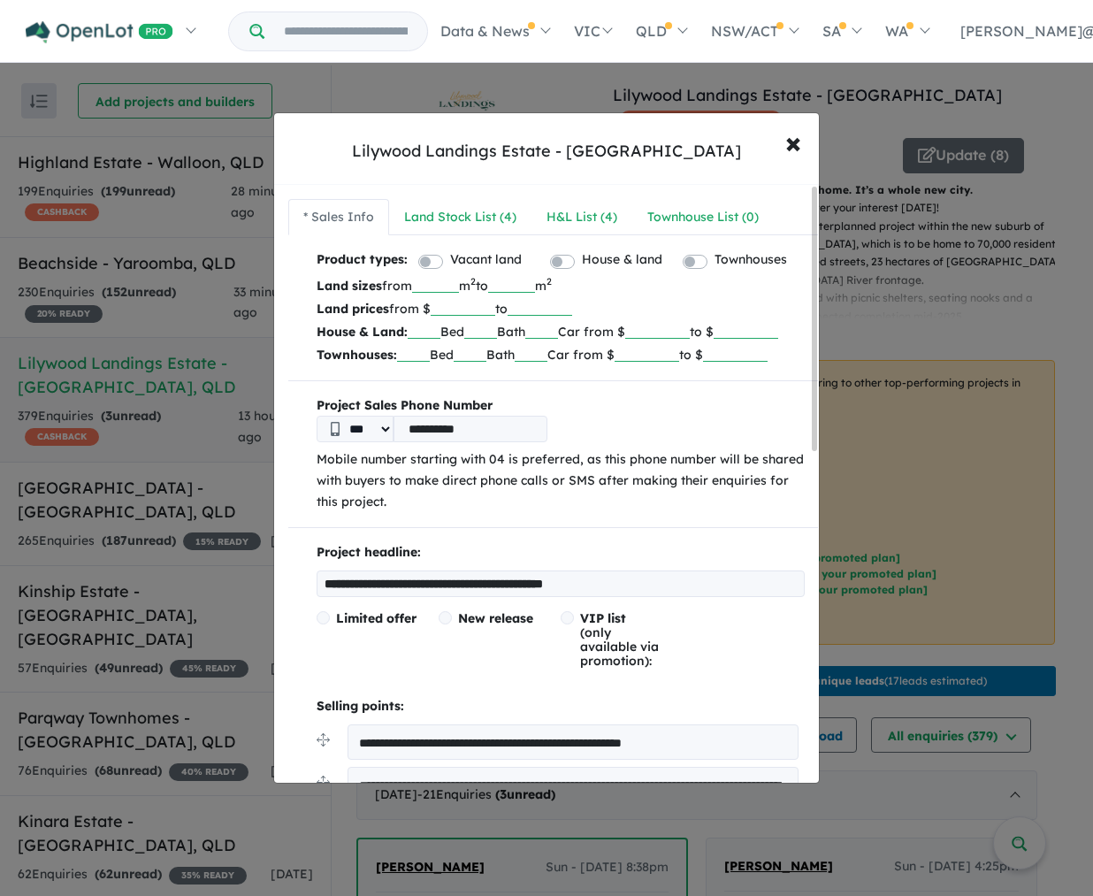
click at [611, 414] on div "**********" at bounding box center [553, 865] width 530 height 1233
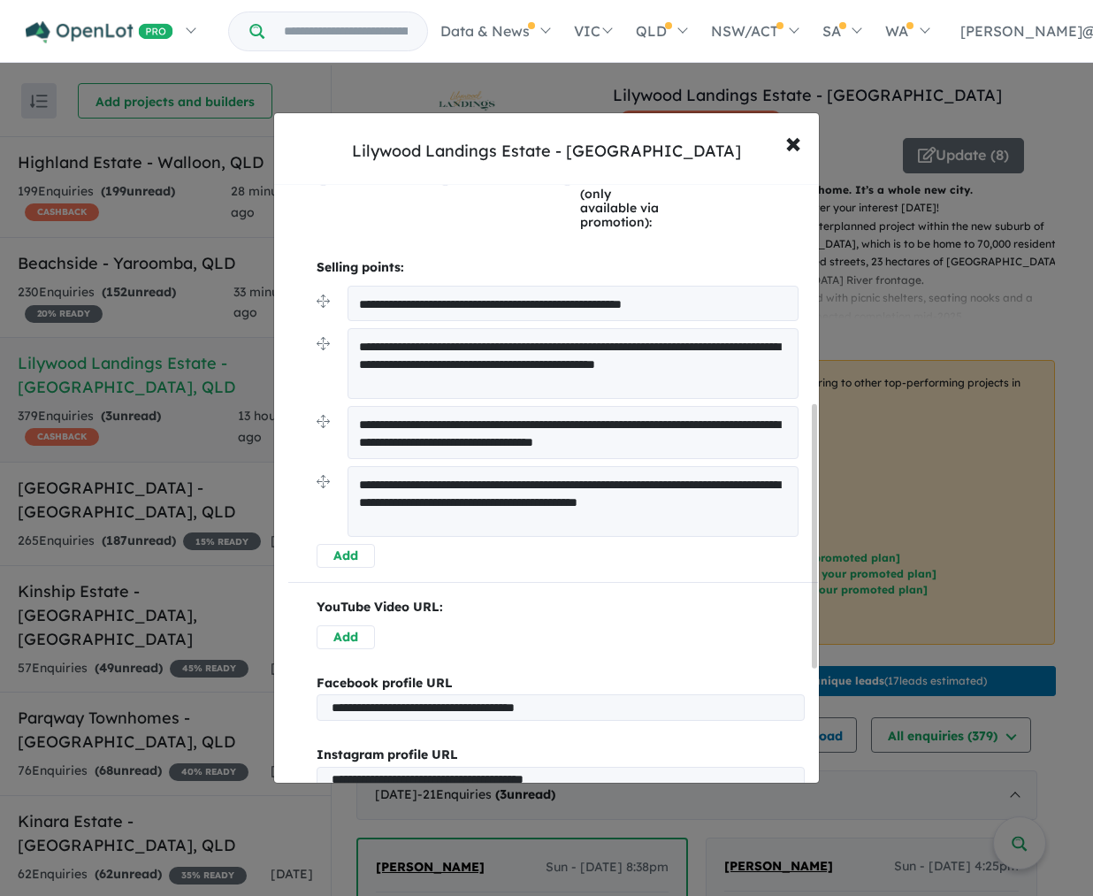
scroll to position [498, 0]
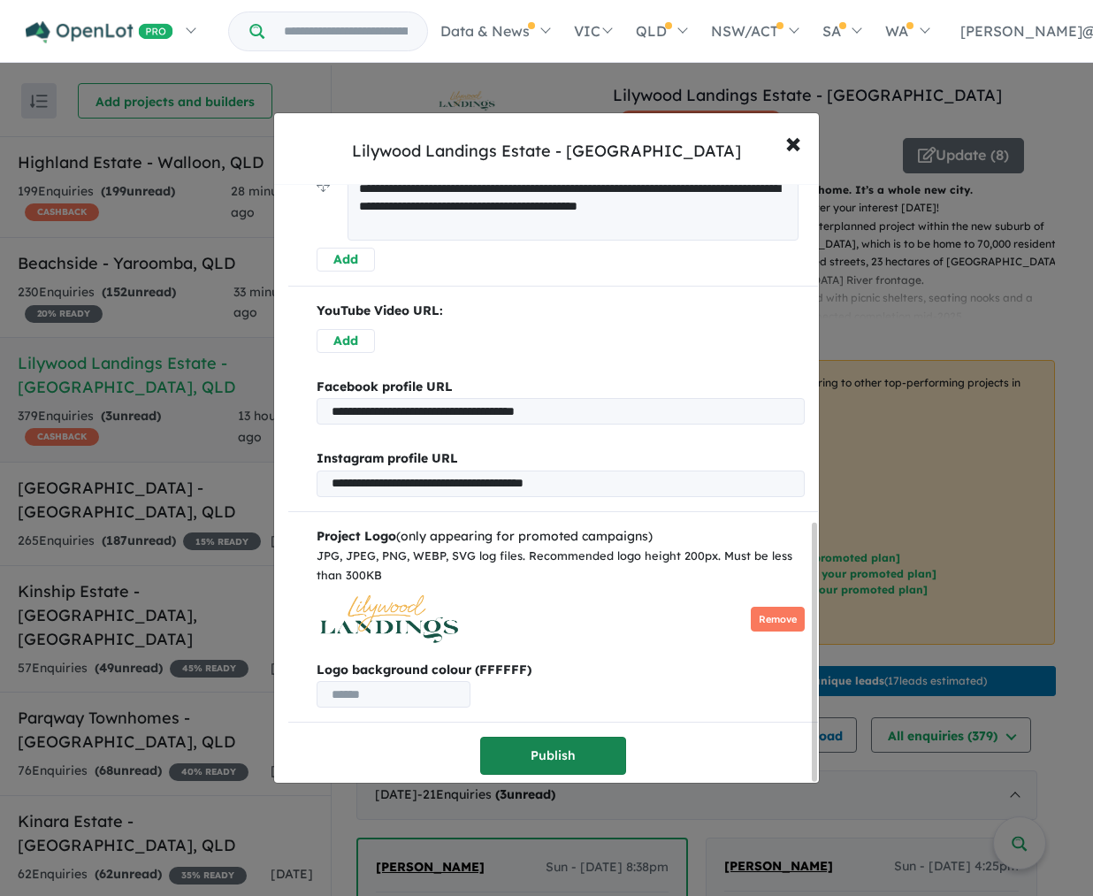
click at [568, 751] on button "Publish" at bounding box center [553, 756] width 146 height 38
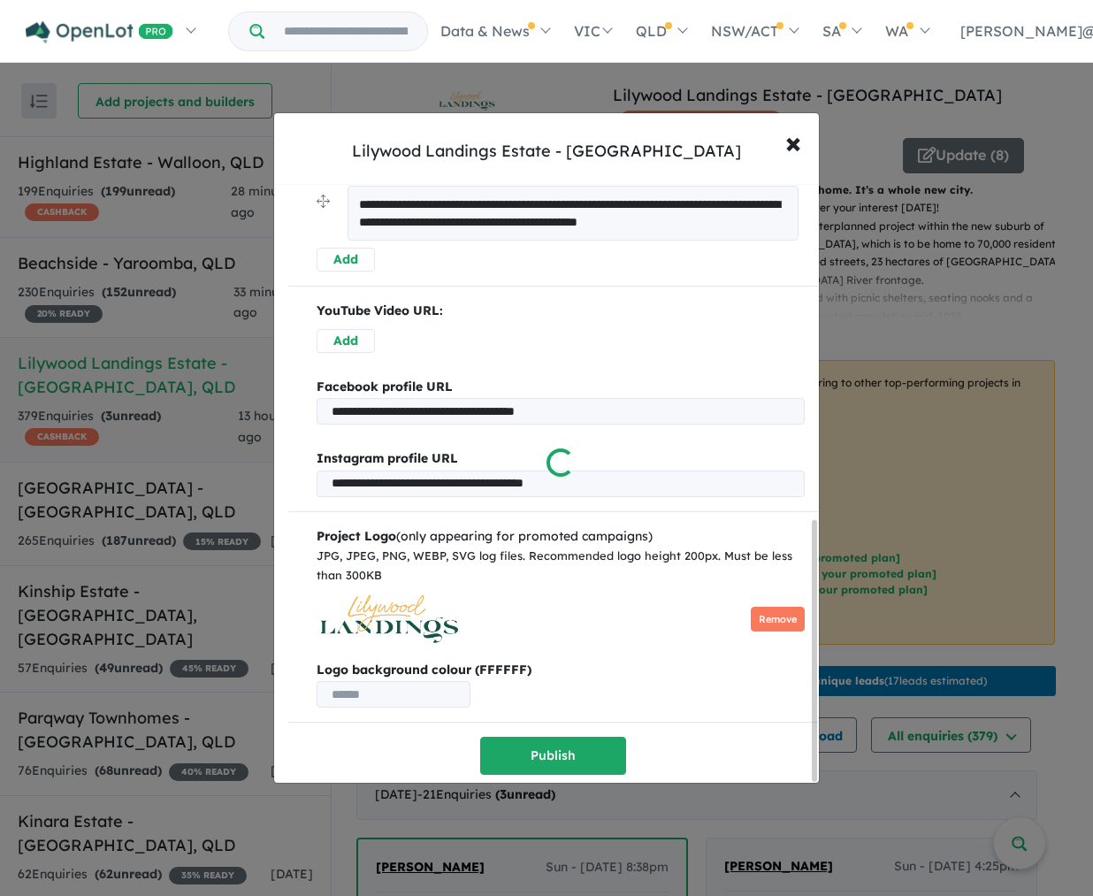
scroll to position [0, 0]
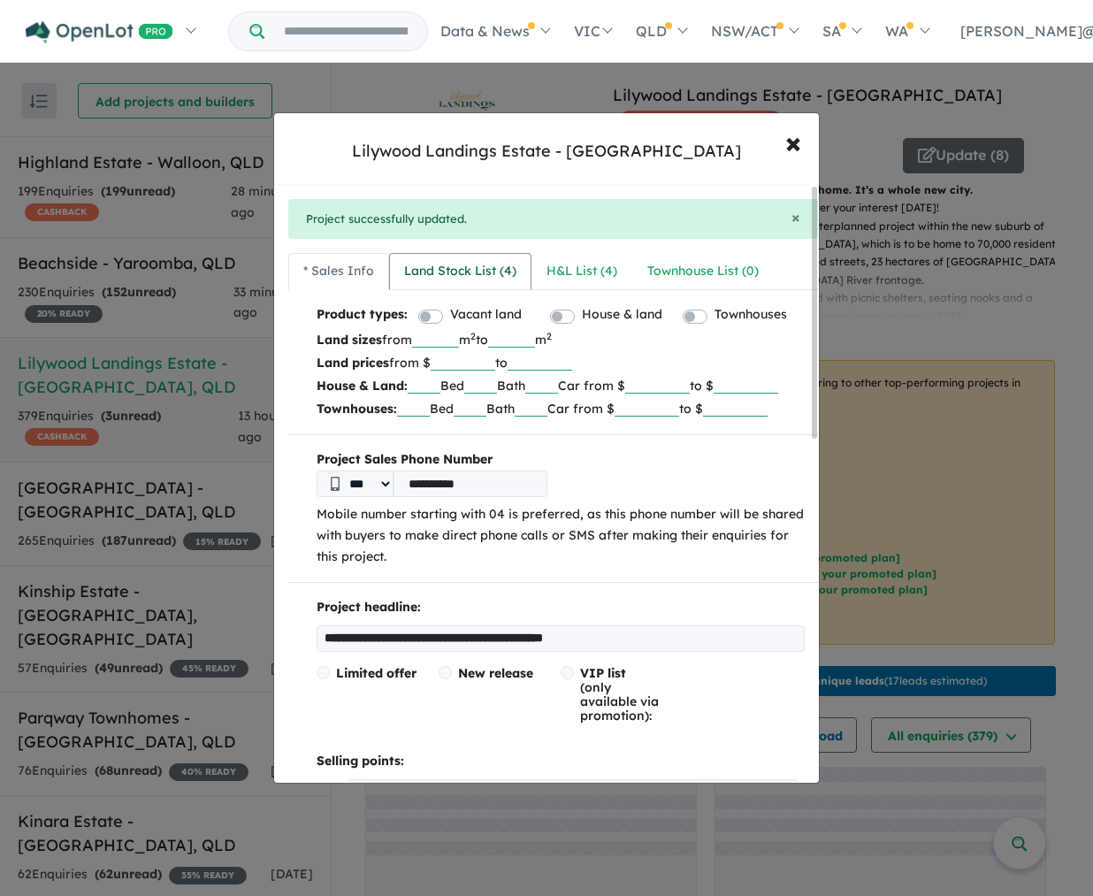
click at [484, 267] on div "Land Stock List ( 4 )" at bounding box center [460, 271] width 112 height 21
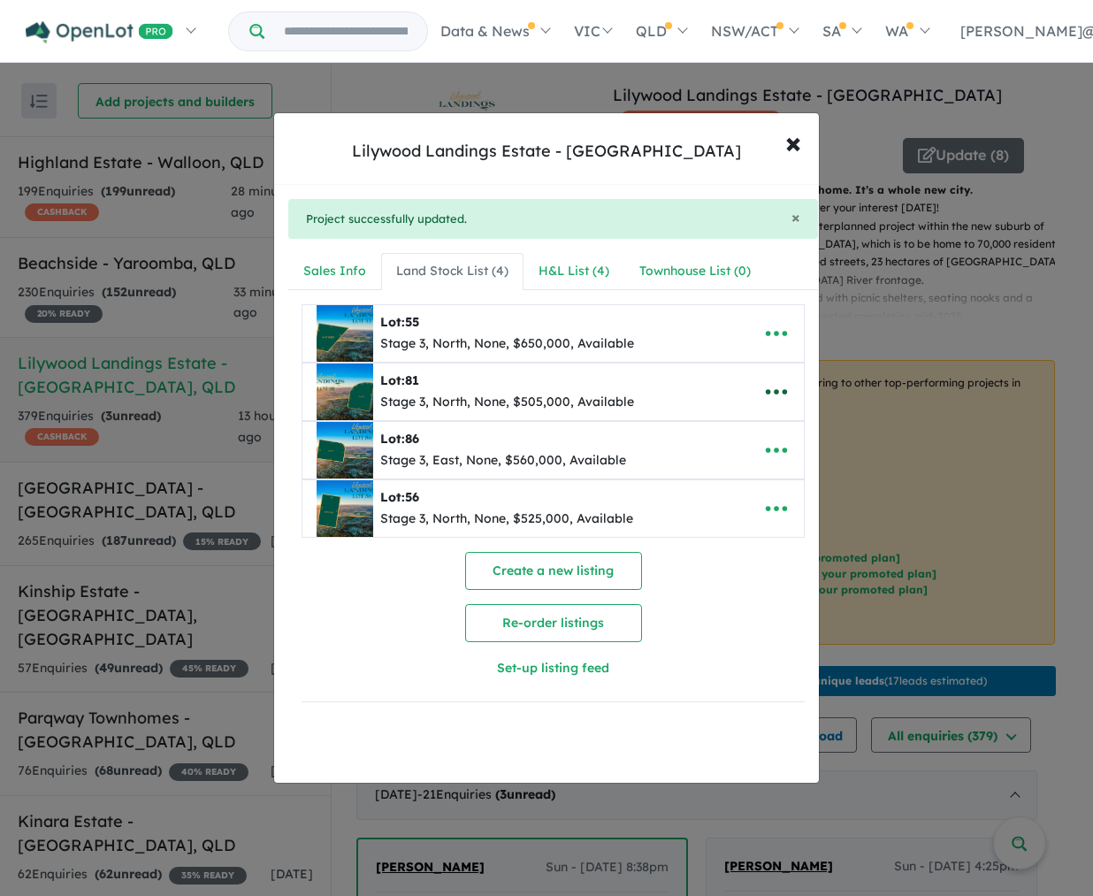
click at [770, 394] on icon "button" at bounding box center [776, 391] width 21 height 5
click at [698, 480] on link "Remove" at bounding box center [737, 477] width 131 height 41
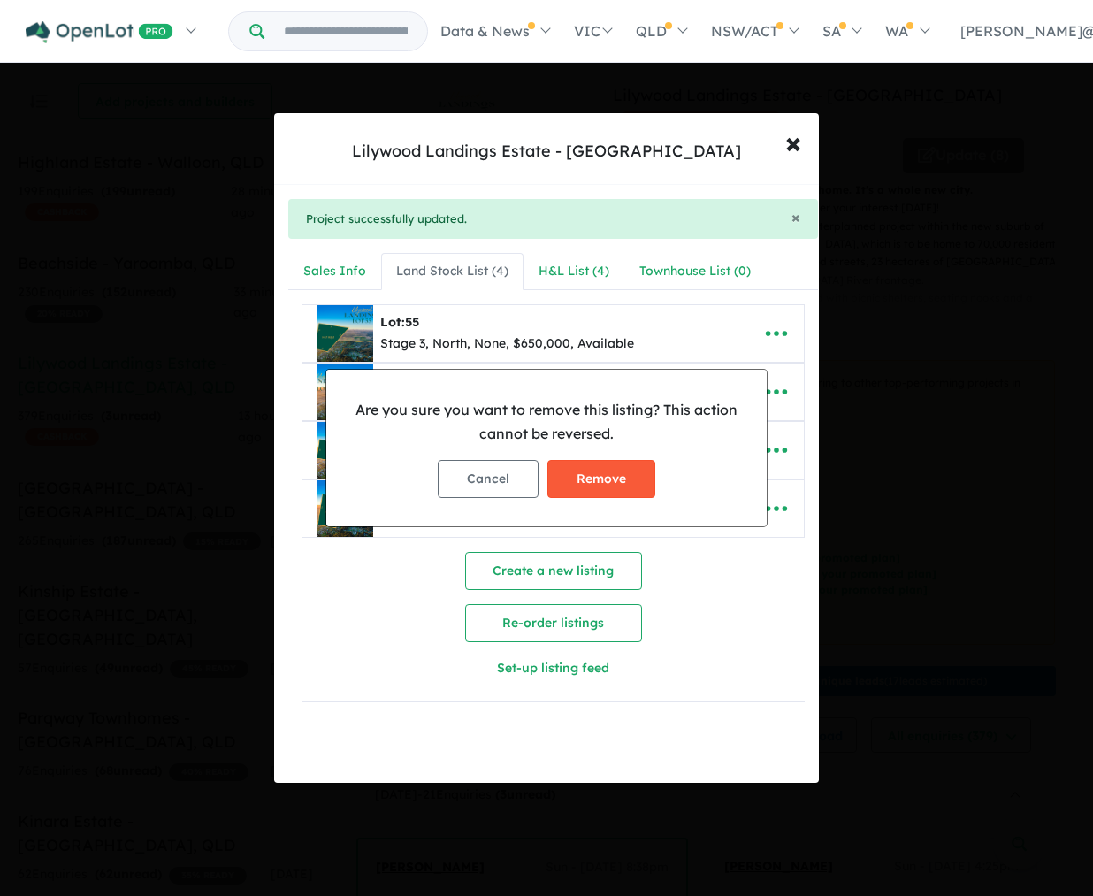
click at [620, 475] on button "Remove" at bounding box center [602, 479] width 108 height 38
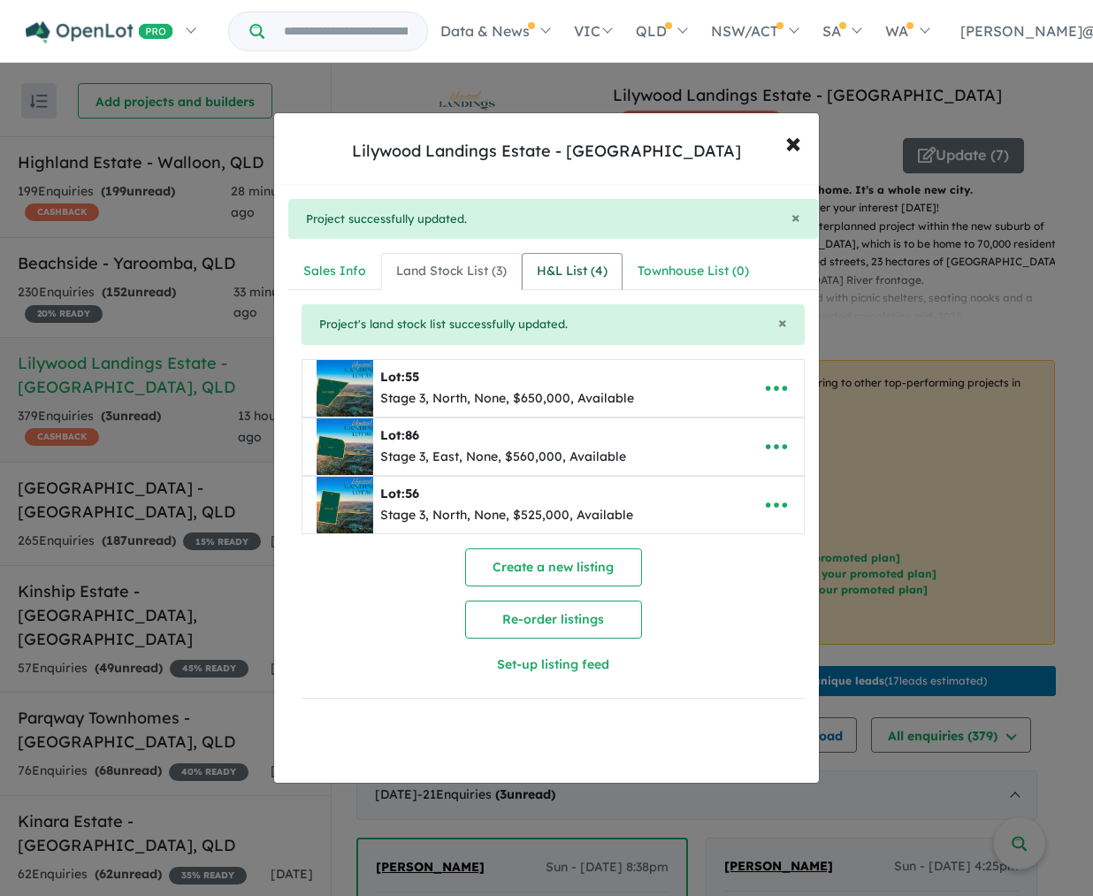
click at [593, 272] on div "H&L List ( 4 )" at bounding box center [572, 271] width 71 height 21
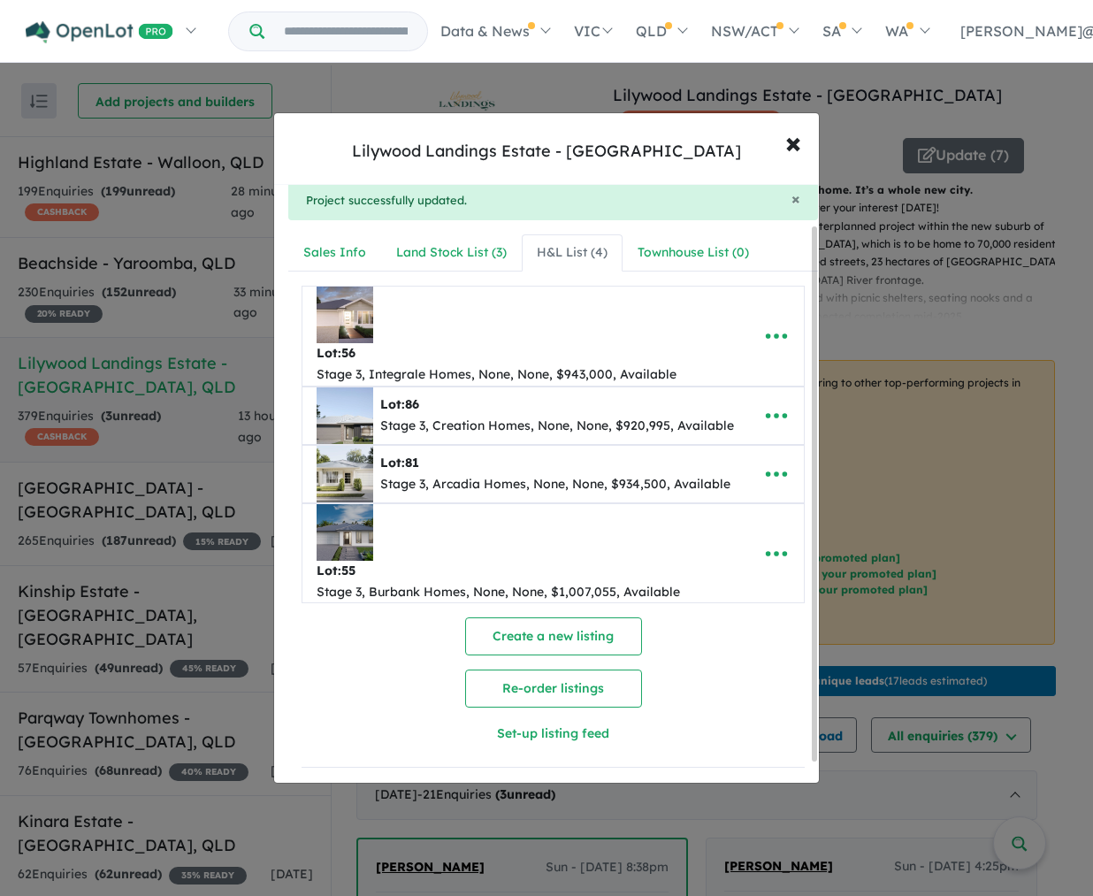
scroll to position [49, 0]
click at [769, 481] on icon "button" at bounding box center [776, 474] width 27 height 27
click at [709, 567] on link "Remove" at bounding box center [737, 559] width 131 height 41
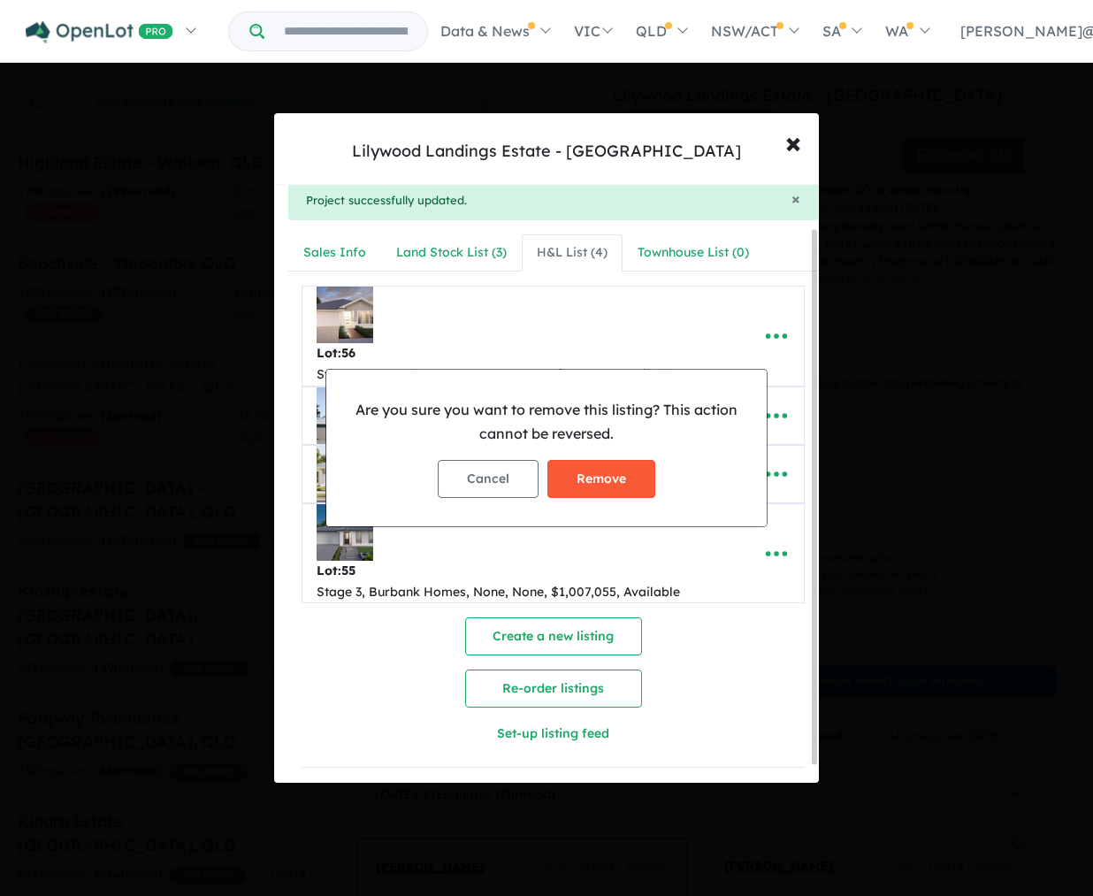
click at [625, 485] on button "Remove" at bounding box center [602, 479] width 108 height 38
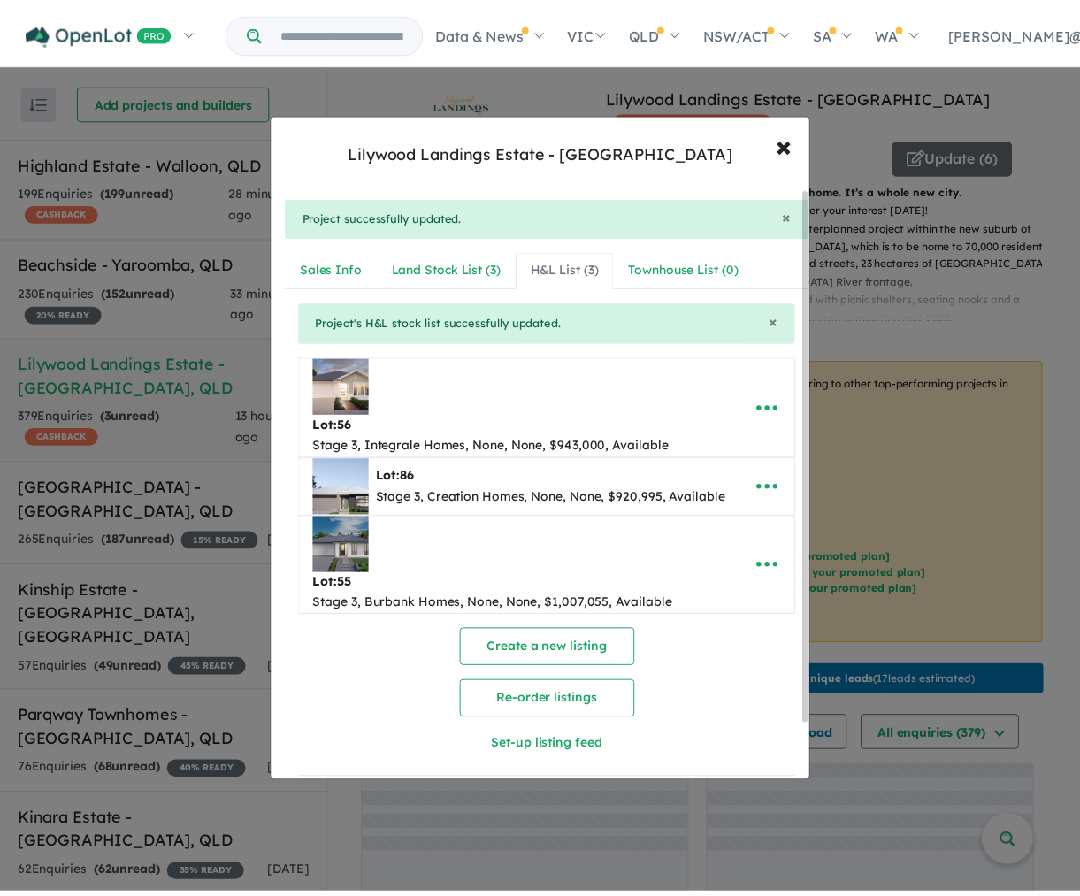
scroll to position [0, 0]
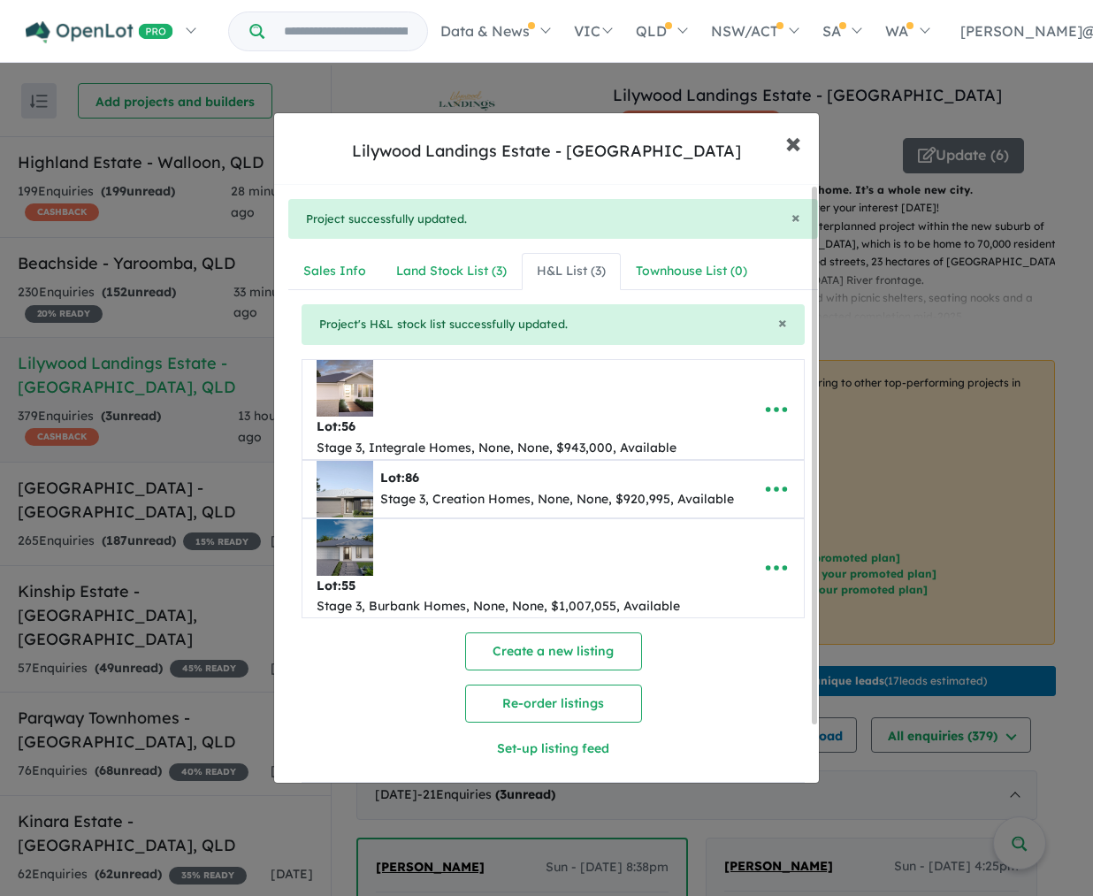
click at [796, 146] on span "×" at bounding box center [794, 142] width 16 height 38
